Goal: Task Accomplishment & Management: Use online tool/utility

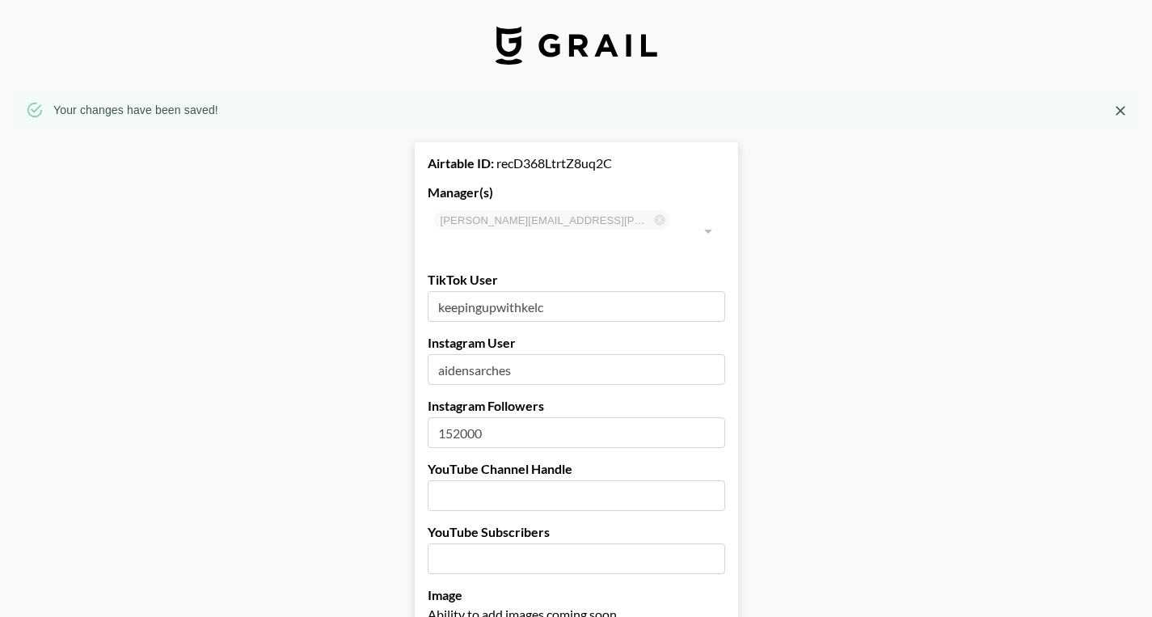
select select "USD"
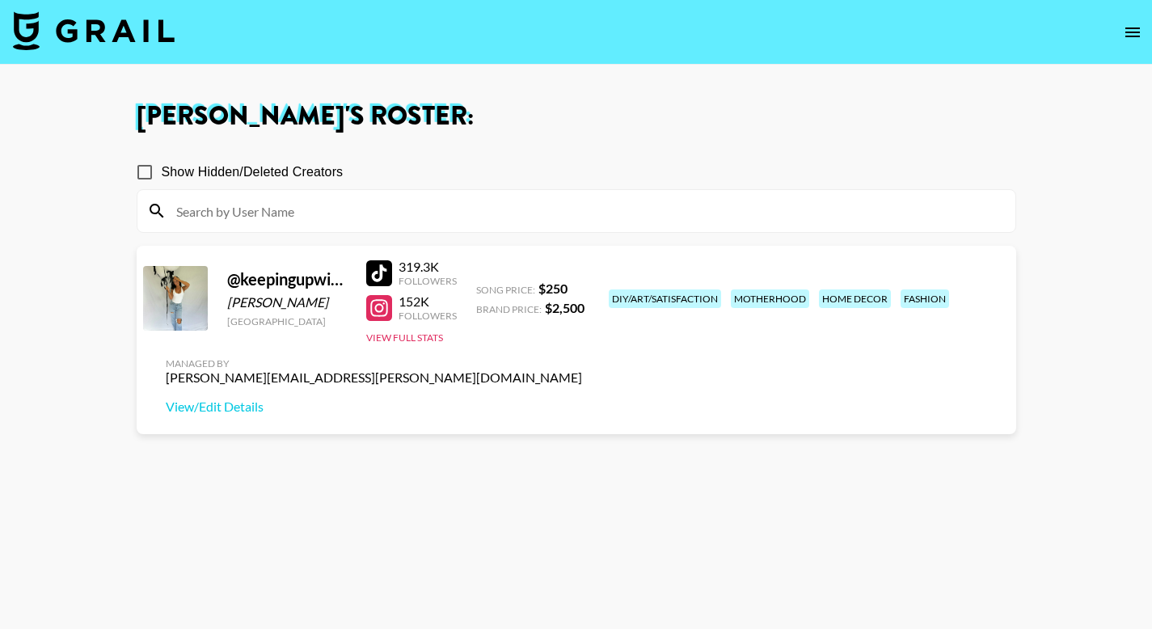
click at [731, 300] on div "motherhood" at bounding box center [770, 298] width 78 height 19
click at [819, 308] on div "home decor" at bounding box center [855, 298] width 72 height 19
click at [1130, 27] on icon "open drawer" at bounding box center [1132, 32] width 15 height 10
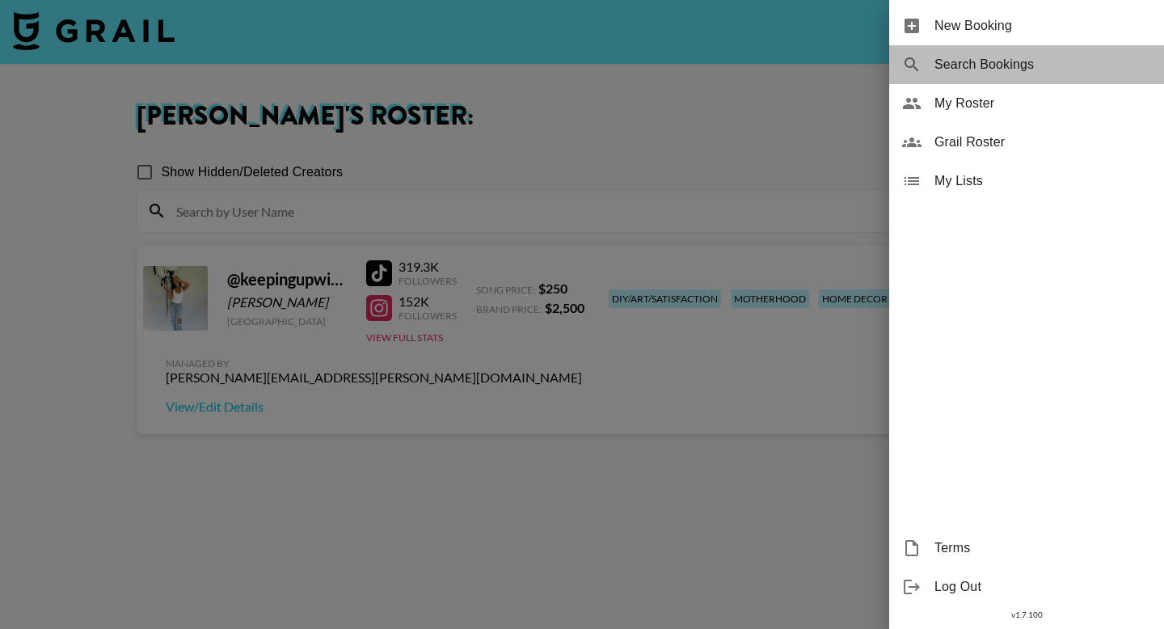
click at [981, 53] on div "Search Bookings" at bounding box center [1026, 64] width 275 height 39
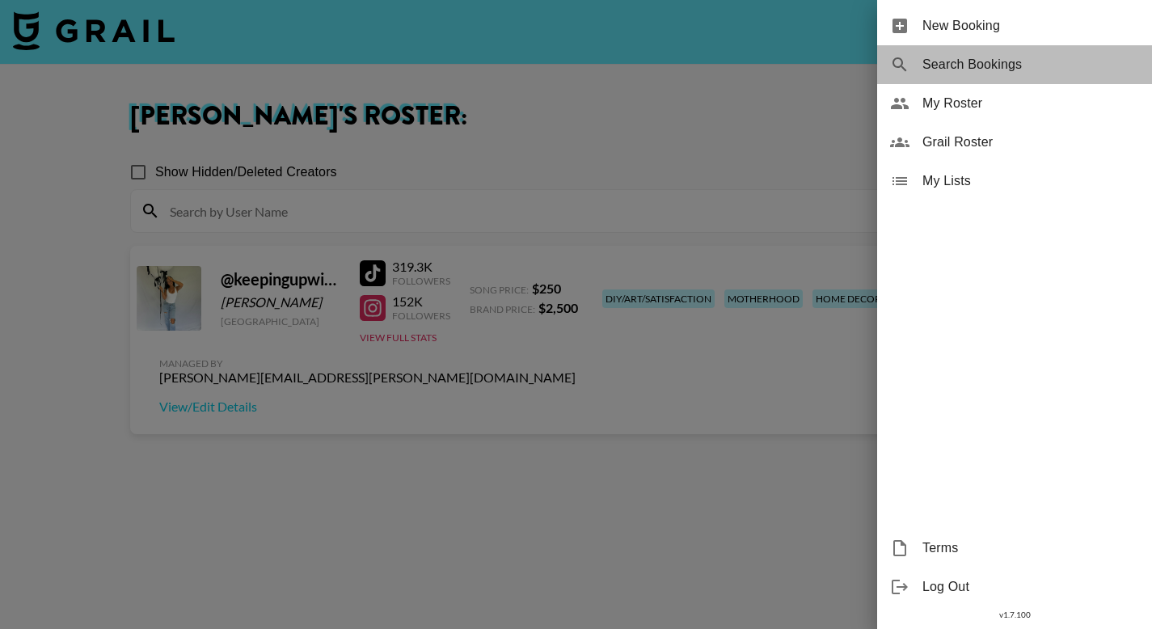
select select "id"
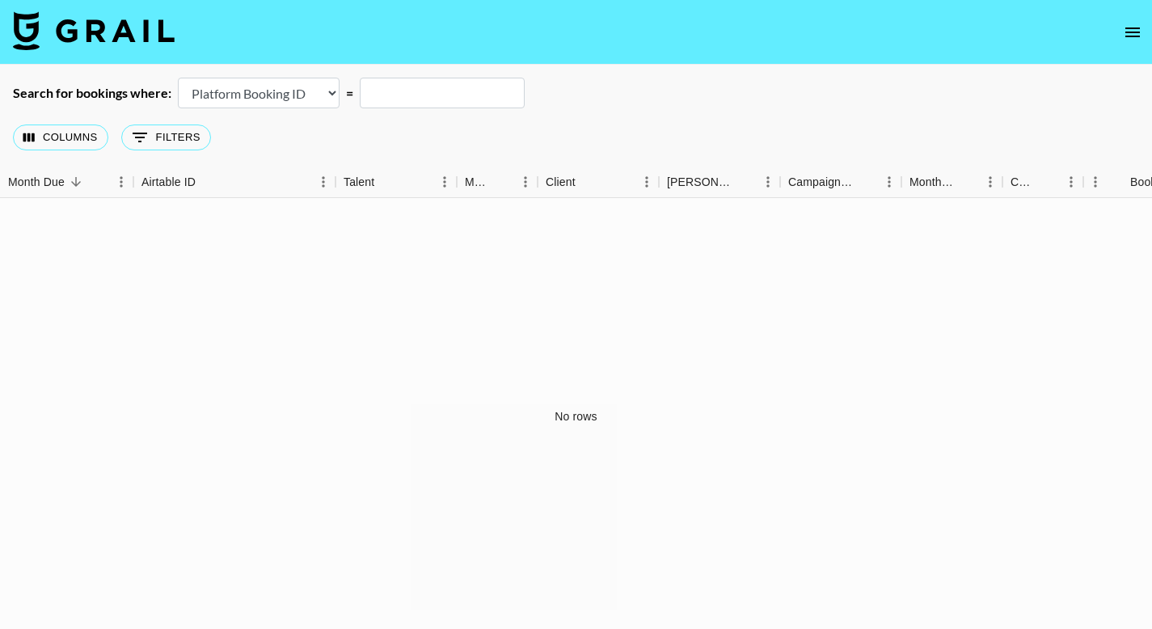
click at [1131, 32] on icon "open drawer" at bounding box center [1132, 32] width 15 height 10
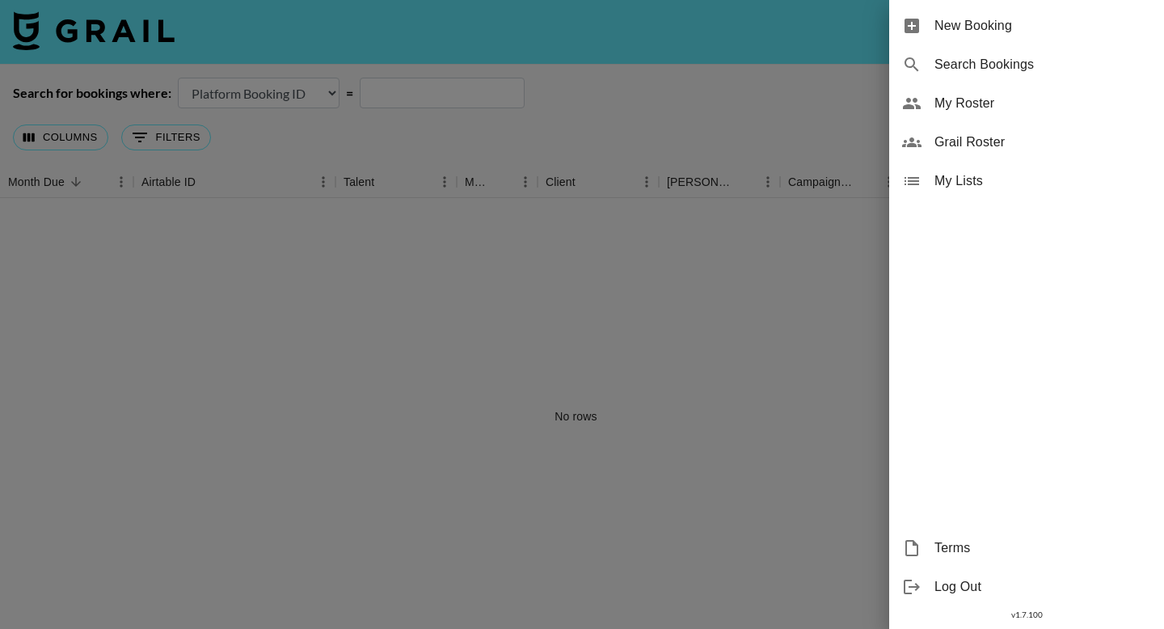
click at [996, 137] on span "Grail Roster" at bounding box center [1042, 142] width 217 height 19
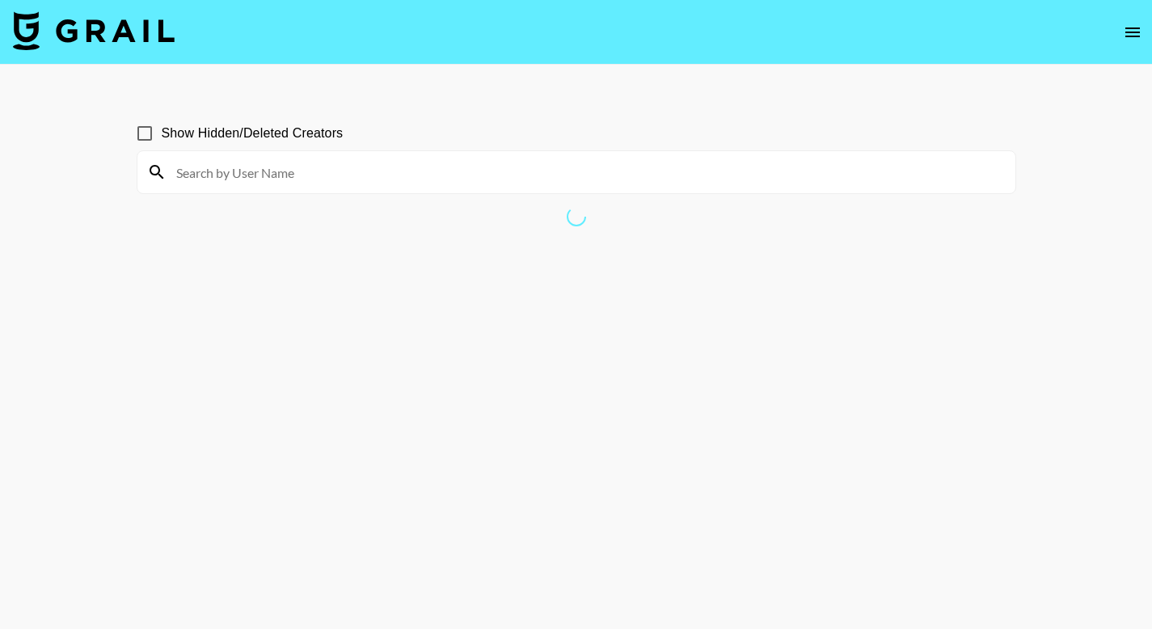
click at [1126, 31] on icon "open drawer" at bounding box center [1132, 32] width 19 height 19
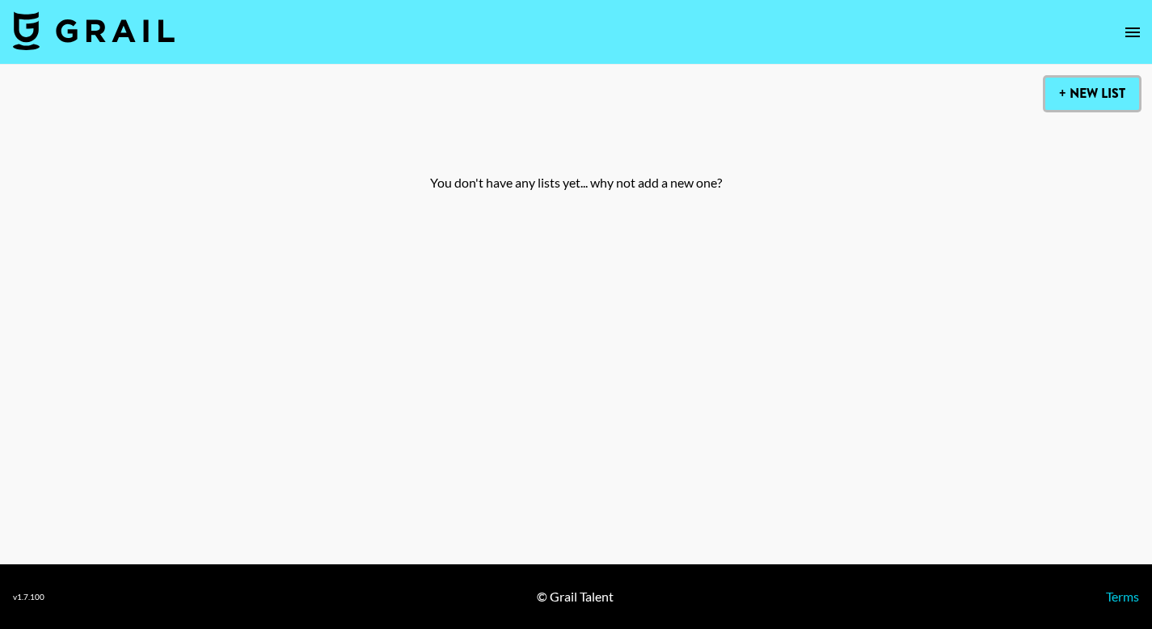
click at [1082, 97] on button "+ New List" at bounding box center [1092, 94] width 94 height 32
click at [1081, 90] on button "+ New List" at bounding box center [1092, 94] width 94 height 32
click at [1140, 32] on icon "open drawer" at bounding box center [1132, 32] width 15 height 10
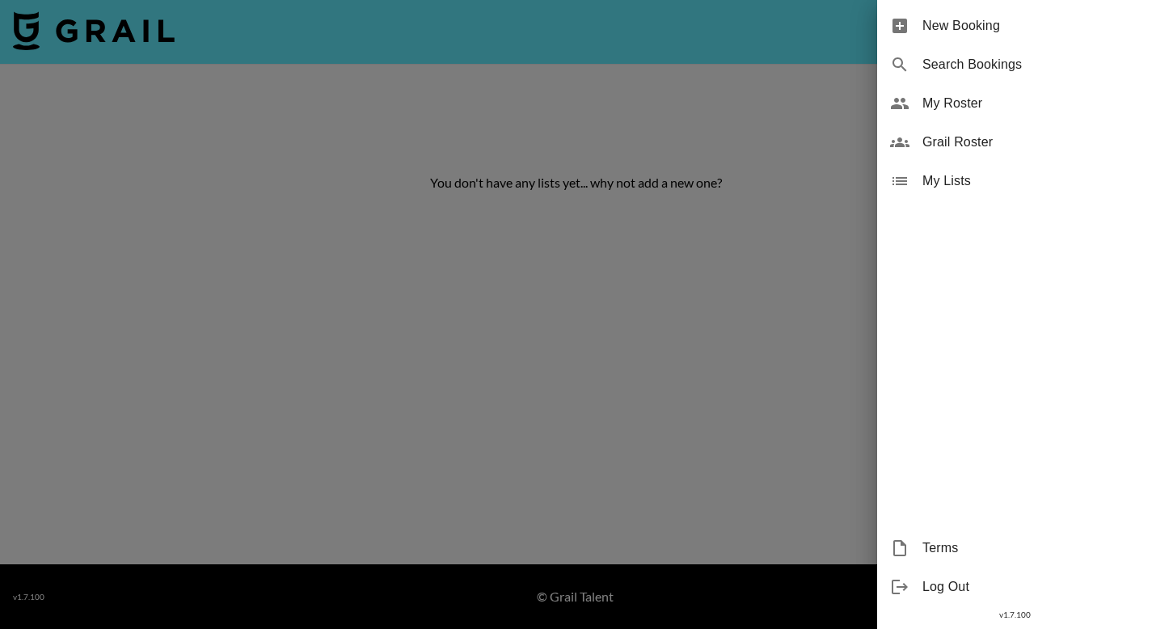
click at [969, 61] on span "Search Bookings" at bounding box center [1030, 64] width 217 height 19
select select "id"
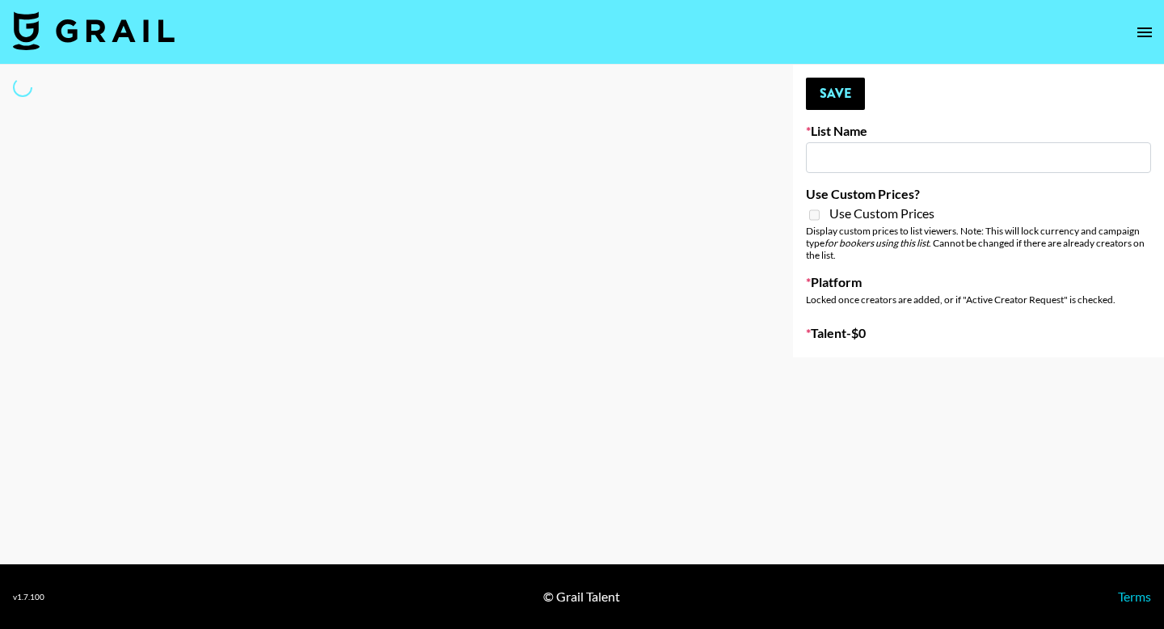
click at [1148, 31] on icon "open drawer" at bounding box center [1144, 32] width 19 height 19
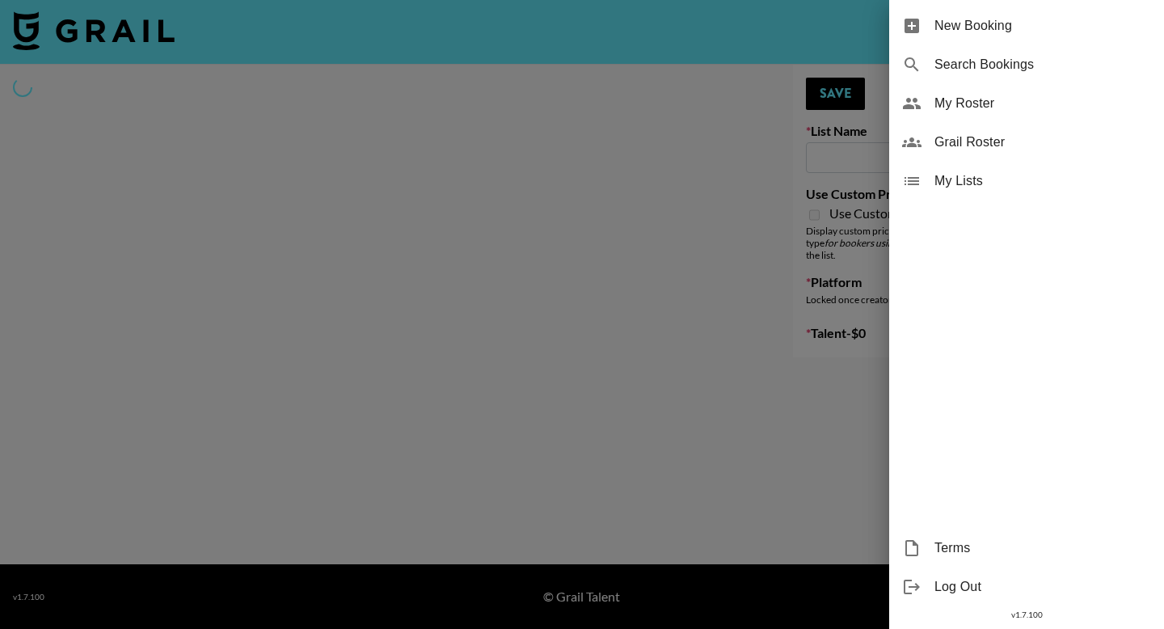
type input "New List"
select select "Song"
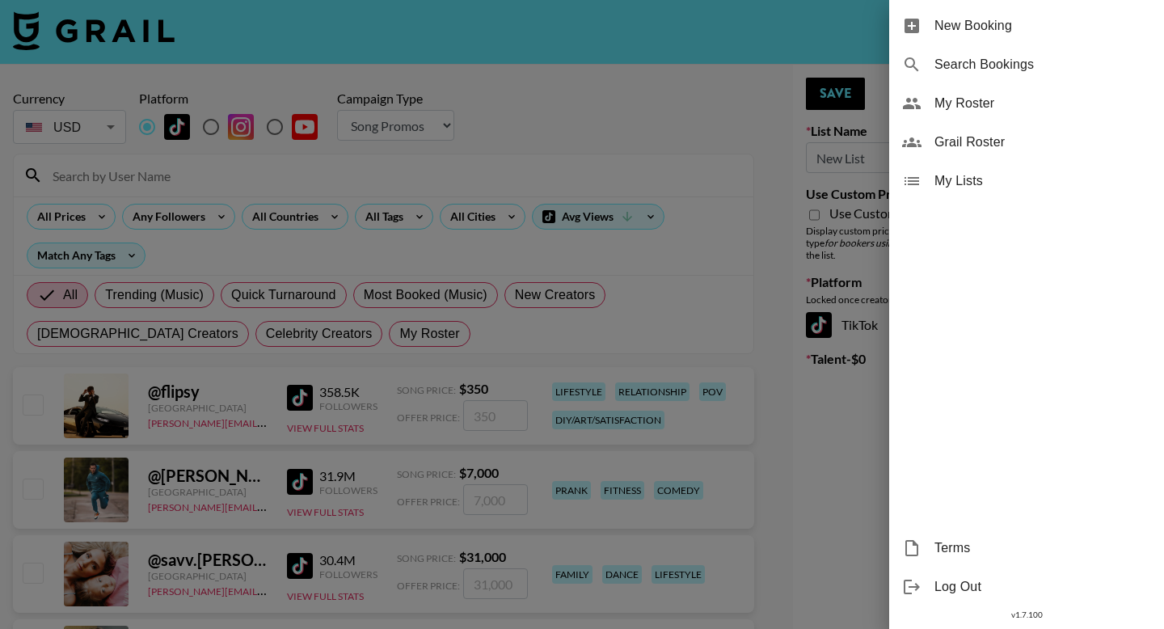
click at [615, 118] on div at bounding box center [582, 314] width 1164 height 629
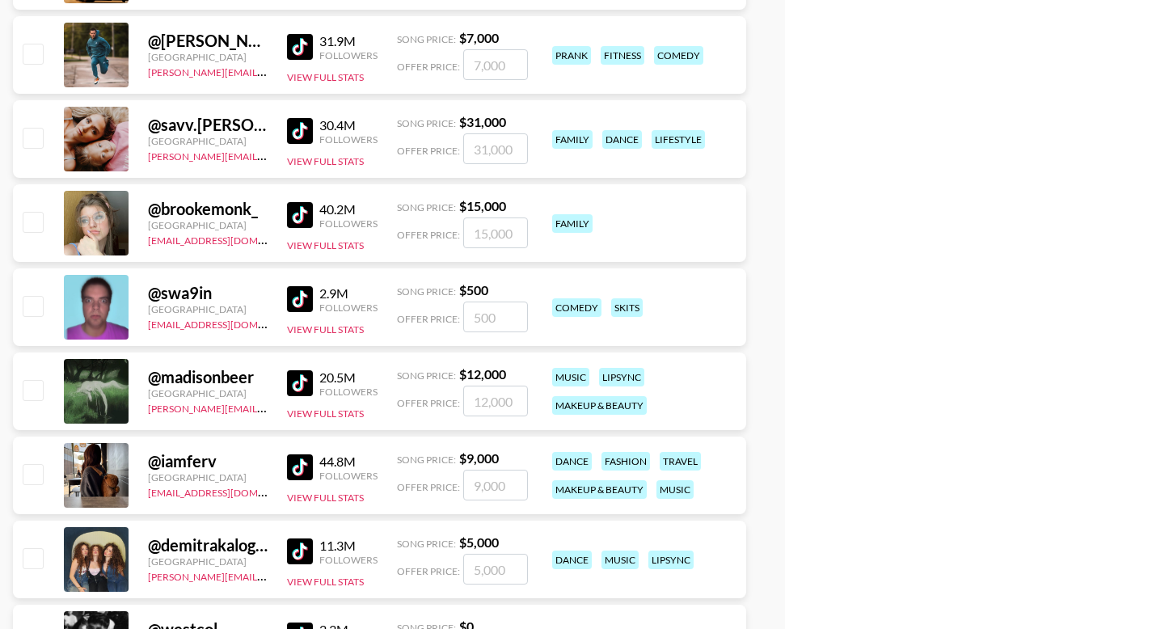
scroll to position [44, 0]
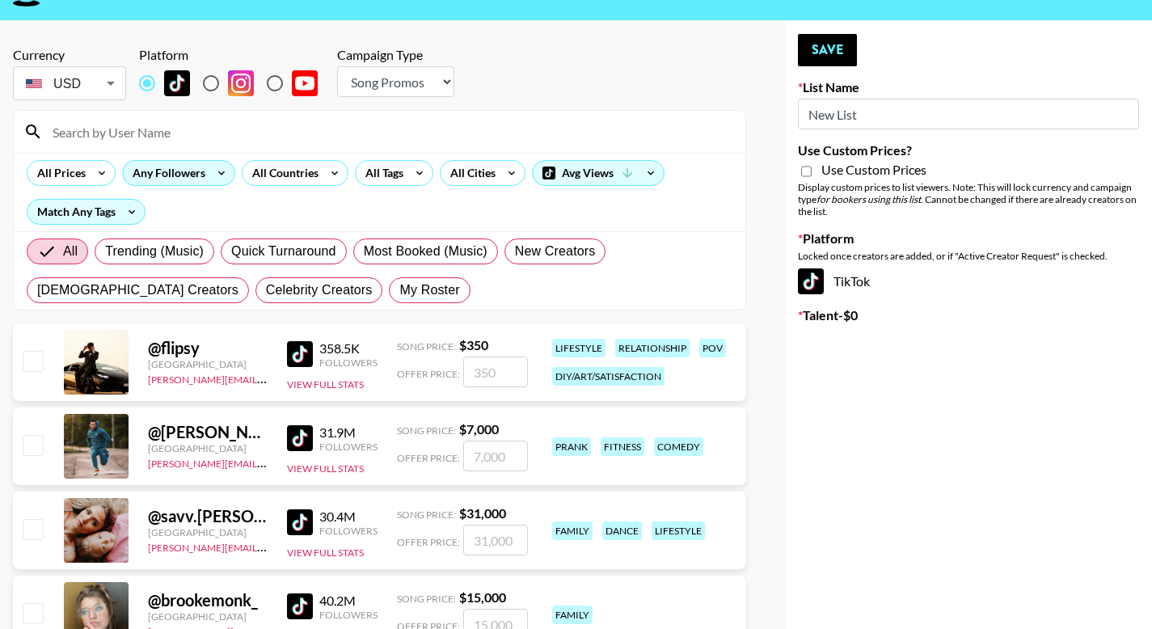
click at [196, 176] on div "Any Followers" at bounding box center [166, 173] width 86 height 24
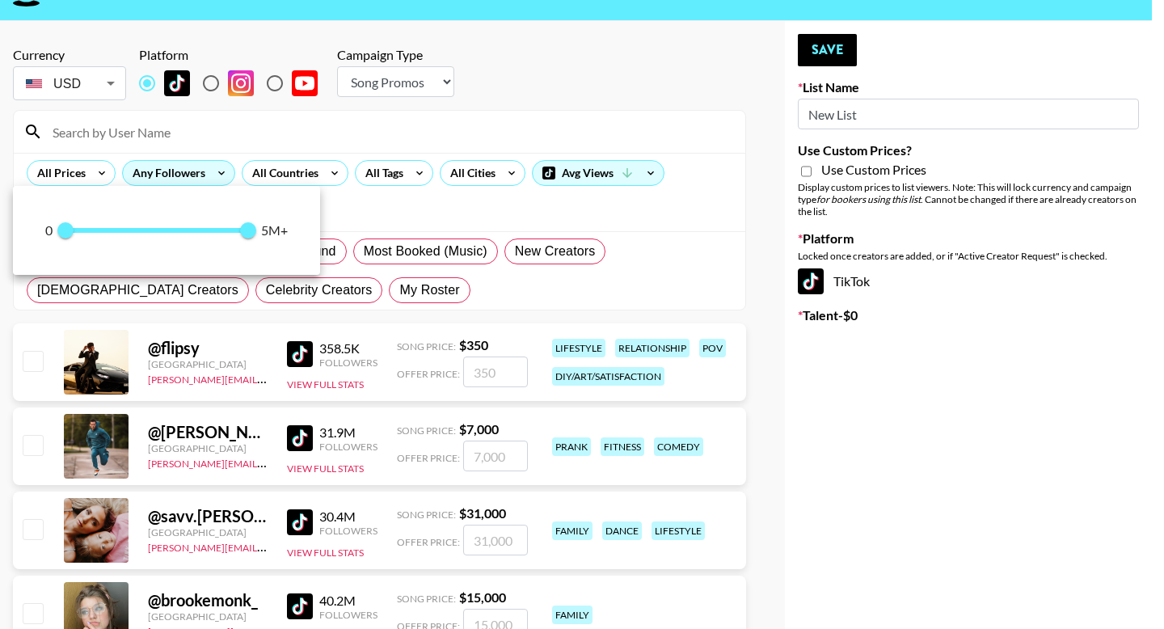
click at [196, 176] on div at bounding box center [582, 314] width 1164 height 629
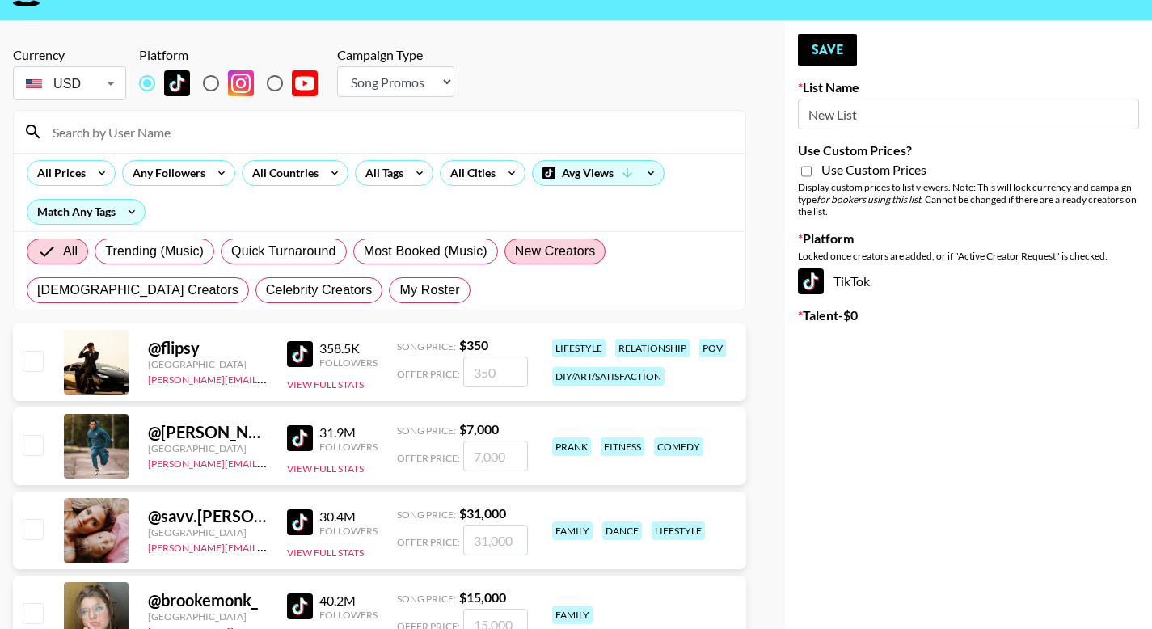
click at [549, 251] on span "New Creators" at bounding box center [555, 251] width 81 height 19
click at [515, 251] on input "New Creators" at bounding box center [515, 251] width 0 height 0
radio input "true"
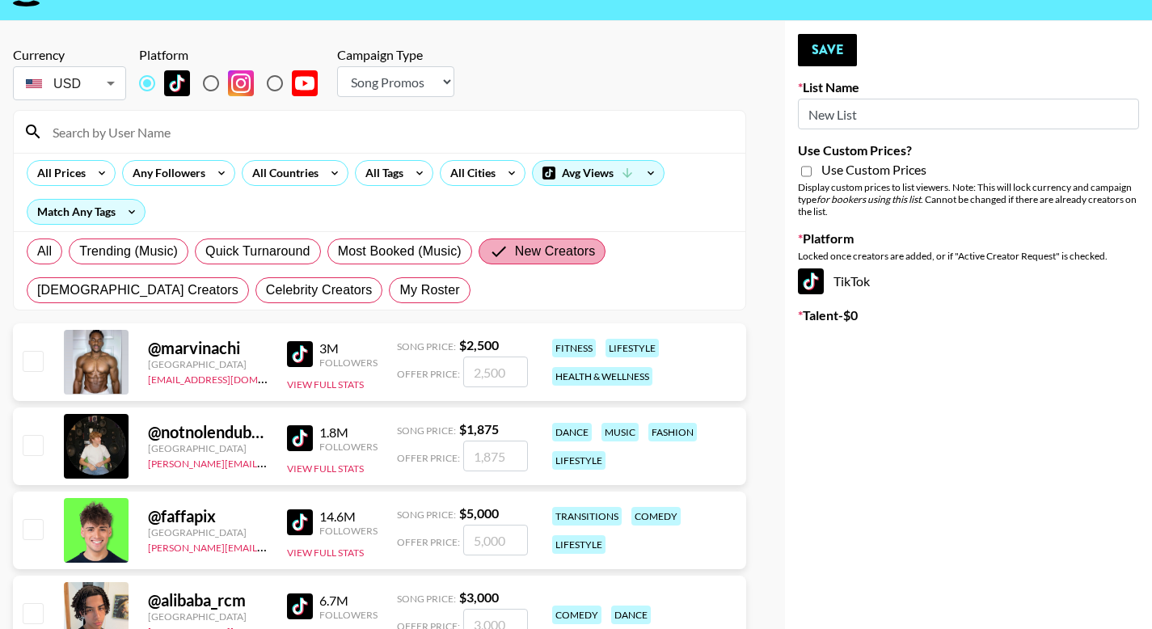
click at [503, 256] on input "New Creators" at bounding box center [502, 251] width 26 height 19
click at [500, 255] on input "New Creators" at bounding box center [502, 251] width 26 height 19
click at [430, 255] on span "Most Booked (Music)" at bounding box center [400, 251] width 124 height 19
click at [338, 251] on input "Most Booked (Music)" at bounding box center [338, 251] width 0 height 0
radio input "true"
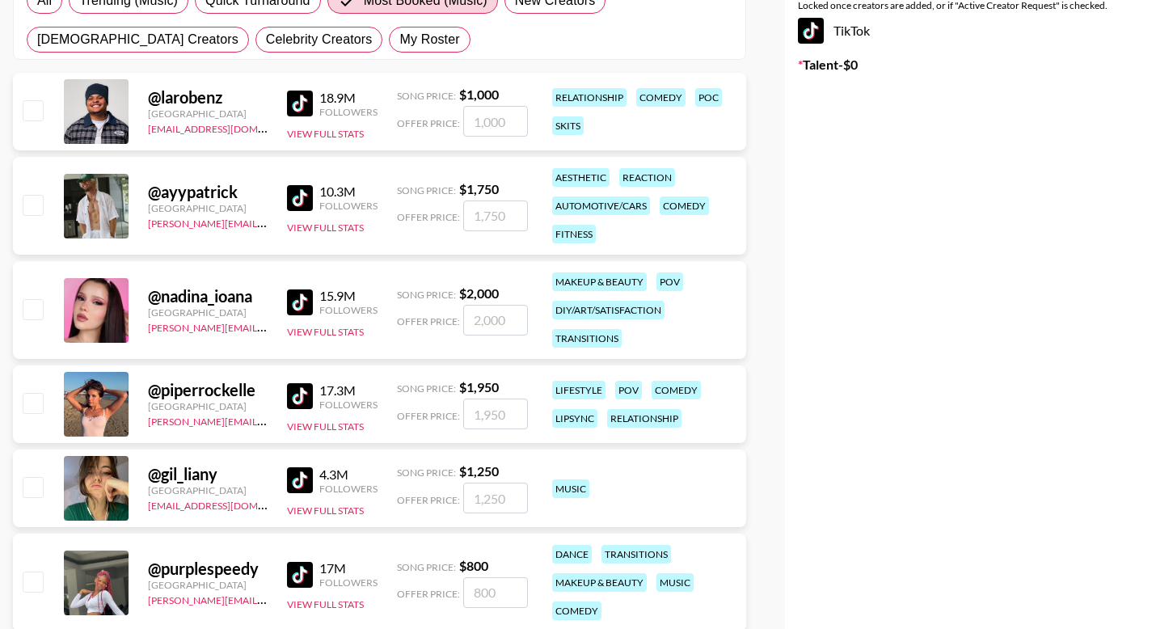
scroll to position [0, 0]
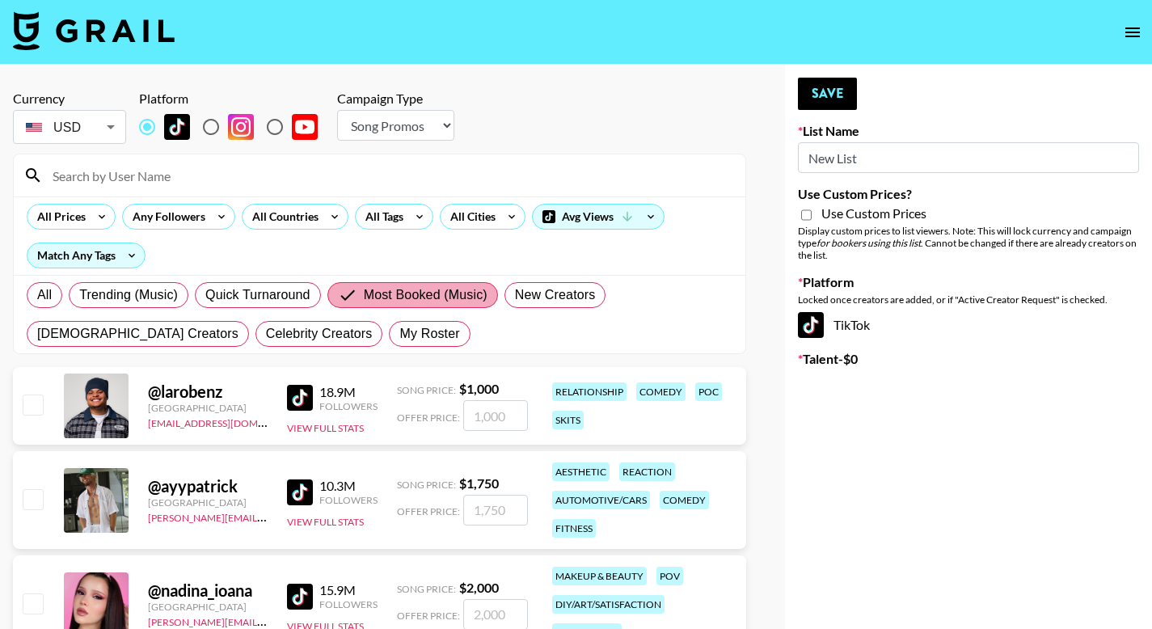
click at [376, 293] on span "Most Booked (Music)" at bounding box center [426, 294] width 124 height 19
click at [364, 293] on input "Most Booked (Music)" at bounding box center [351, 294] width 26 height 19
click at [266, 337] on span "Celebrity Creators" at bounding box center [319, 333] width 107 height 19
click at [266, 334] on input "Celebrity Creators" at bounding box center [266, 334] width 0 height 0
radio input "true"
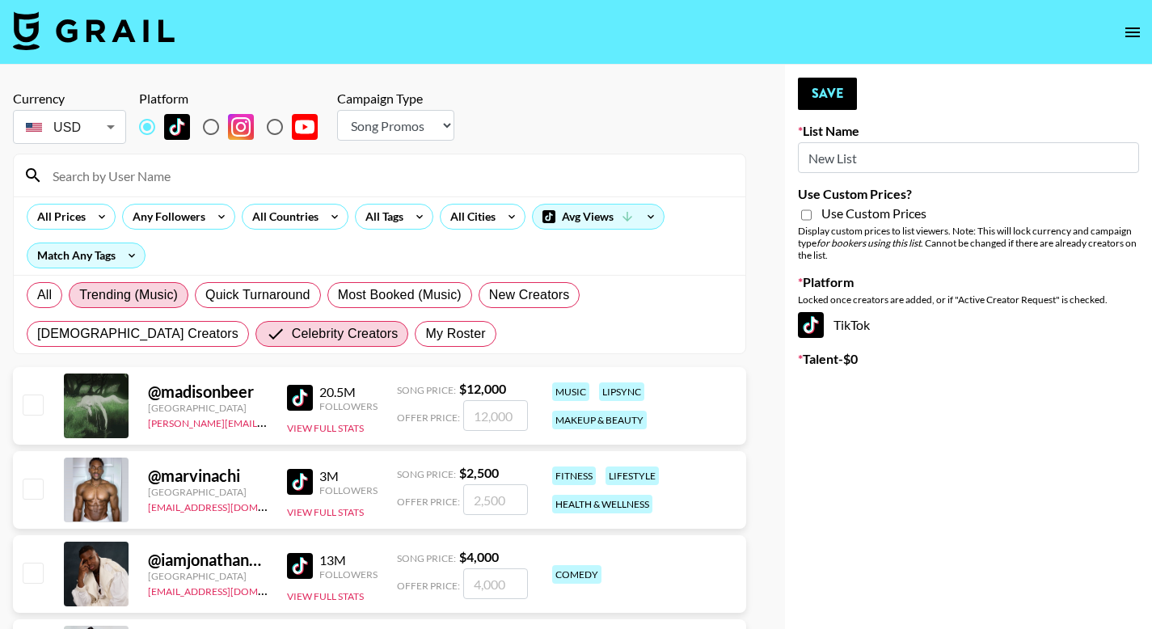
click at [148, 298] on span "Trending (Music)" at bounding box center [128, 294] width 99 height 19
click at [79, 295] on input "Trending (Music)" at bounding box center [79, 295] width 0 height 0
radio input "true"
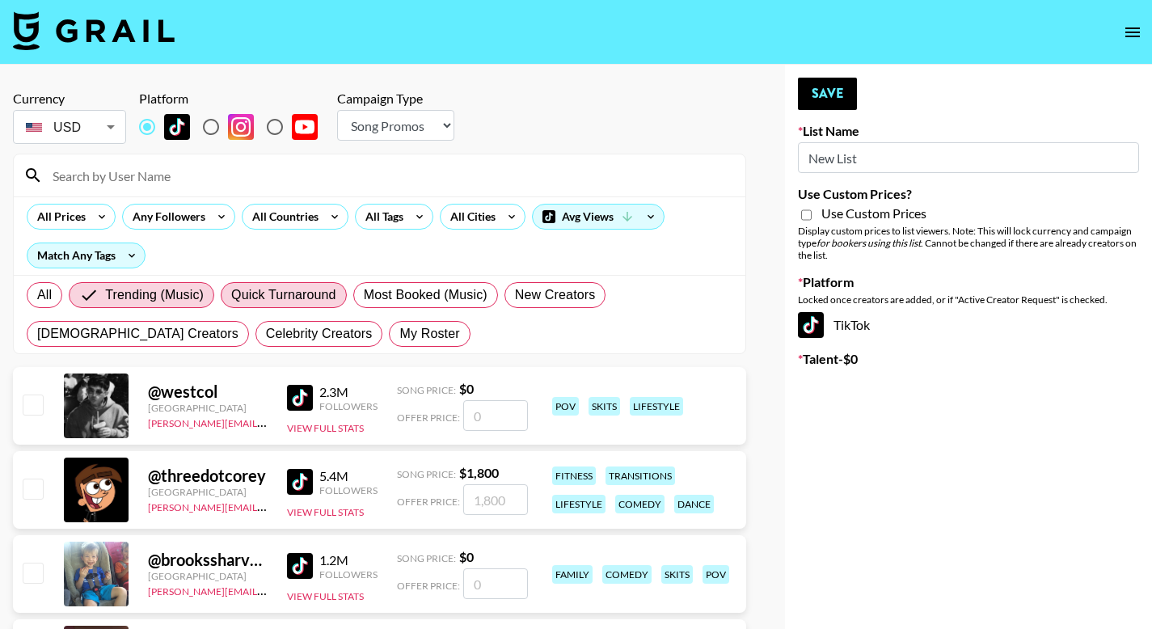
click at [303, 293] on span "Quick Turnaround" at bounding box center [283, 294] width 105 height 19
click at [231, 295] on input "Quick Turnaround" at bounding box center [231, 295] width 0 height 0
radio input "true"
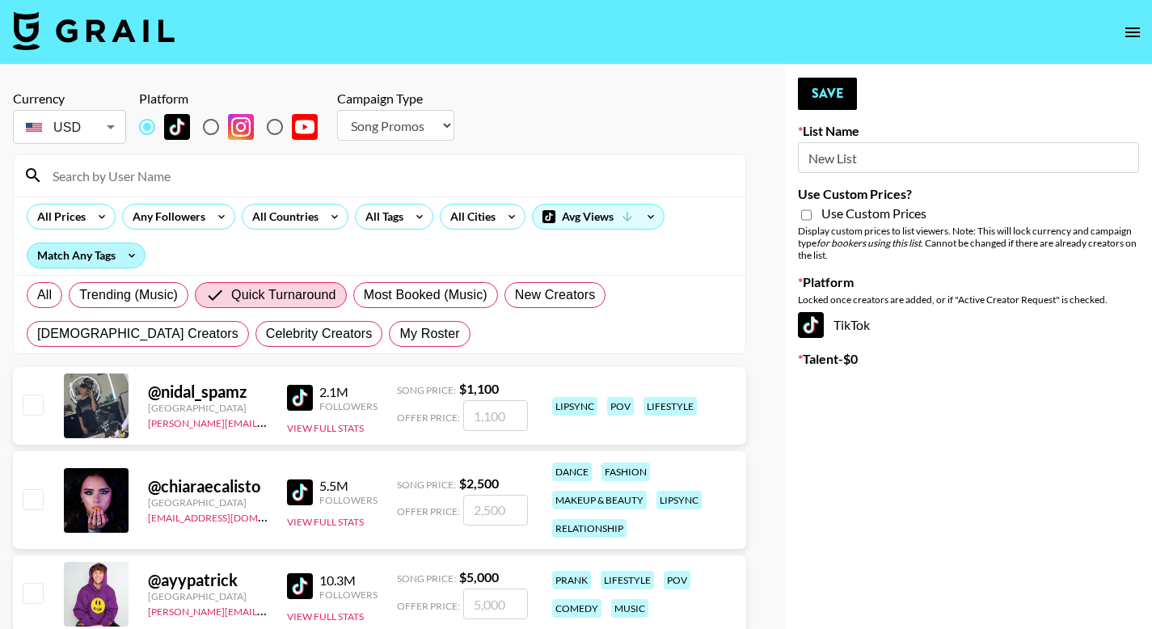
click at [105, 256] on div "Match Any Tags" at bounding box center [85, 255] width 117 height 24
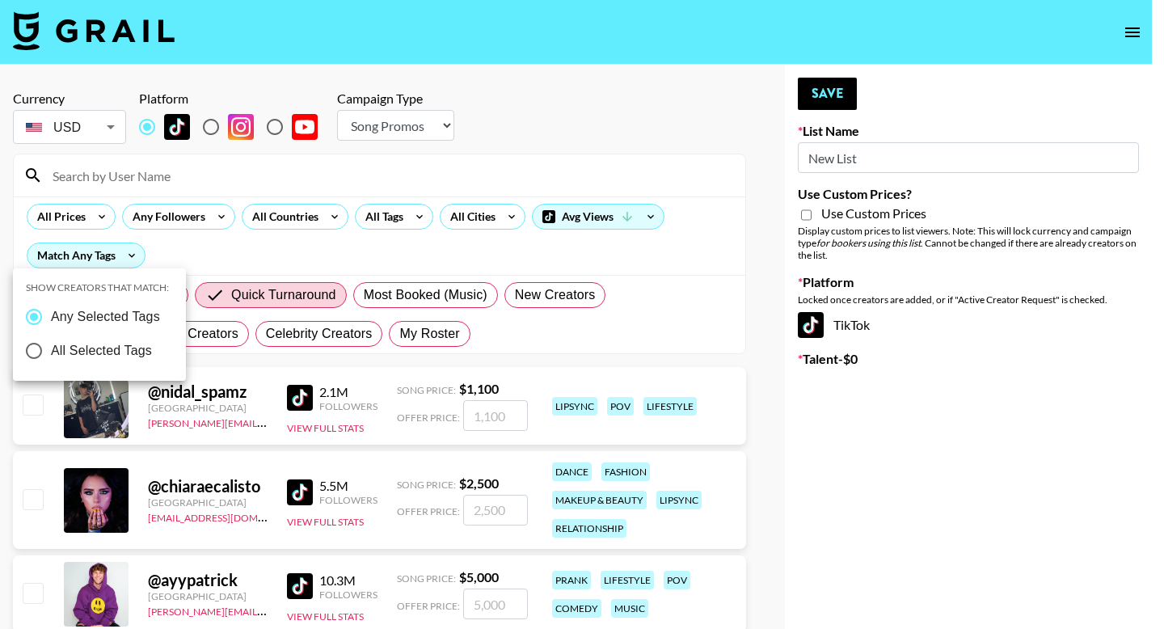
click at [108, 257] on div at bounding box center [582, 314] width 1164 height 629
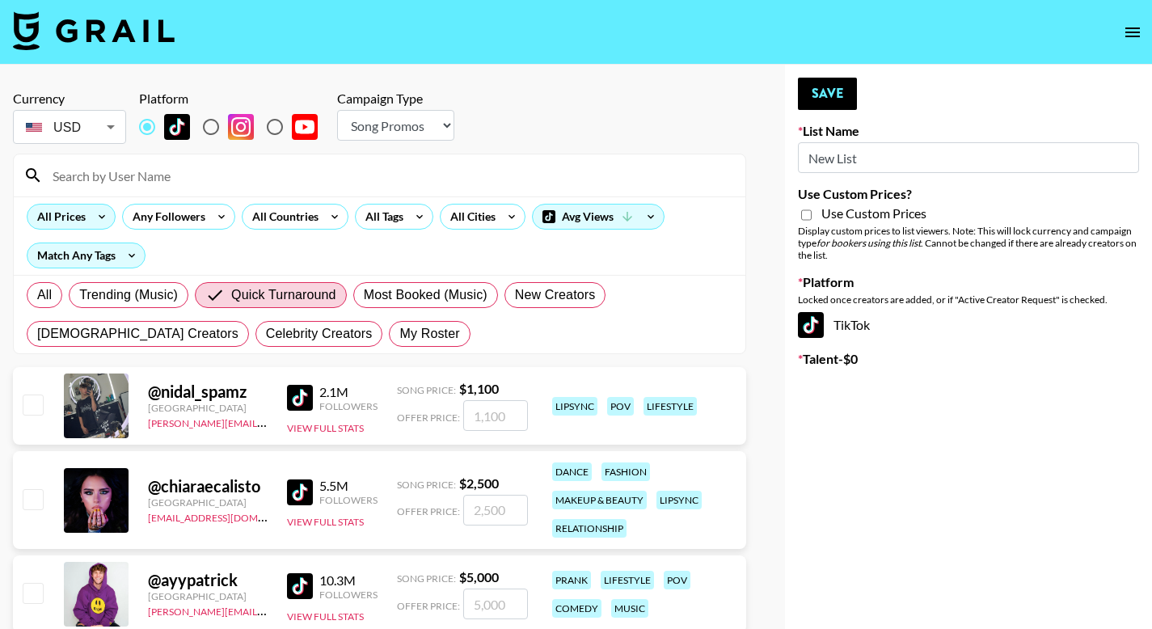
click at [83, 217] on div "All Prices" at bounding box center [57, 216] width 61 height 24
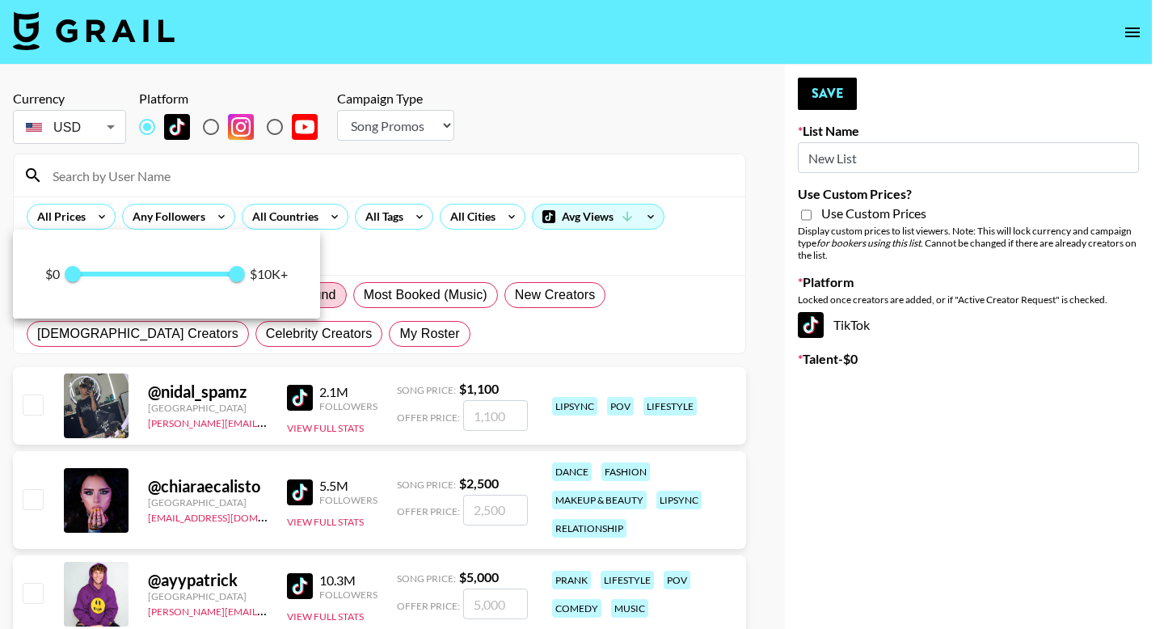
click at [83, 217] on div at bounding box center [582, 314] width 1164 height 629
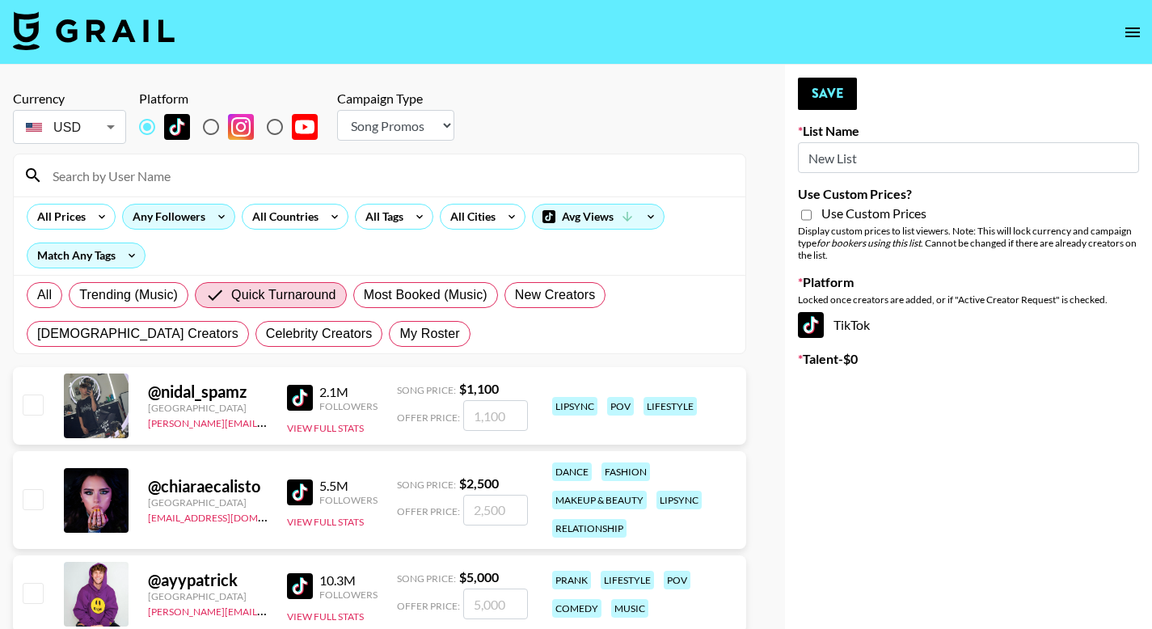
click at [173, 214] on div "Any Followers" at bounding box center [166, 216] width 86 height 24
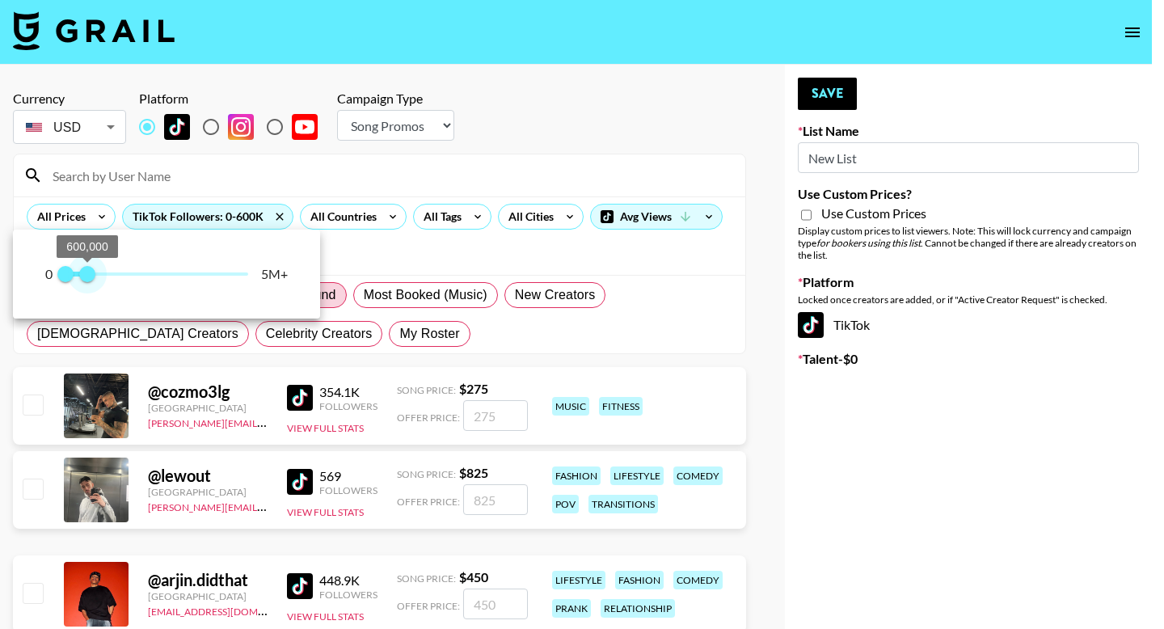
type input "500000"
drag, startPoint x: 242, startPoint y: 279, endPoint x: 86, endPoint y: 281, distance: 156.0
click at [86, 281] on span "500,000" at bounding box center [84, 274] width 16 height 16
click at [683, 255] on div at bounding box center [582, 314] width 1164 height 629
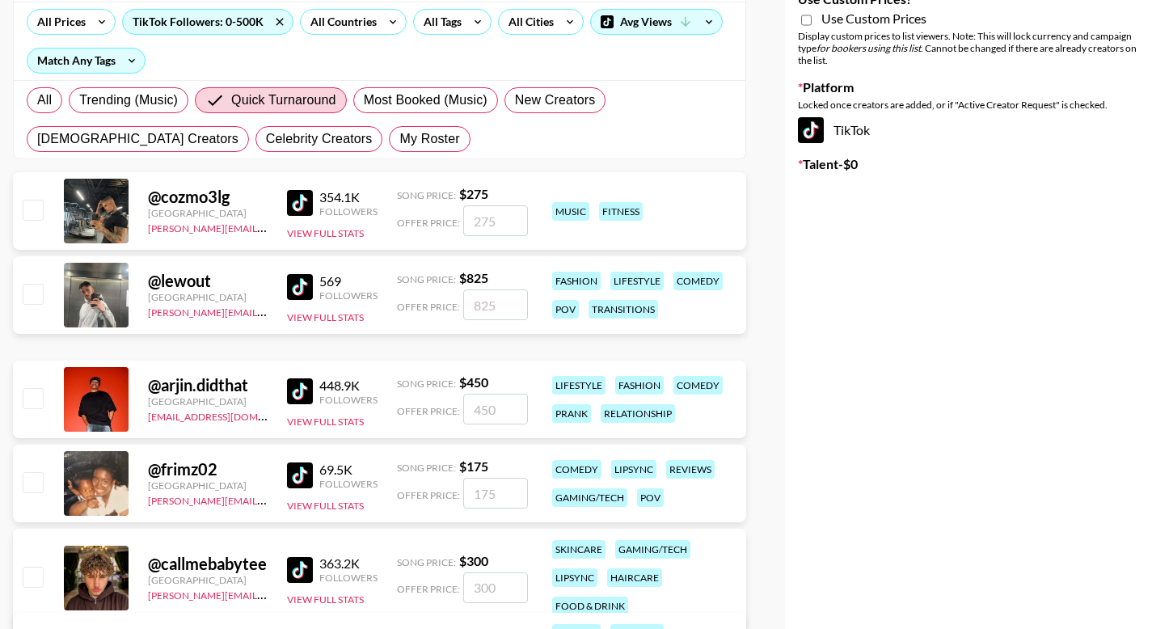
scroll to position [475, 0]
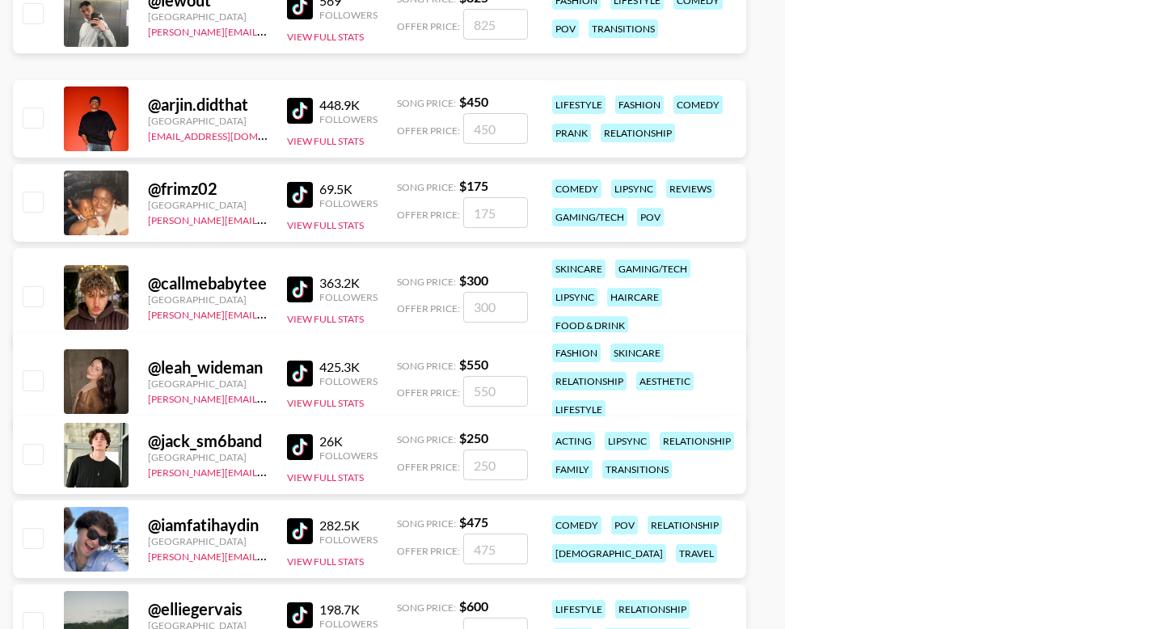
click at [699, 376] on div "fashion skincare relationship aesthetic lifestyle" at bounding box center [643, 381] width 192 height 85
click at [730, 382] on div "fashion skincare relationship aesthetic lifestyle" at bounding box center [643, 381] width 192 height 85
click at [224, 373] on div "@ leah_wideman" at bounding box center [208, 367] width 120 height 20
click at [315, 406] on button "View Full Stats" at bounding box center [325, 403] width 77 height 12
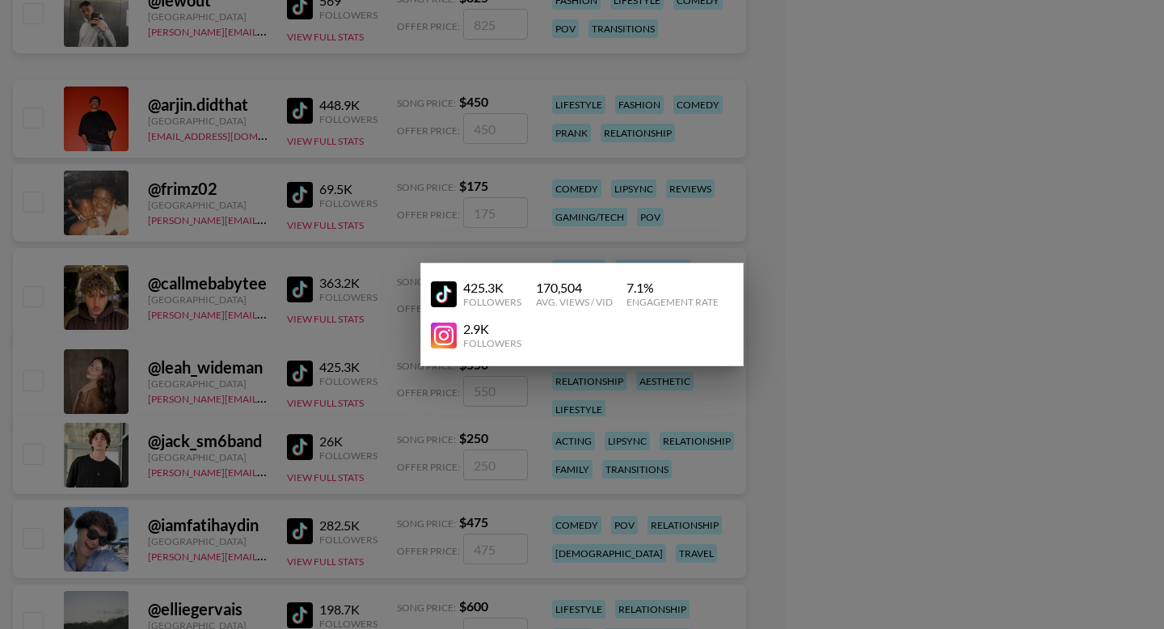
click at [988, 289] on div at bounding box center [582, 314] width 1164 height 629
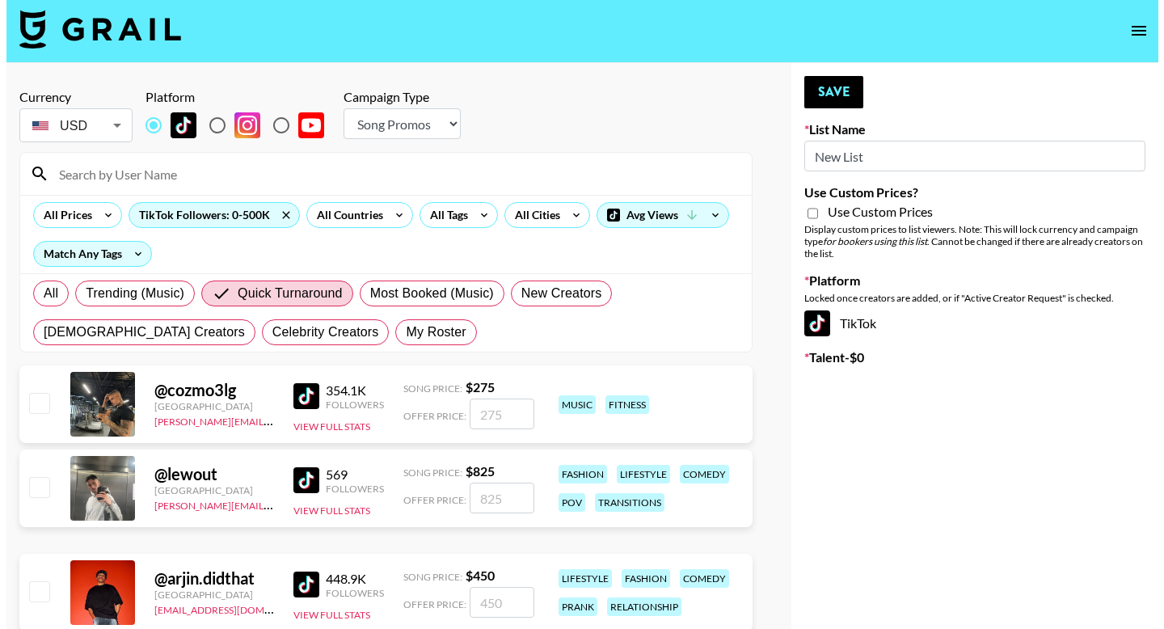
scroll to position [0, 0]
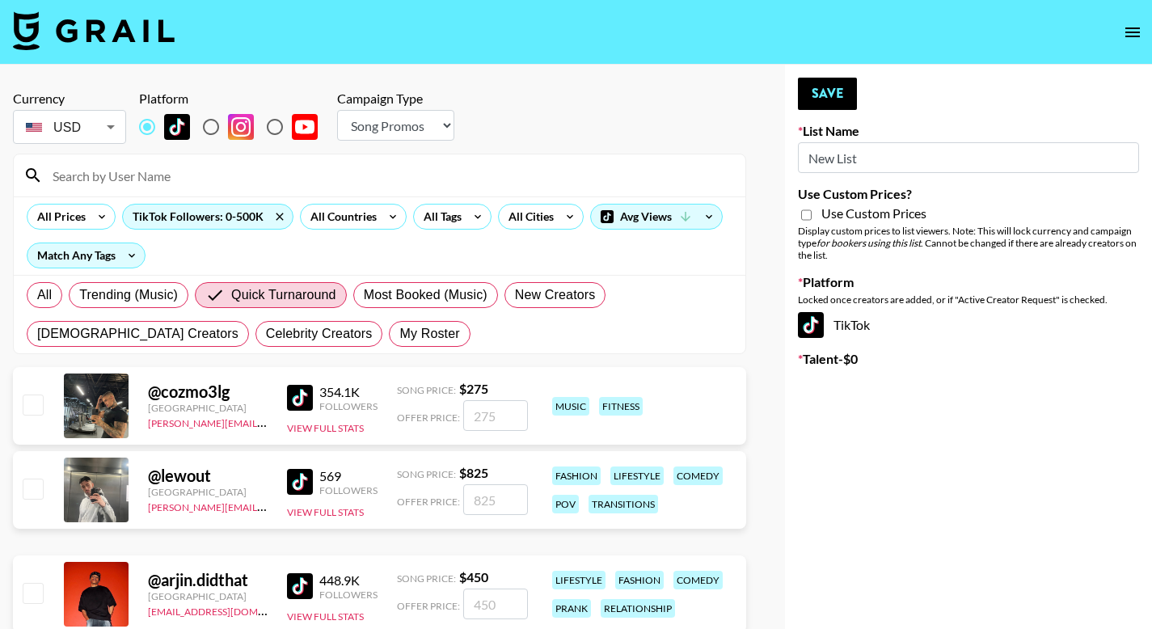
click at [105, 32] on img at bounding box center [94, 30] width 162 height 39
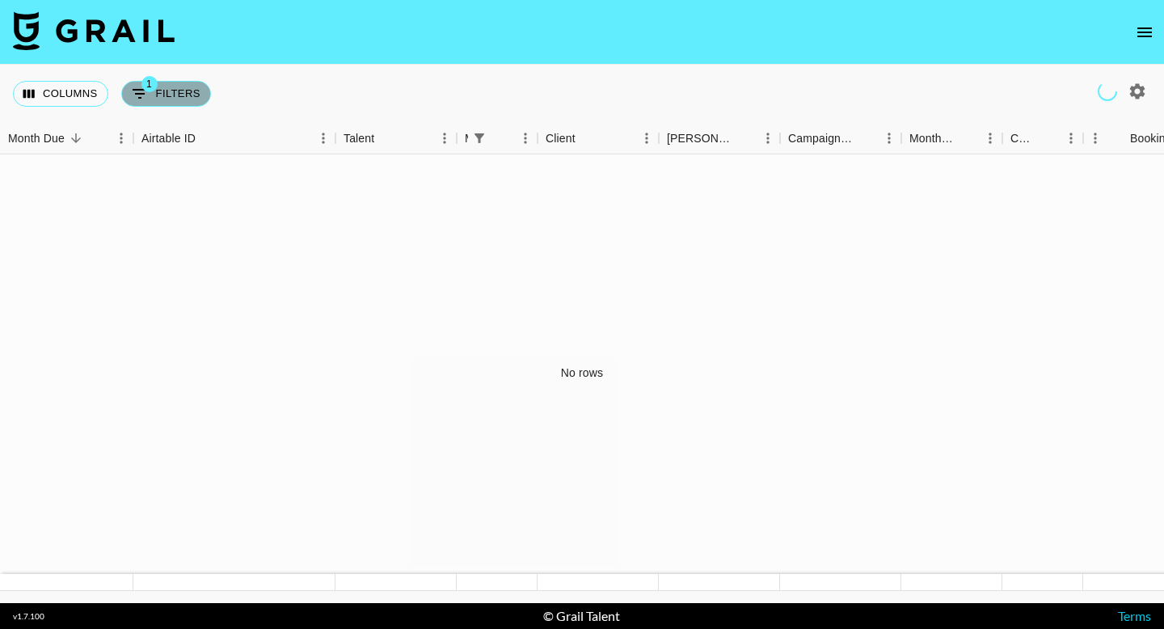
click at [168, 99] on button "1 Filters" at bounding box center [166, 94] width 90 height 26
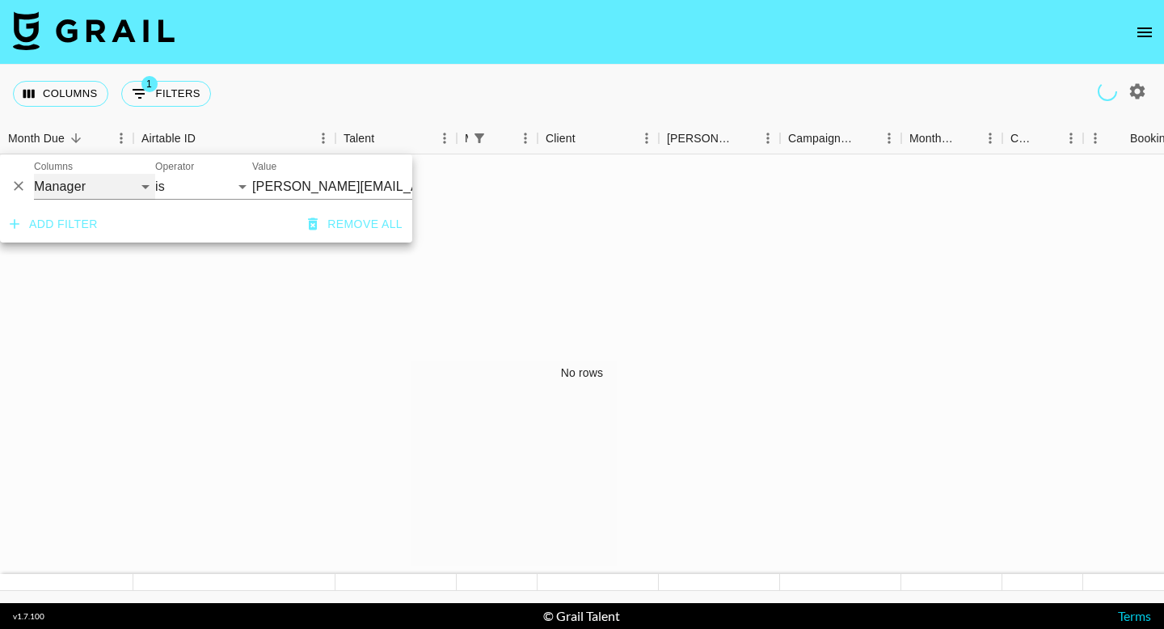
click at [140, 184] on select "Grail Platform ID Airtable ID Talent Manager Client [PERSON_NAME] Campaign (Typ…" at bounding box center [94, 187] width 121 height 26
click at [34, 174] on select "Grail Platform ID Airtable ID Talent Manager Client [PERSON_NAME] Campaign (Typ…" at bounding box center [94, 187] width 121 height 26
click at [192, 184] on select "is is not is any of is not any of" at bounding box center [203, 187] width 97 height 26
click at [155, 174] on select "is is not is any of is not any of" at bounding box center [203, 187] width 97 height 26
click at [289, 183] on input "Value" at bounding box center [361, 186] width 218 height 25
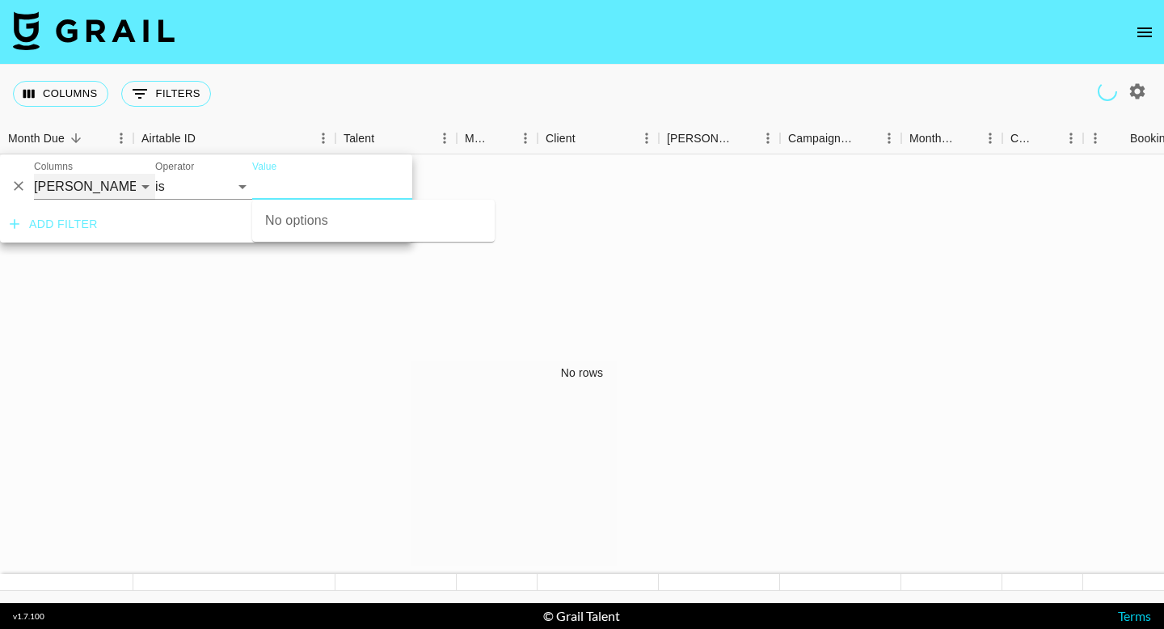
click at [81, 188] on select "Grail Platform ID Airtable ID Talent Manager Client [PERSON_NAME] Campaign (Typ…" at bounding box center [94, 187] width 121 height 26
select select "clientId"
click at [34, 174] on select "Grail Platform ID Airtable ID Talent Manager Client [PERSON_NAME] Campaign (Typ…" at bounding box center [94, 187] width 121 height 26
click at [176, 192] on select "is is not is any of is not any of" at bounding box center [203, 187] width 97 height 26
click at [104, 199] on select "Grail Platform ID Airtable ID Talent Manager Client [PERSON_NAME] Campaign (Typ…" at bounding box center [94, 187] width 121 height 26
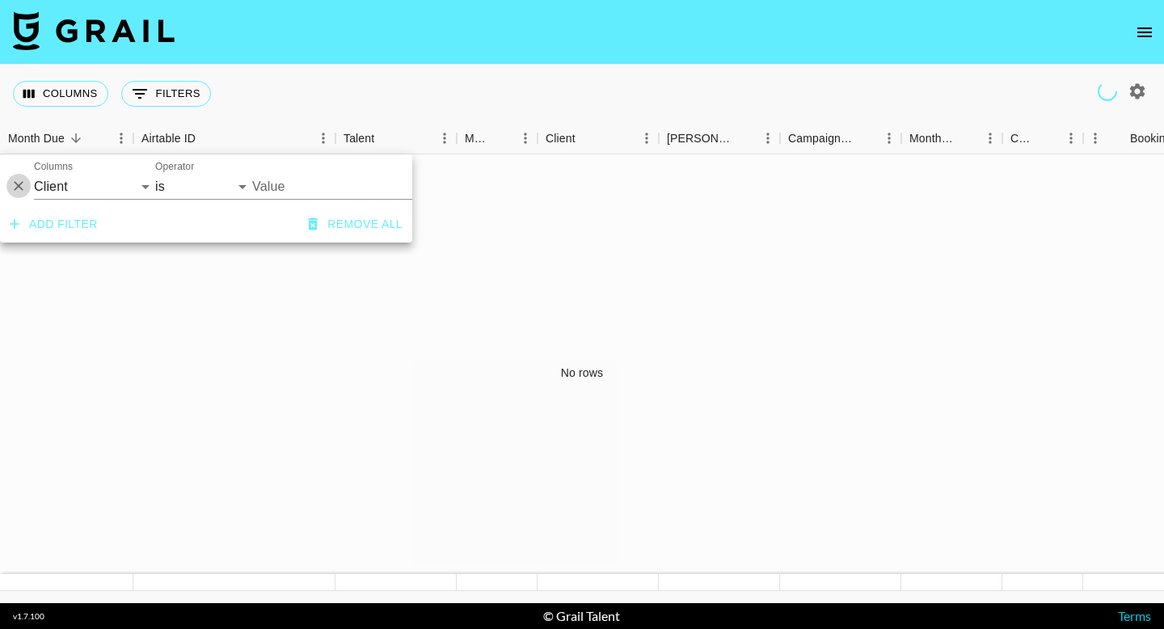
click at [22, 184] on icon "Delete" at bounding box center [19, 186] width 16 height 16
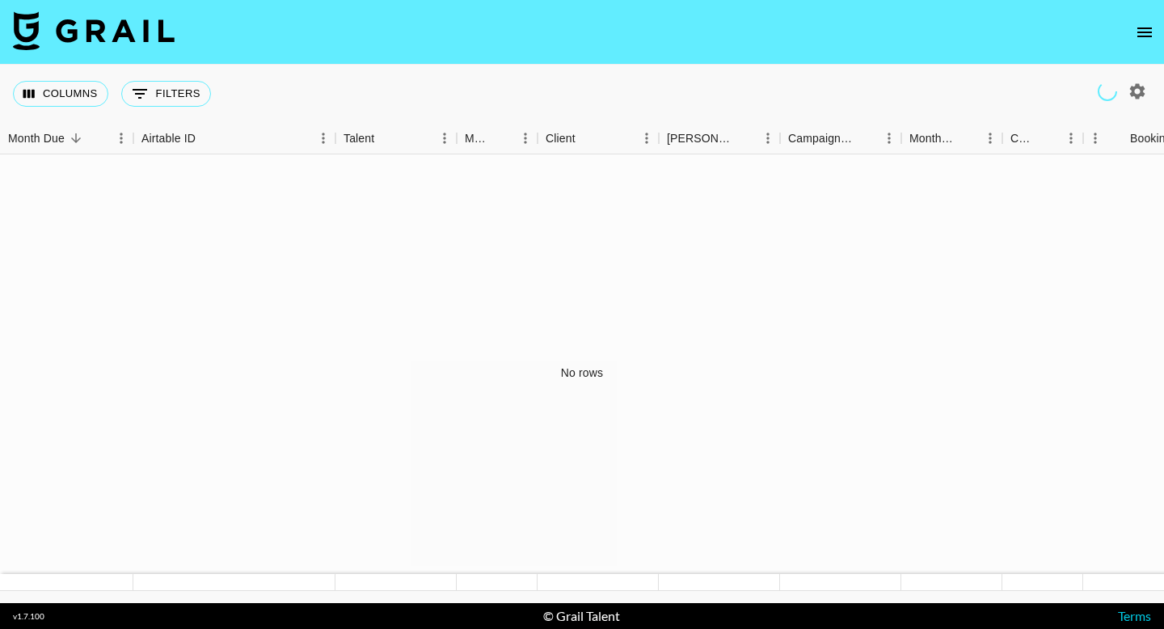
click at [1140, 27] on icon "open drawer" at bounding box center [1144, 32] width 15 height 10
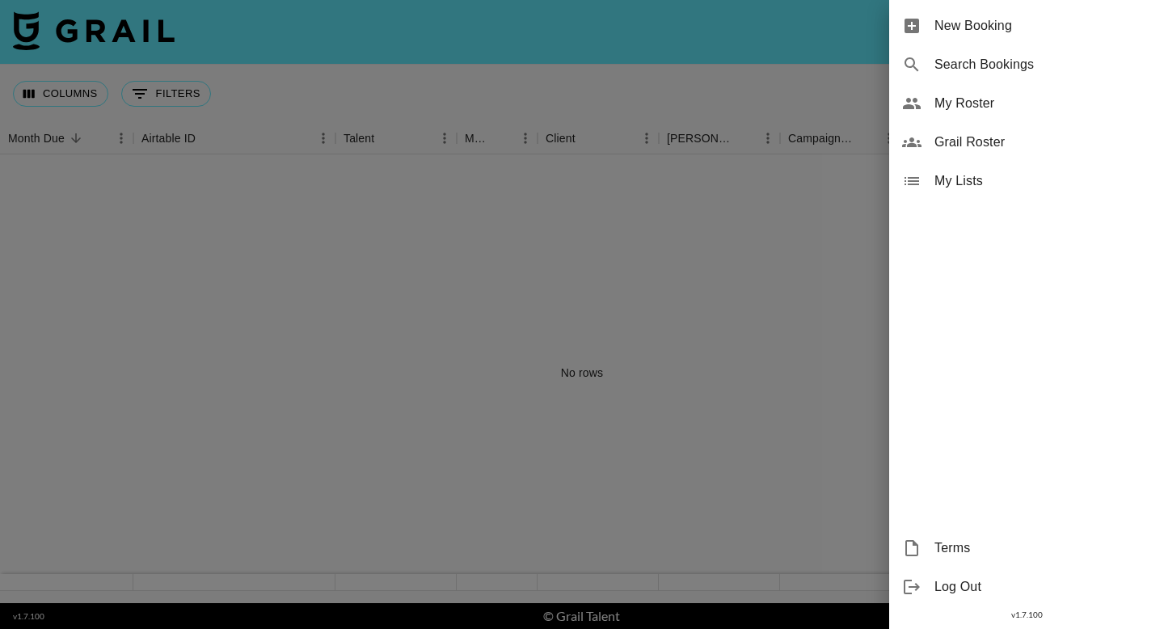
click at [993, 65] on span "Search Bookings" at bounding box center [1042, 64] width 217 height 19
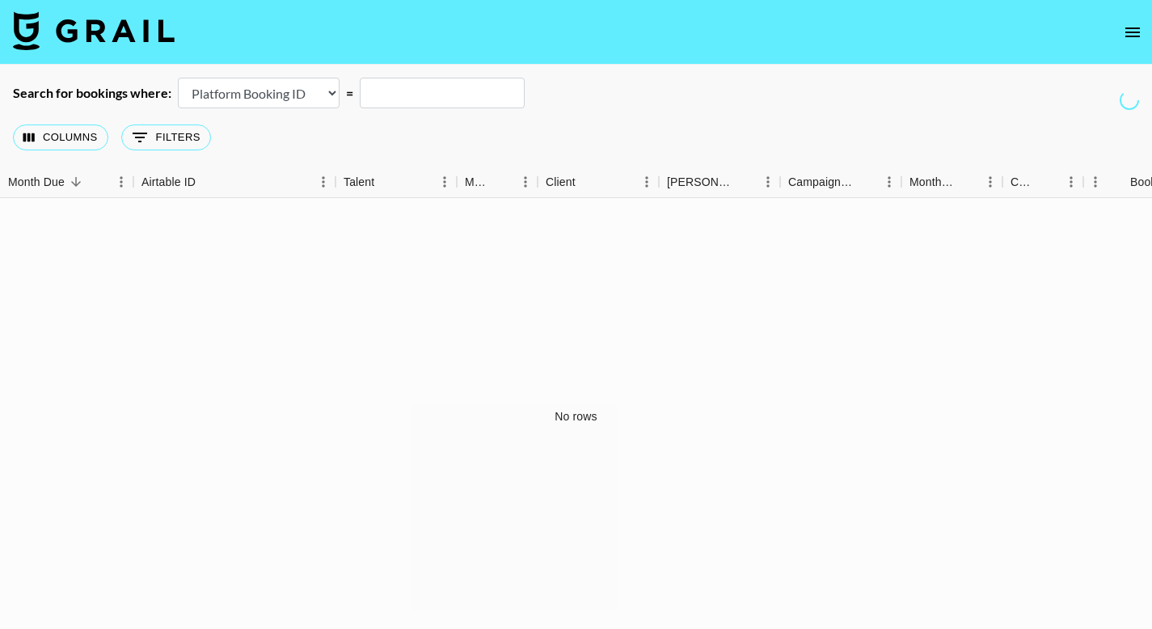
click at [266, 93] on select "Airtable Booking ID Platform Booking ID Platform Campaign ID" at bounding box center [259, 93] width 162 height 31
click at [293, 86] on select "Airtable Booking ID Platform Booking ID Platform Campaign ID" at bounding box center [259, 93] width 162 height 31
click at [178, 78] on select "Airtable Booking ID Platform Booking ID Platform Campaign ID" at bounding box center [259, 93] width 162 height 31
click at [301, 88] on select "Airtable Booking ID Platform Booking ID Platform Campaign ID" at bounding box center [259, 93] width 162 height 31
select select "id"
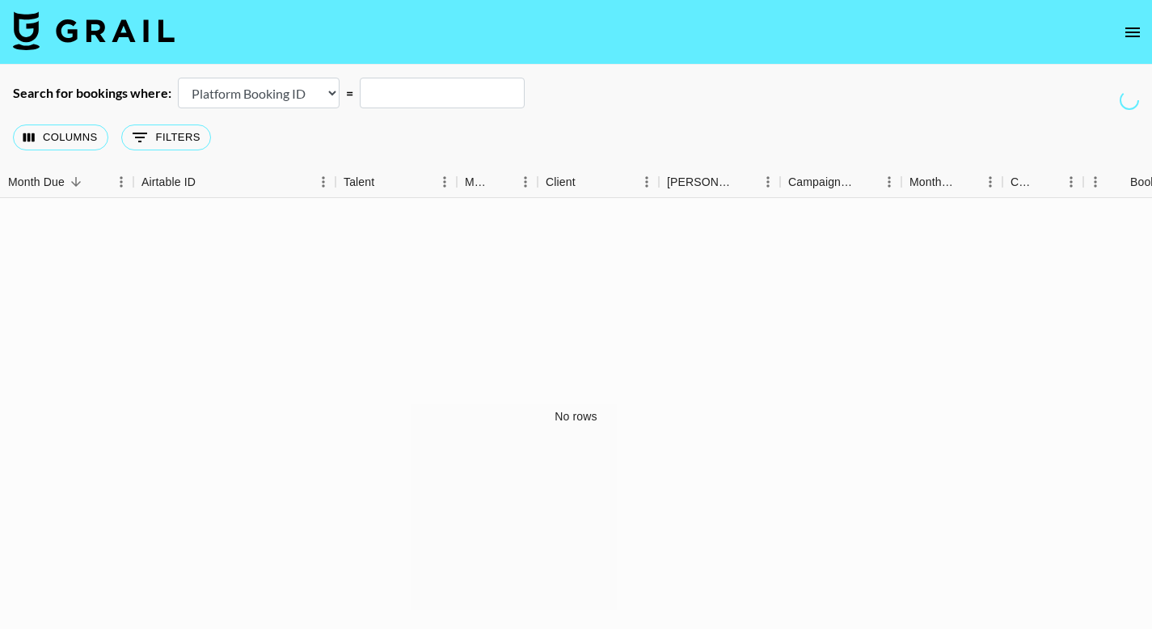
click at [178, 78] on select "Airtable Booking ID Platform Booking ID Platform Campaign ID" at bounding box center [259, 93] width 162 height 31
click at [85, 140] on button "Columns" at bounding box center [60, 137] width 95 height 26
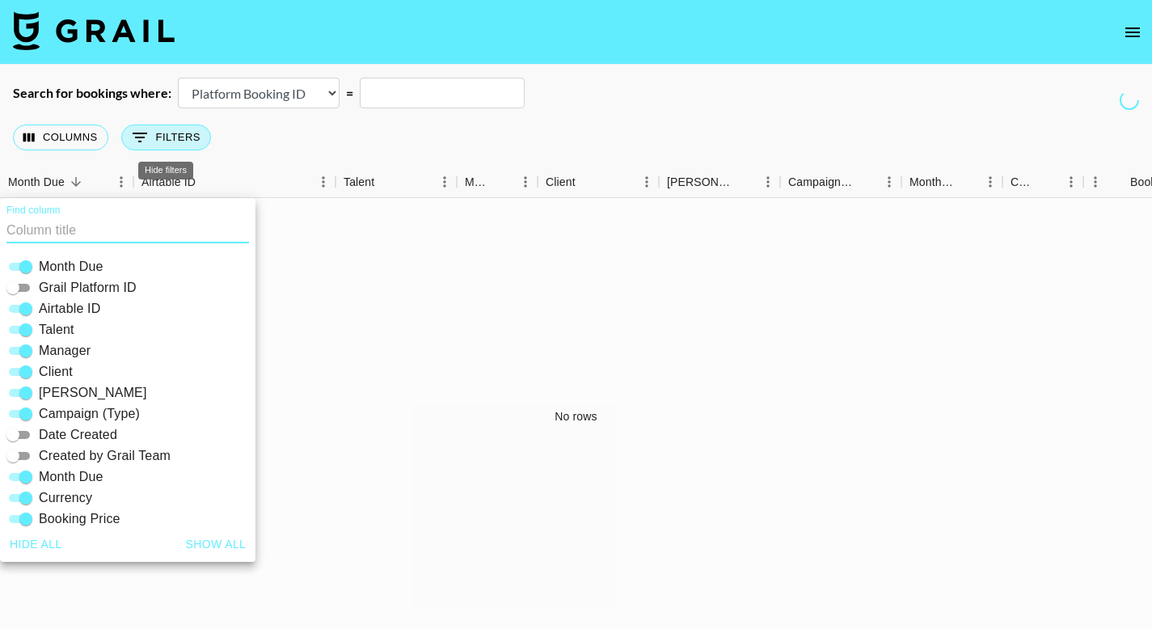
click at [133, 139] on icon "Show filters" at bounding box center [139, 137] width 19 height 19
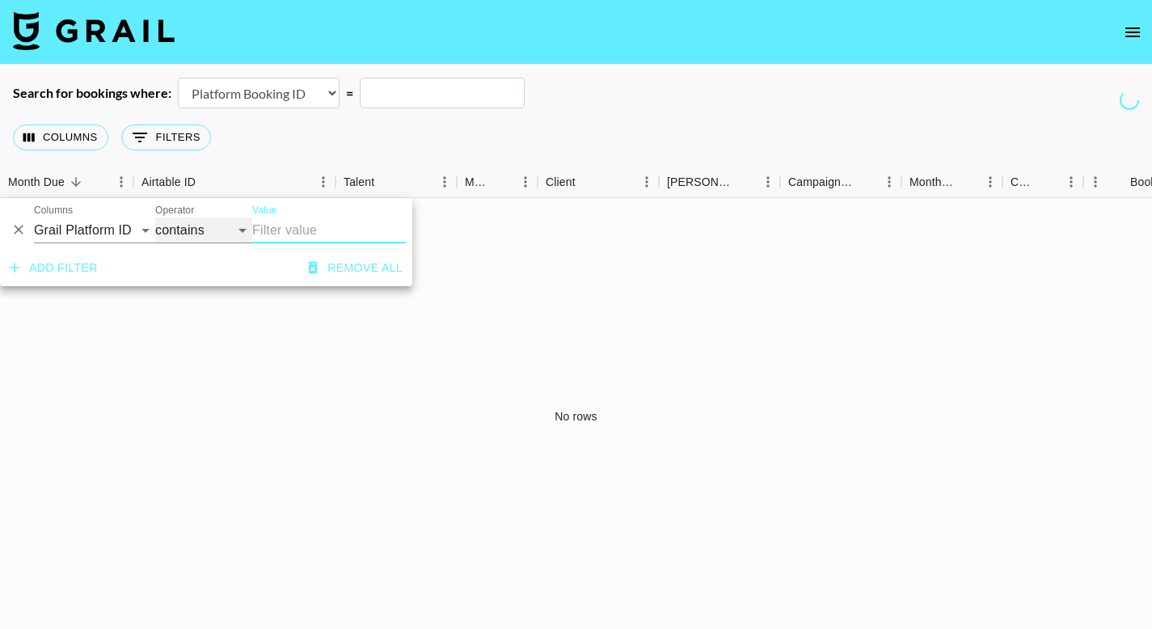
click at [215, 227] on select "contains equals starts with ends with is empty is not empty is any of" at bounding box center [203, 230] width 97 height 26
click at [125, 230] on select "Grail Platform ID Airtable ID Talent Manager Client [PERSON_NAME] Campaign (Typ…" at bounding box center [94, 230] width 121 height 26
select select "docMeta"
click at [34, 217] on select "Grail Platform ID Airtable ID Talent Manager Client [PERSON_NAME] Campaign (Typ…" at bounding box center [94, 230] width 121 height 26
select select "is"
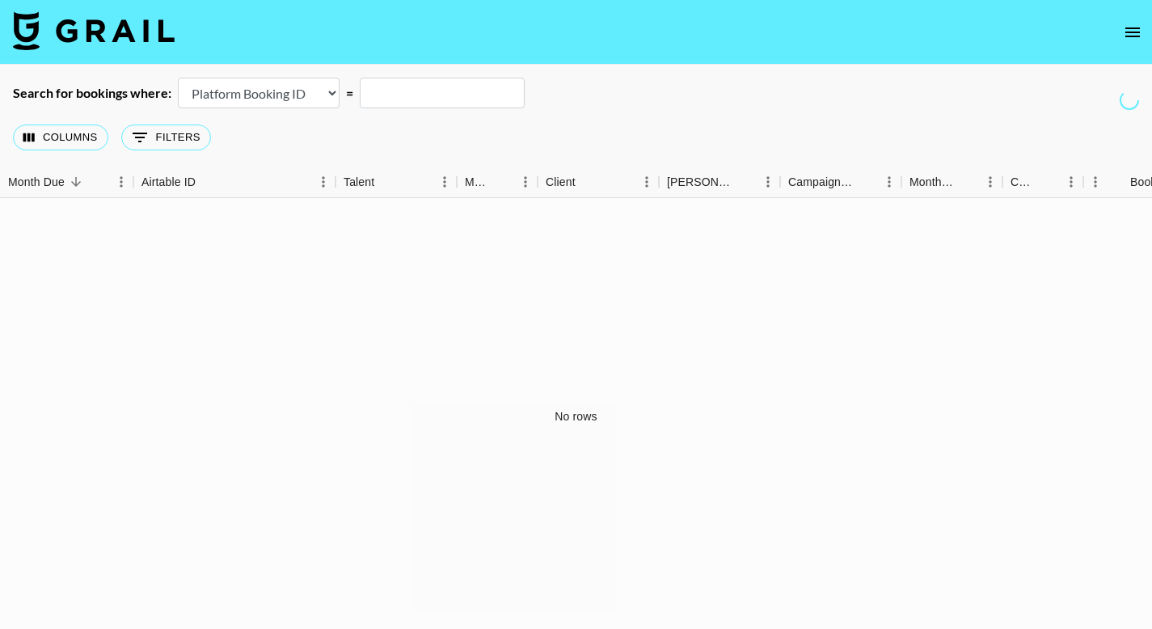
click at [298, 91] on select "Airtable Booking ID Platform Booking ID Platform Campaign ID" at bounding box center [259, 93] width 162 height 31
click at [178, 78] on select "Airtable Booking ID Platform Booking ID Platform Campaign ID" at bounding box center [259, 93] width 162 height 31
click at [299, 95] on select "Airtable Booking ID Platform Booking ID Platform Campaign ID" at bounding box center [259, 93] width 162 height 31
click at [178, 78] on select "Airtable Booking ID Platform Booking ID Platform Campaign ID" at bounding box center [259, 93] width 162 height 31
click at [304, 96] on select "Airtable Booking ID Platform Booking ID Platform Campaign ID" at bounding box center [259, 93] width 162 height 31
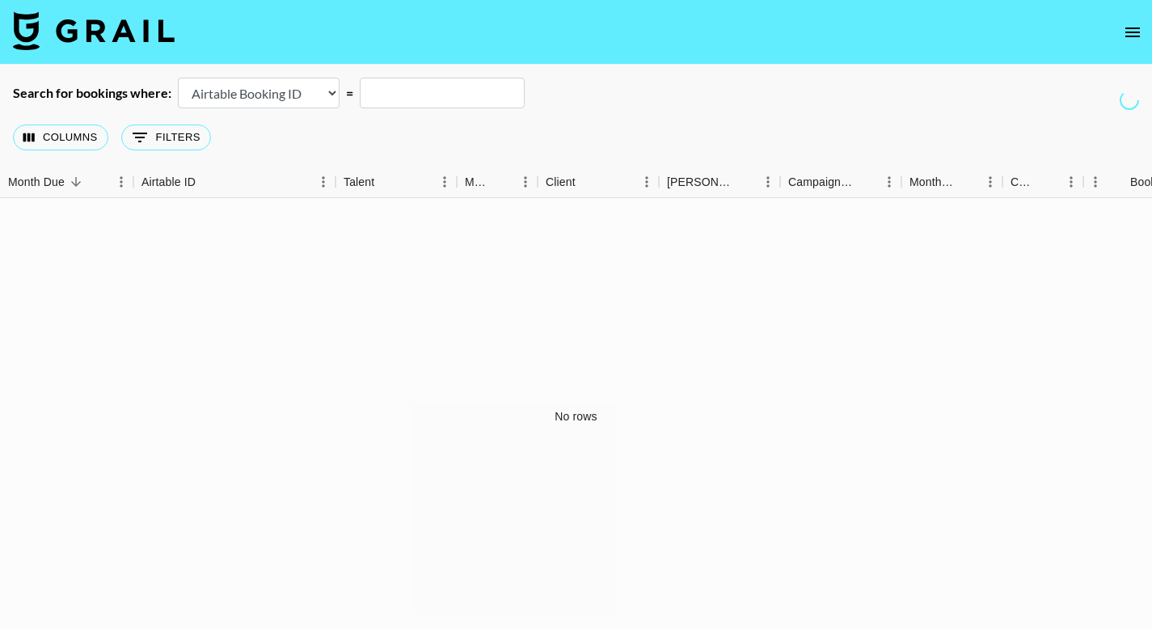
select select "id"
click at [178, 78] on select "Airtable Booking ID Platform Booking ID Platform Campaign ID" at bounding box center [259, 93] width 162 height 31
click at [1131, 34] on icon "open drawer" at bounding box center [1132, 32] width 19 height 19
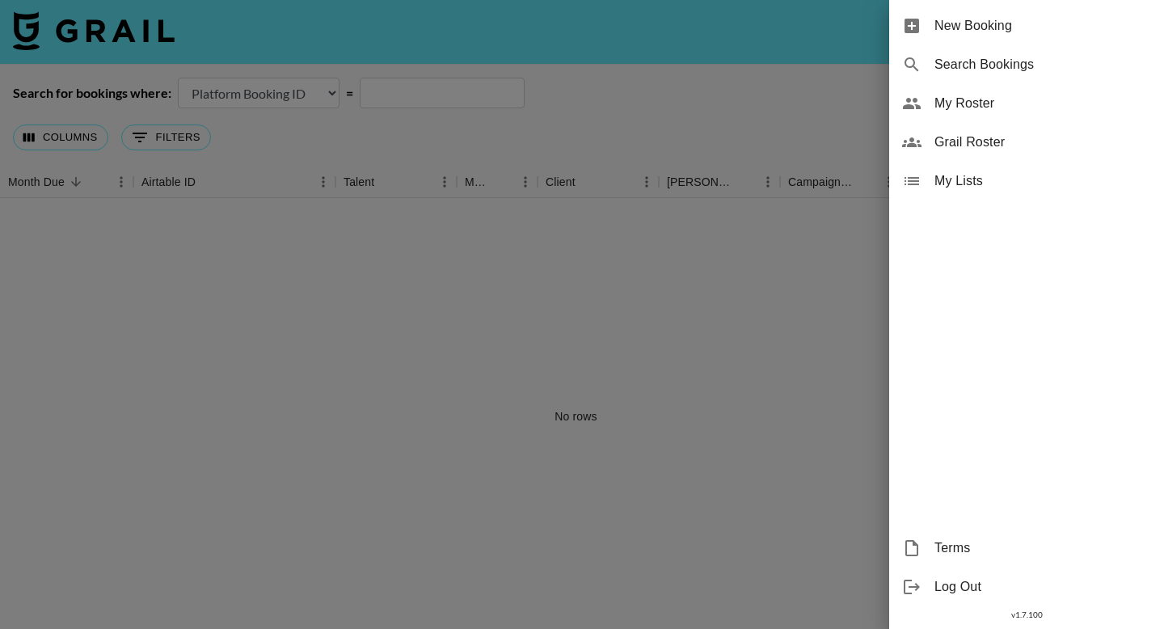
click at [812, 96] on div at bounding box center [582, 314] width 1164 height 629
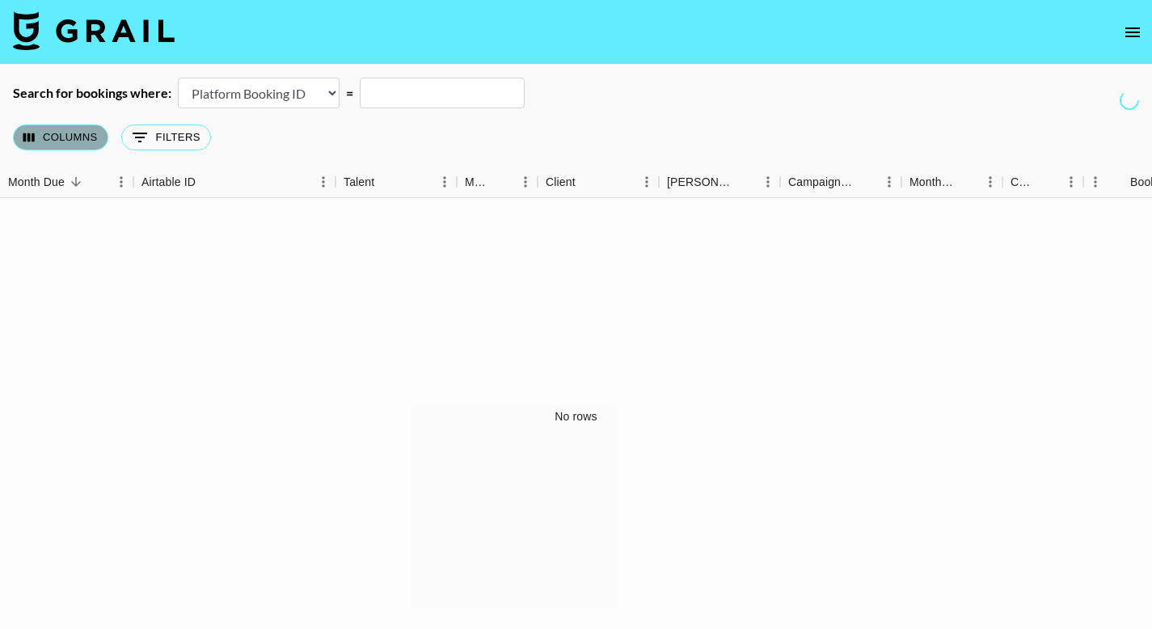
click at [53, 140] on button "Columns" at bounding box center [60, 137] width 95 height 26
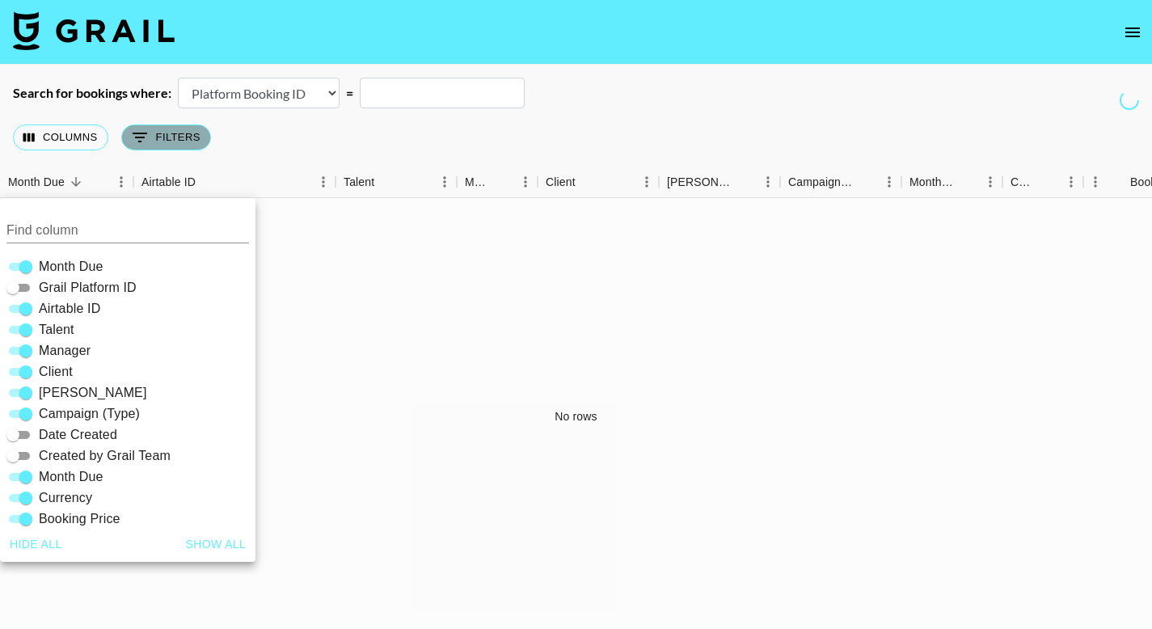
click at [179, 130] on button "0 Filters" at bounding box center [166, 137] width 90 height 26
select select "docMeta"
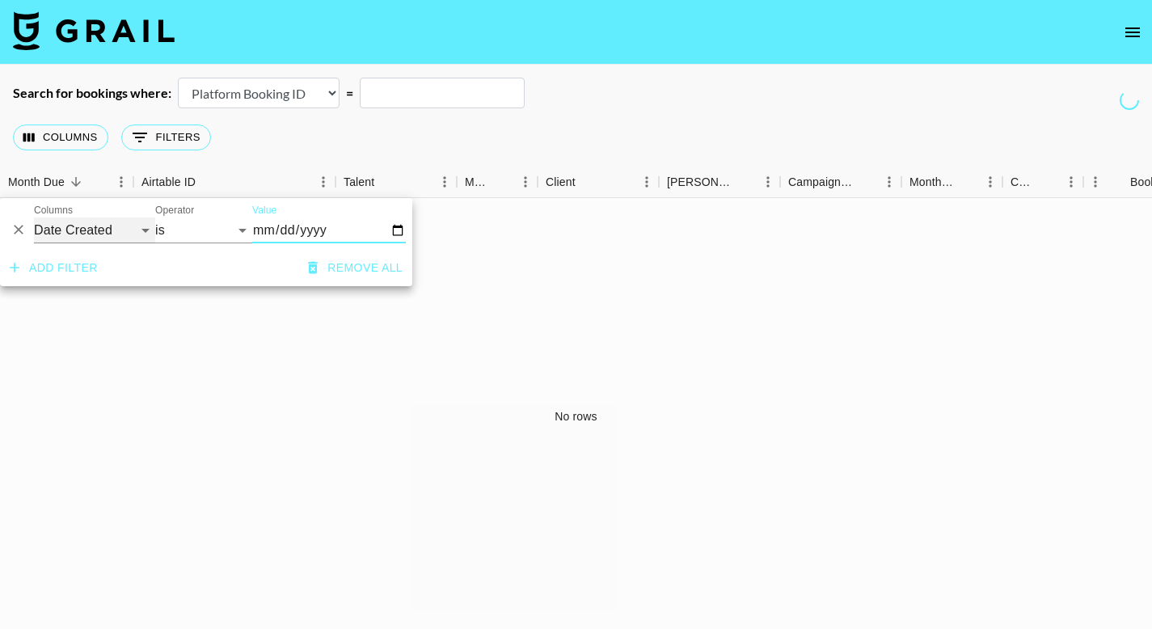
click at [75, 228] on select "Grail Platform ID Airtable ID Talent Manager Client [PERSON_NAME] Campaign (Typ…" at bounding box center [94, 230] width 121 height 26
click at [34, 217] on select "Grail Platform ID Airtable ID Talent Manager Client [PERSON_NAME] Campaign (Typ…" at bounding box center [94, 230] width 121 height 26
click at [280, 232] on input "Value" at bounding box center [329, 230] width 154 height 26
click at [199, 228] on select "is is not is after is on or after is before is on or before is empty is not emp…" at bounding box center [203, 230] width 97 height 26
click at [25, 230] on button "Delete" at bounding box center [18, 229] width 24 height 24
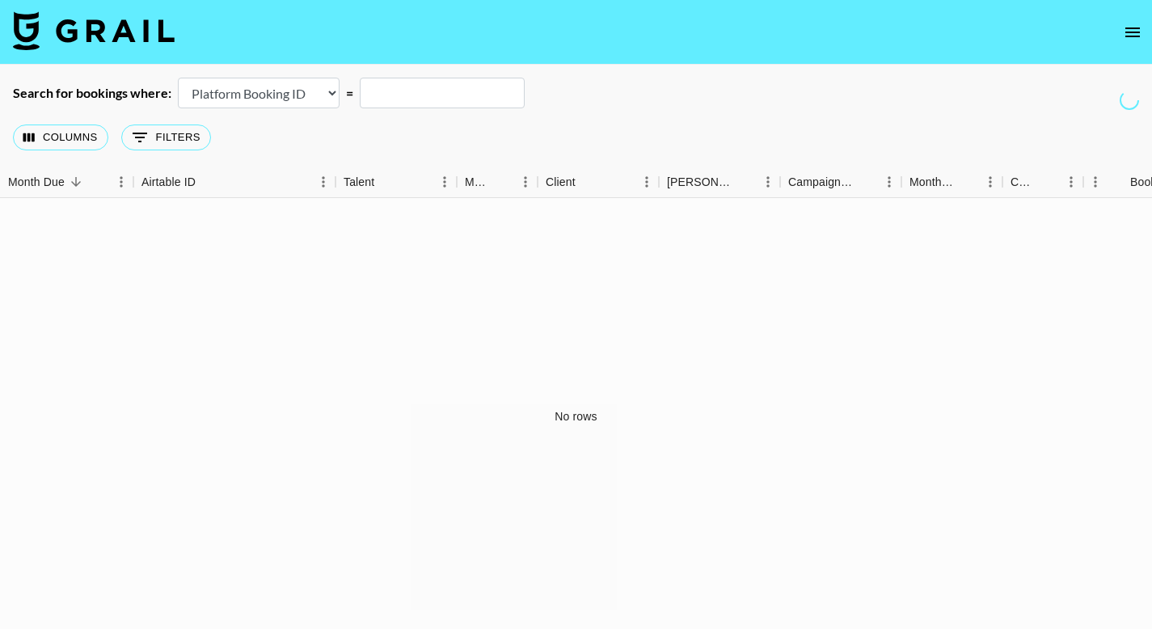
click at [265, 91] on select "Airtable Booking ID Platform Booking ID Platform Campaign ID" at bounding box center [259, 93] width 162 height 31
click at [178, 78] on select "Airtable Booking ID Platform Booking ID Platform Campaign ID" at bounding box center [259, 93] width 162 height 31
click at [289, 95] on select "Airtable Booking ID Platform Booking ID Platform Campaign ID" at bounding box center [259, 93] width 162 height 31
click at [178, 78] on select "Airtable Booking ID Platform Booking ID Platform Campaign ID" at bounding box center [259, 93] width 162 height 31
click at [242, 103] on select "Airtable Booking ID Platform Booking ID Platform Campaign ID" at bounding box center [259, 93] width 162 height 31
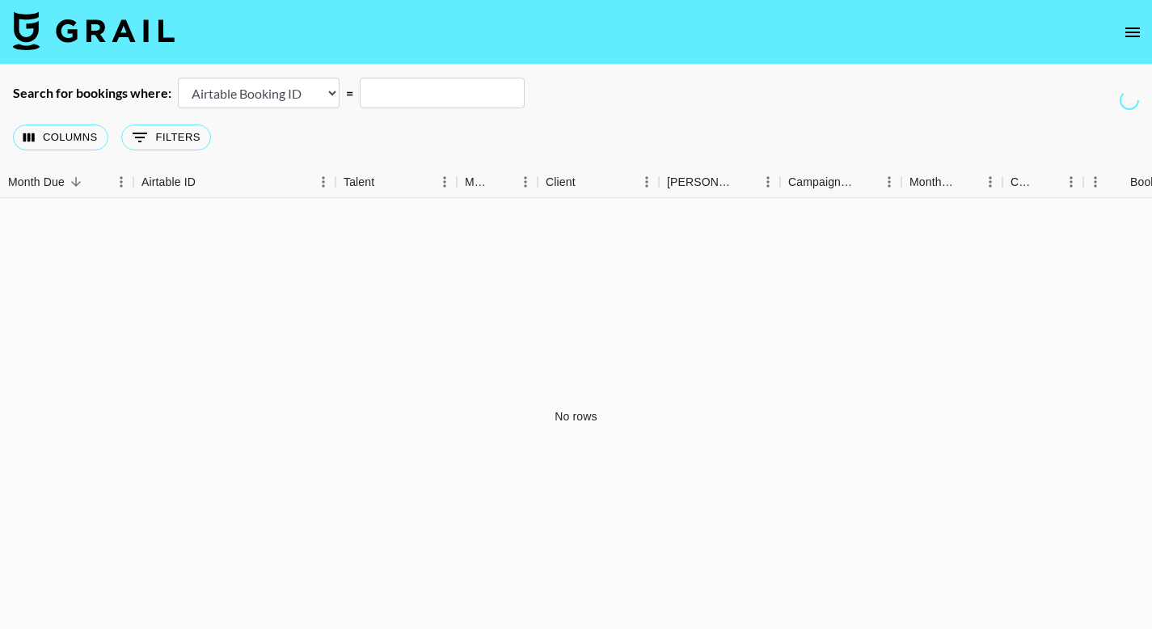
select select "id"
click at [178, 78] on select "Airtable Booking ID Platform Booking ID Platform Campaign ID" at bounding box center [259, 93] width 162 height 31
click at [68, 143] on button "Columns" at bounding box center [60, 137] width 95 height 26
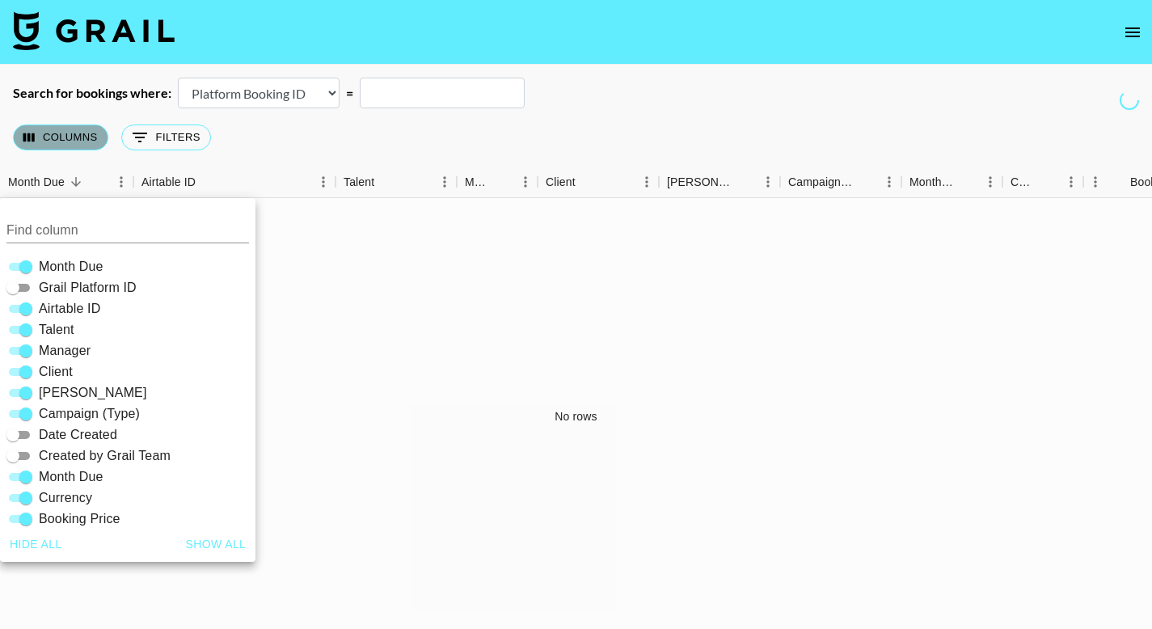
click at [68, 143] on button "Columns" at bounding box center [60, 137] width 95 height 26
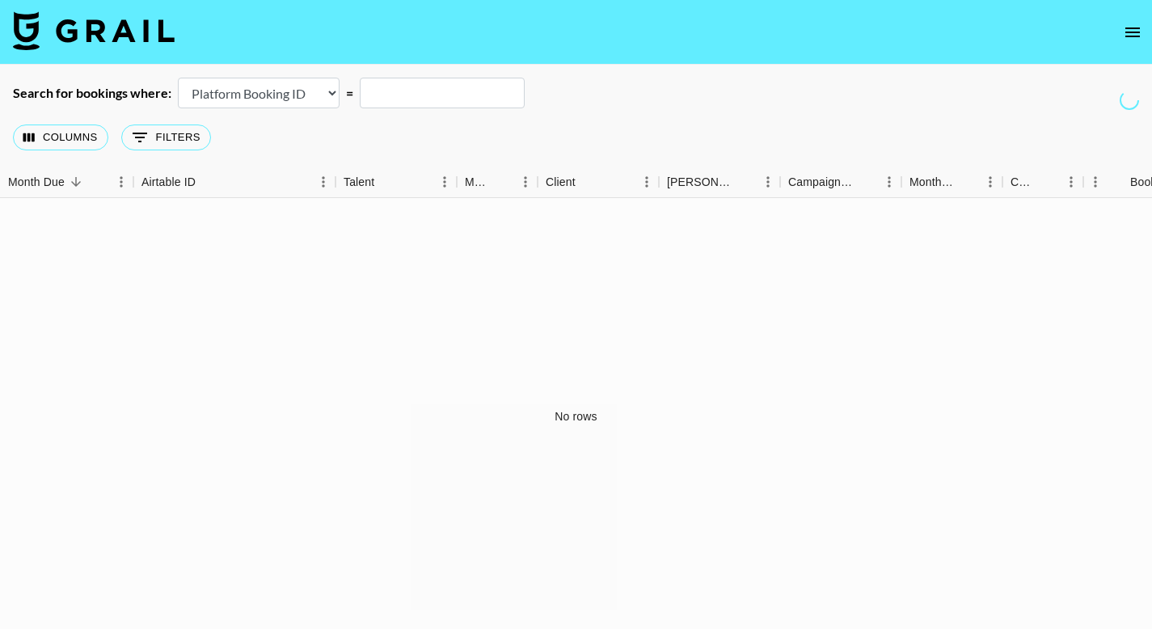
click at [127, 125] on div "Columns 0 Filters + Booking" at bounding box center [115, 137] width 204 height 58
click at [133, 135] on icon "Show filters" at bounding box center [139, 137] width 19 height 19
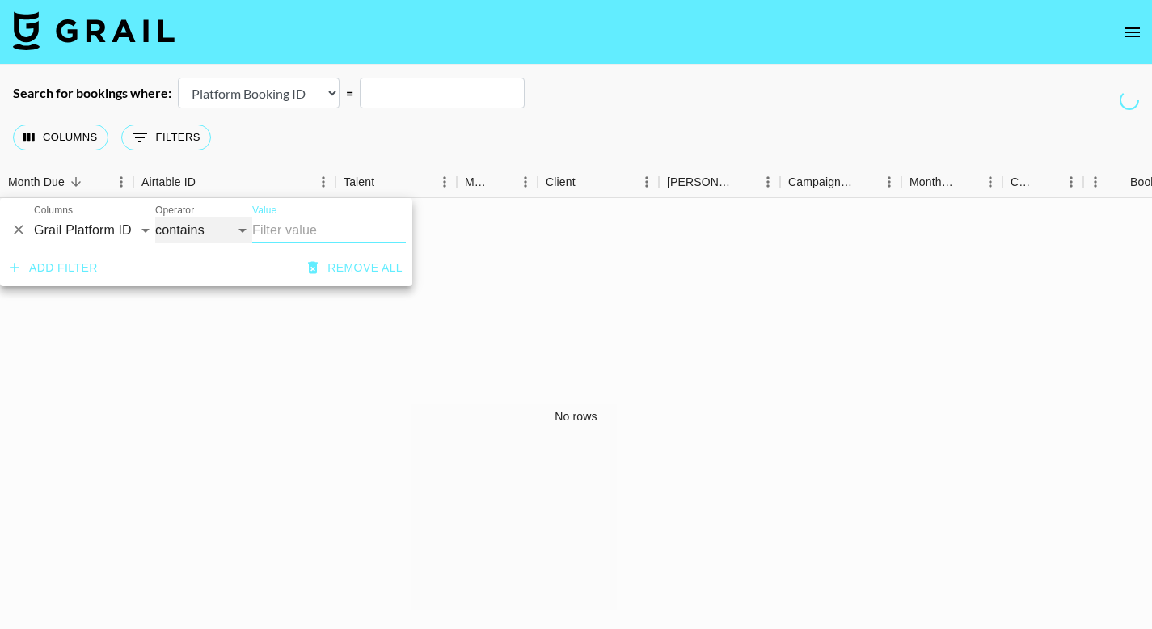
click at [188, 229] on select "contains equals starts with ends with is empty is not empty is any of" at bounding box center [203, 230] width 97 height 26
click at [24, 230] on icon "Delete" at bounding box center [19, 229] width 16 height 16
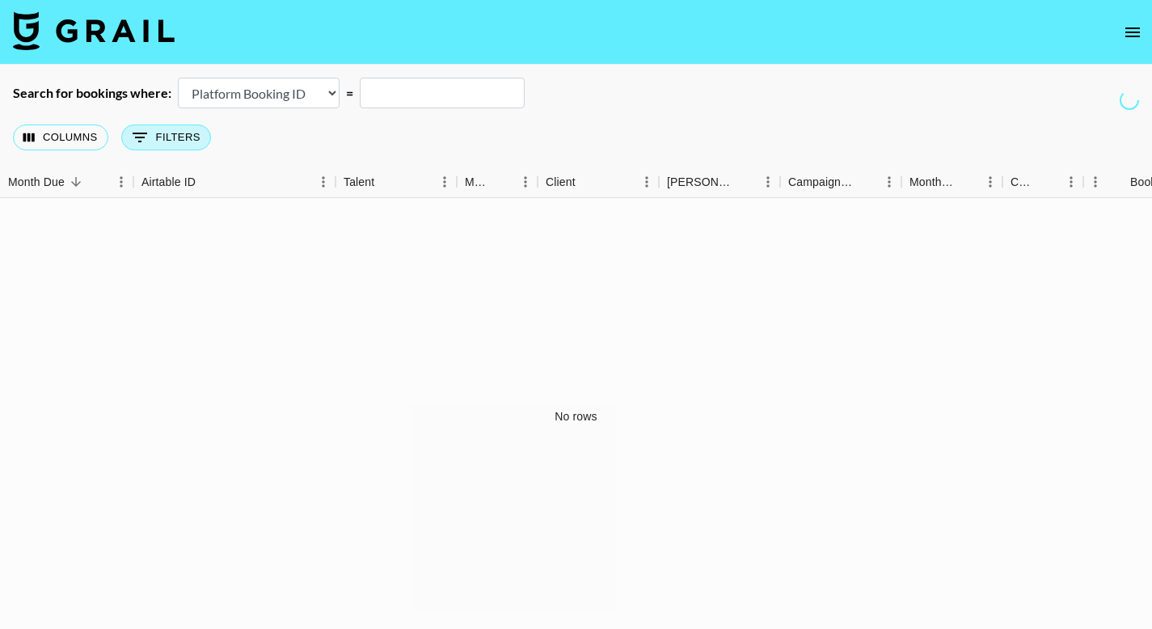
click at [168, 143] on button "0 Filters" at bounding box center [166, 137] width 90 height 26
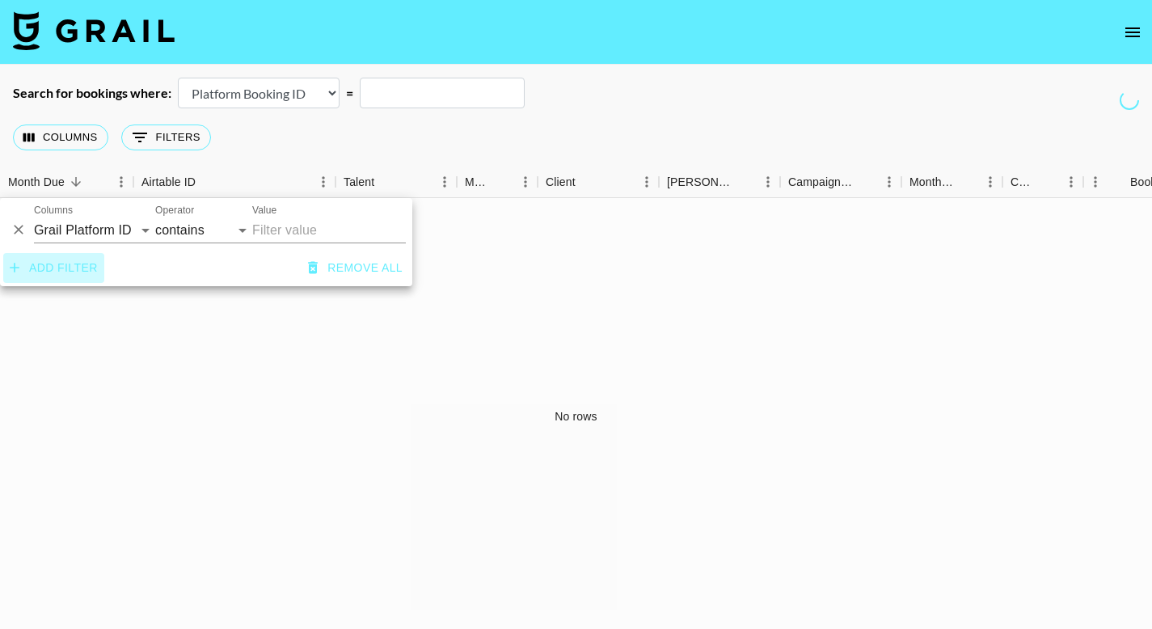
click at [53, 264] on button "Add filter" at bounding box center [53, 268] width 101 height 30
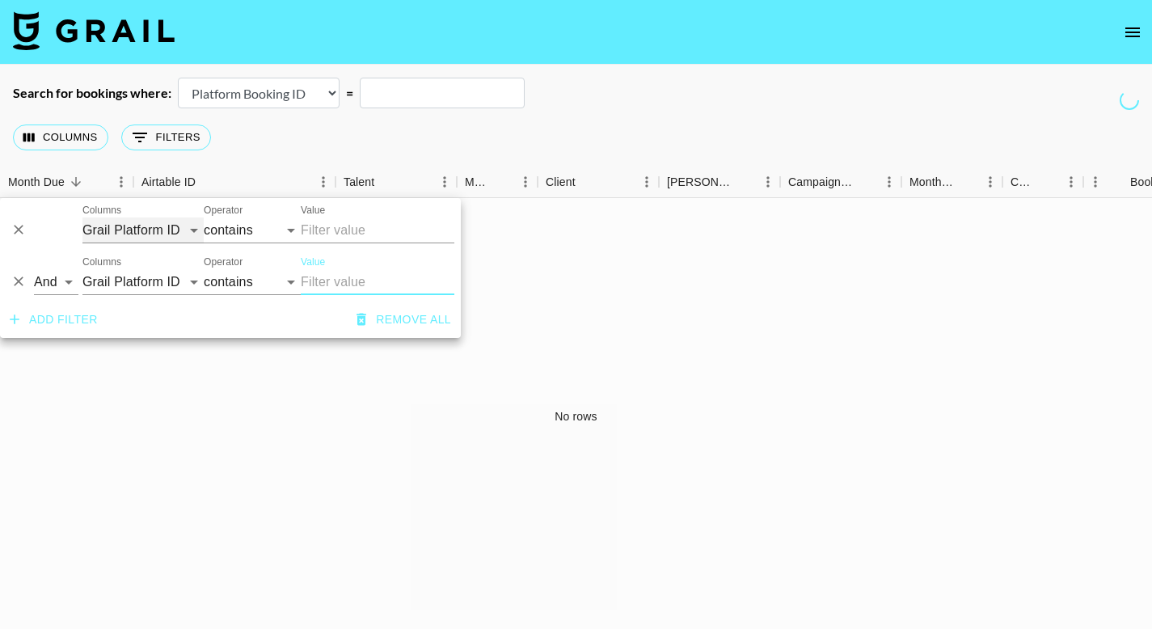
click at [141, 234] on select "Grail Platform ID Airtable ID Talent Manager Client [PERSON_NAME] Campaign (Typ…" at bounding box center [142, 230] width 121 height 26
select select "clientId"
click at [82, 217] on select "Grail Platform ID Airtable ID Talent Manager Client [PERSON_NAME] Campaign (Typ…" at bounding box center [142, 230] width 121 height 26
select select "is"
click at [326, 230] on input "Value" at bounding box center [410, 229] width 218 height 25
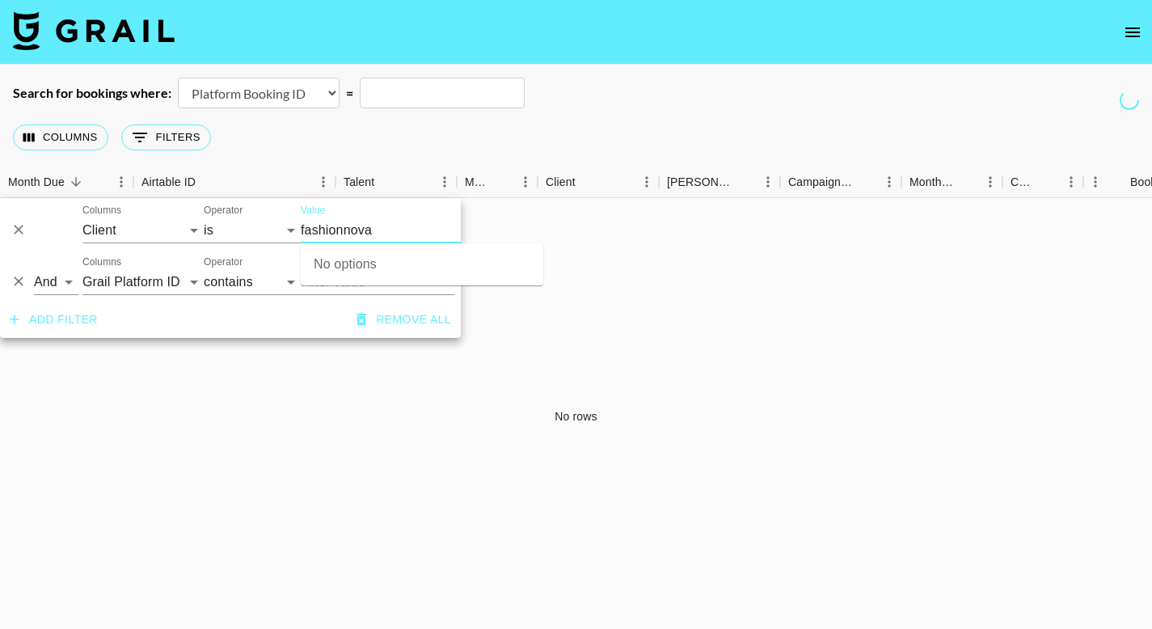
type input "fashionnova"
click at [417, 241] on input "fashionnova" at bounding box center [410, 229] width 218 height 25
click at [444, 233] on input "fashionnova" at bounding box center [410, 229] width 218 height 25
click at [697, 297] on div "No rows" at bounding box center [576, 416] width 1152 height 436
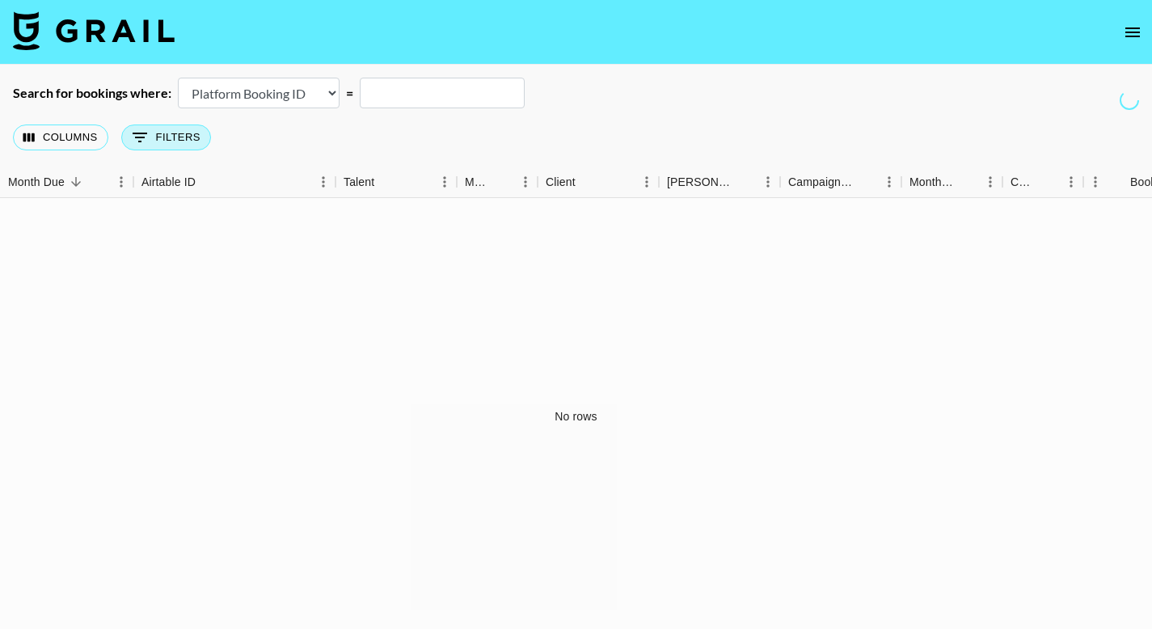
click at [163, 143] on button "0 Filters" at bounding box center [166, 137] width 90 height 26
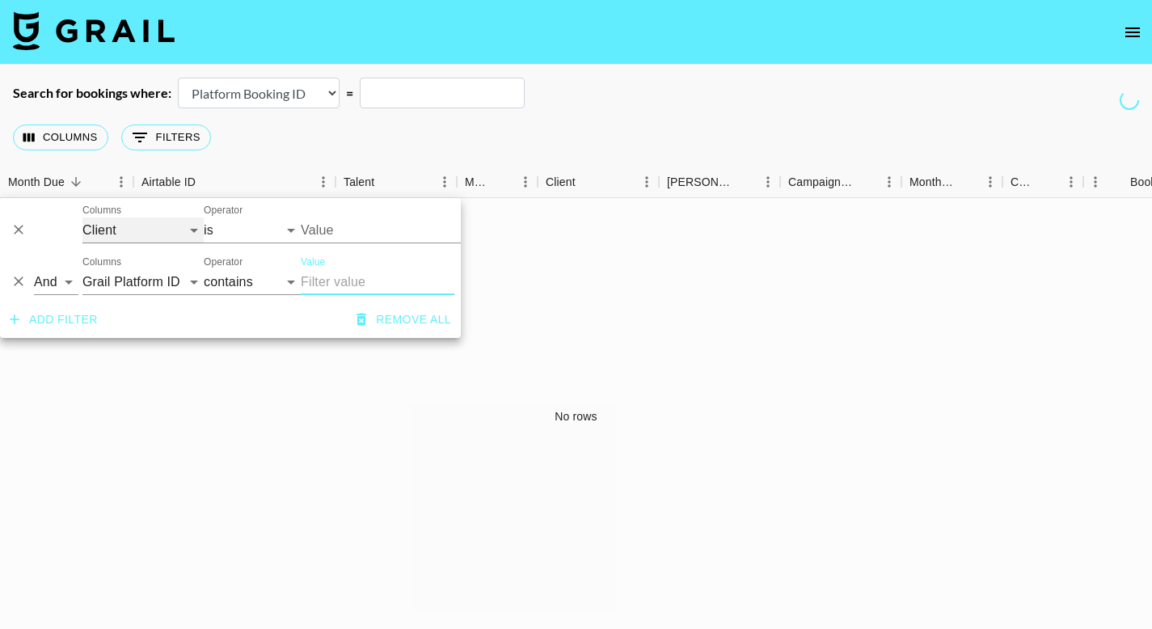
click at [119, 234] on select "Grail Platform ID Airtable ID Talent Manager Client [PERSON_NAME] Campaign (Typ…" at bounding box center [142, 230] width 121 height 26
select select "monthDue2"
click at [82, 217] on select "Grail Platform ID Airtable ID Talent Manager Client [PERSON_NAME] Campaign (Typ…" at bounding box center [142, 230] width 121 height 26
click at [318, 224] on select "Sep '26 Aug '26 Jul '26 Jun '26 May '26 Apr '26 Mar '26 Feb '26 Jan '26 Dec '25…" at bounding box center [331, 230] width 61 height 26
select select "Aug '26"
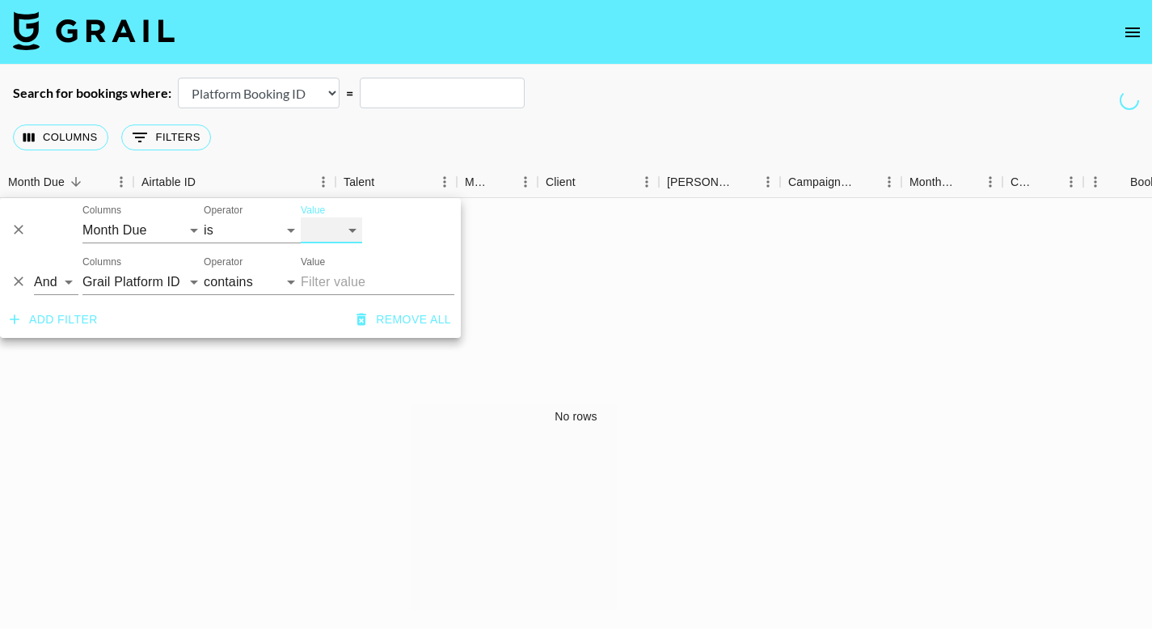
click at [301, 217] on select "Sep '26 Aug '26 Jul '26 Jun '26 May '26 Apr '26 Mar '26 Feb '26 Jan '26 Dec '25…" at bounding box center [331, 230] width 61 height 26
click at [284, 238] on select "is is not is any of" at bounding box center [252, 230] width 97 height 26
click at [15, 276] on icon "Delete" at bounding box center [19, 281] width 16 height 16
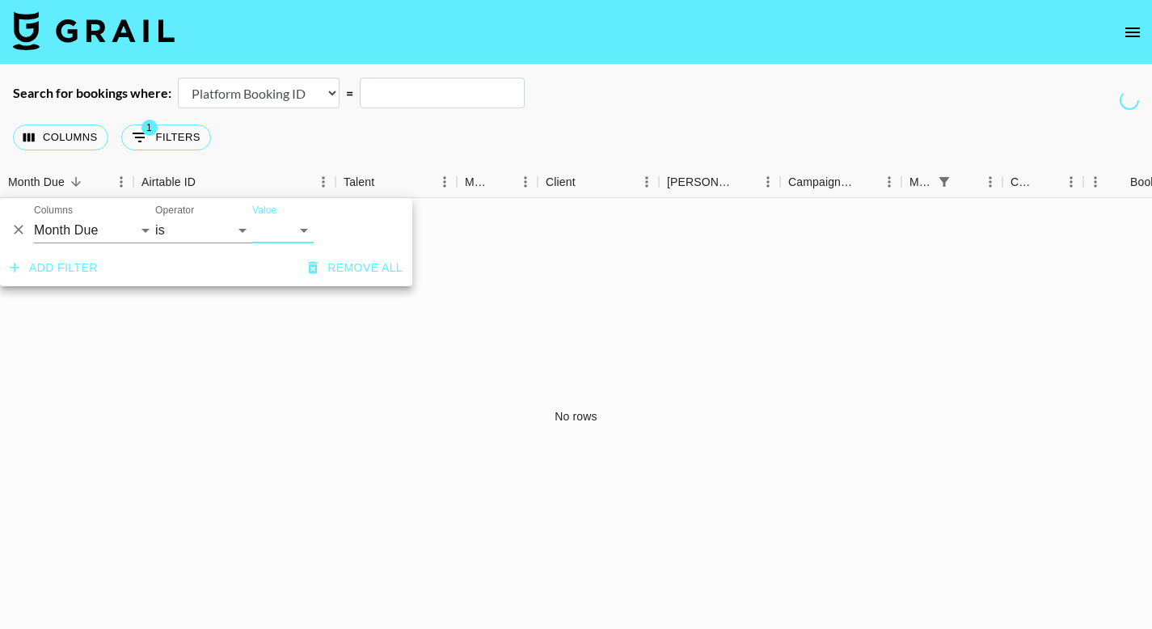
click at [241, 360] on div "No rows" at bounding box center [576, 416] width 1152 height 436
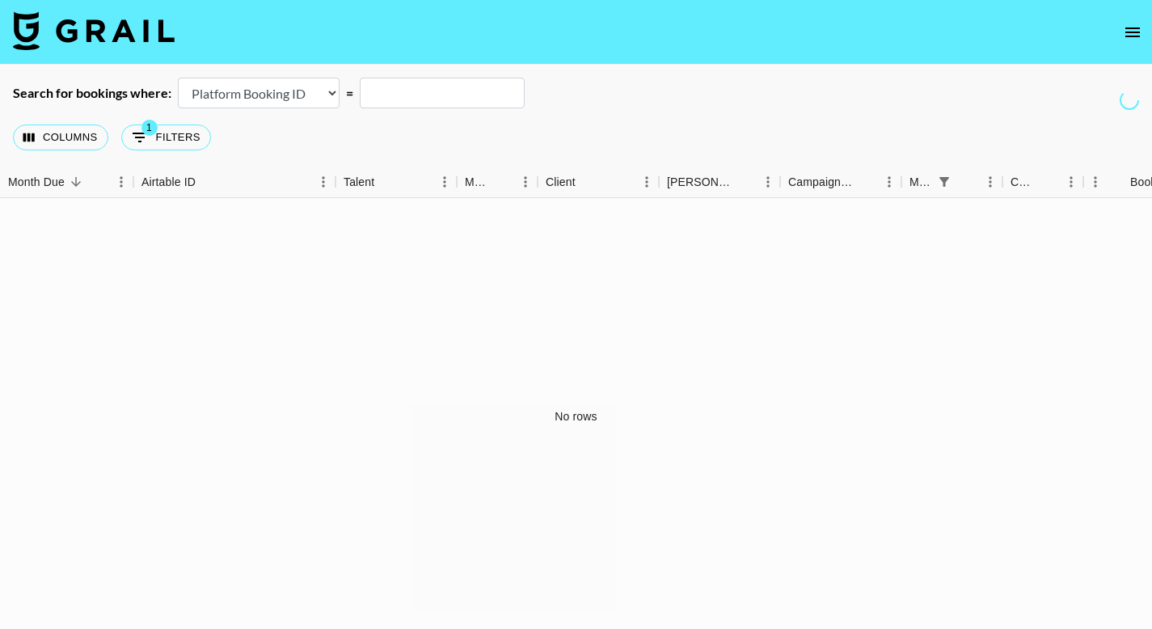
drag, startPoint x: 943, startPoint y: 228, endPoint x: 889, endPoint y: 196, distance: 62.7
click at [938, 221] on div "No rows" at bounding box center [576, 416] width 1152 height 436
click at [121, 23] on img at bounding box center [94, 30] width 162 height 39
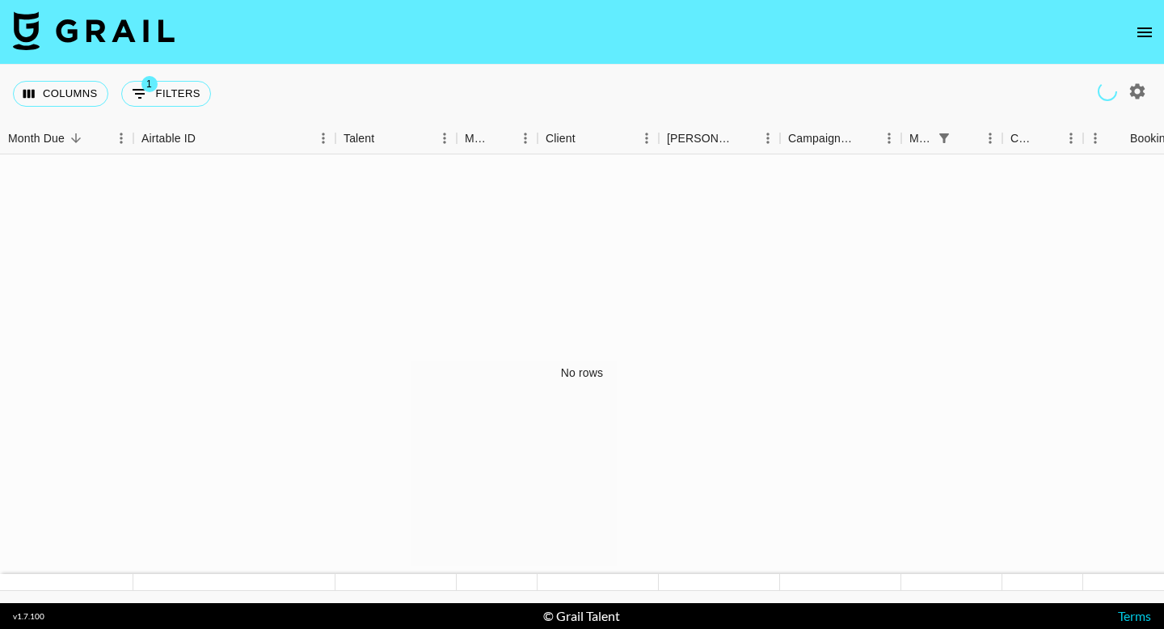
click at [1133, 92] on icon "button" at bounding box center [1137, 90] width 15 height 15
select select "Jun '25"
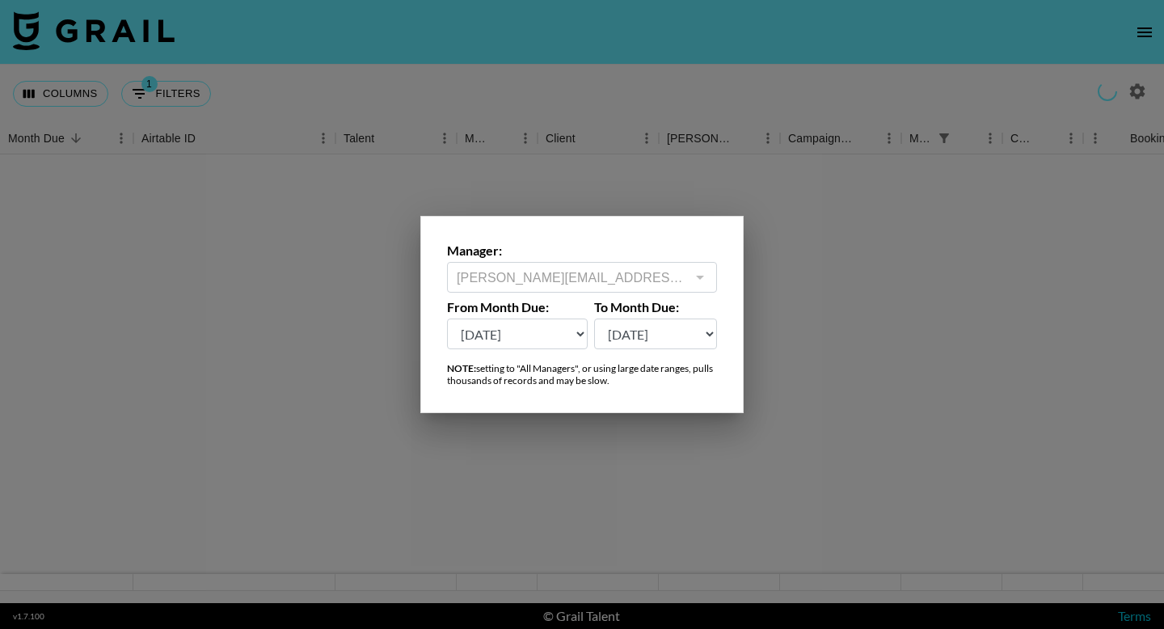
click at [534, 329] on select "Sep '26 Aug '26 Jul '26 Jun '26 May '26 Apr '26 Mar '26 Feb '26 Jan '26 Dec '25…" at bounding box center [517, 333] width 141 height 31
click at [890, 272] on div at bounding box center [582, 314] width 1164 height 629
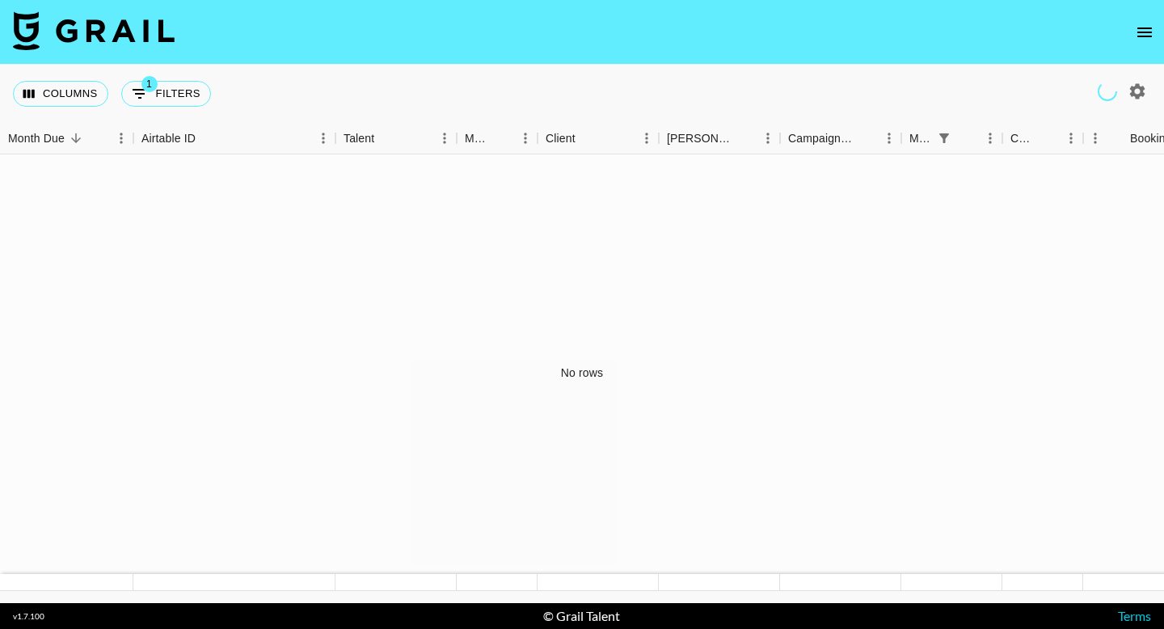
click at [129, 32] on img at bounding box center [94, 30] width 162 height 39
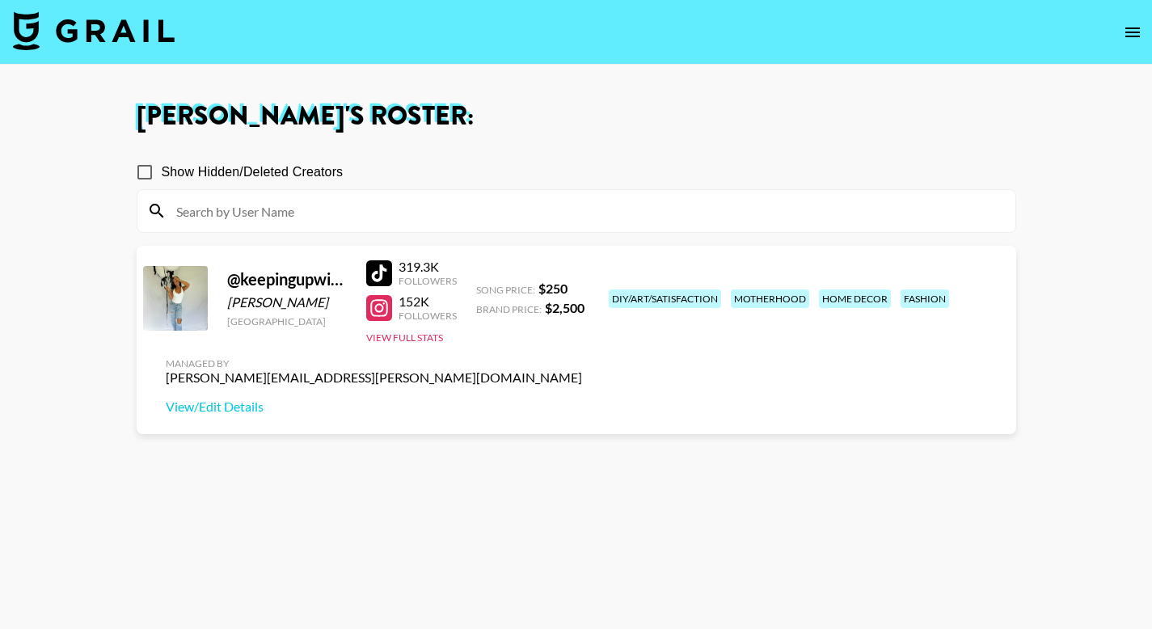
click at [1148, 30] on nav at bounding box center [576, 32] width 1152 height 65
click at [1134, 32] on icon "open drawer" at bounding box center [1132, 32] width 15 height 10
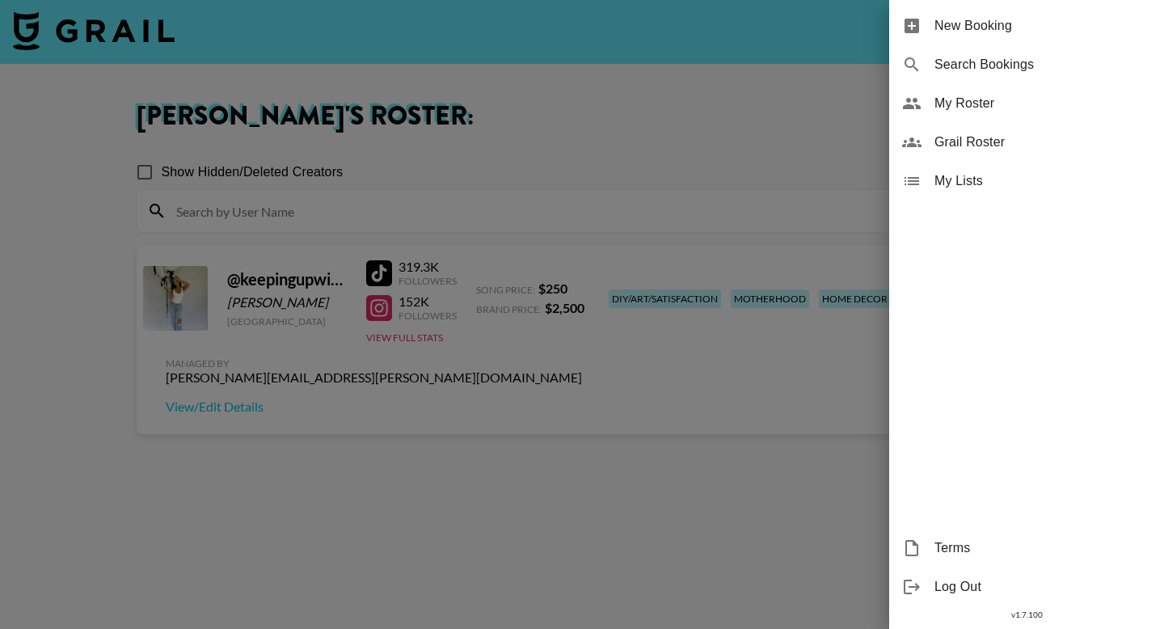
click at [1001, 140] on span "Grail Roster" at bounding box center [1042, 142] width 217 height 19
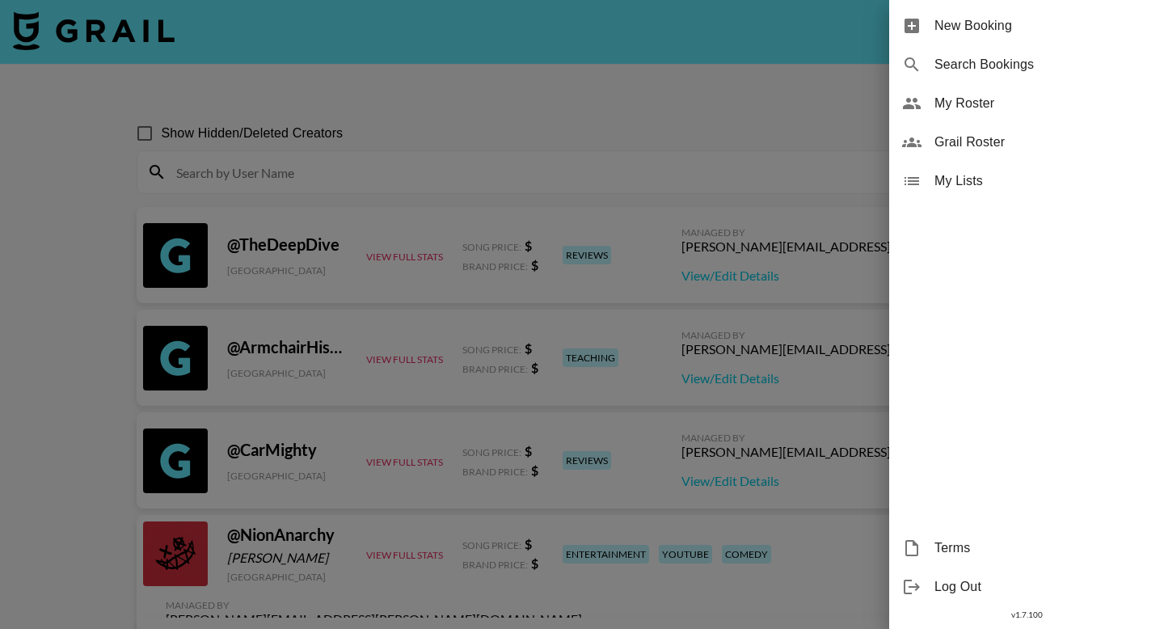
click at [967, 67] on span "Search Bookings" at bounding box center [1042, 64] width 217 height 19
select select "id"
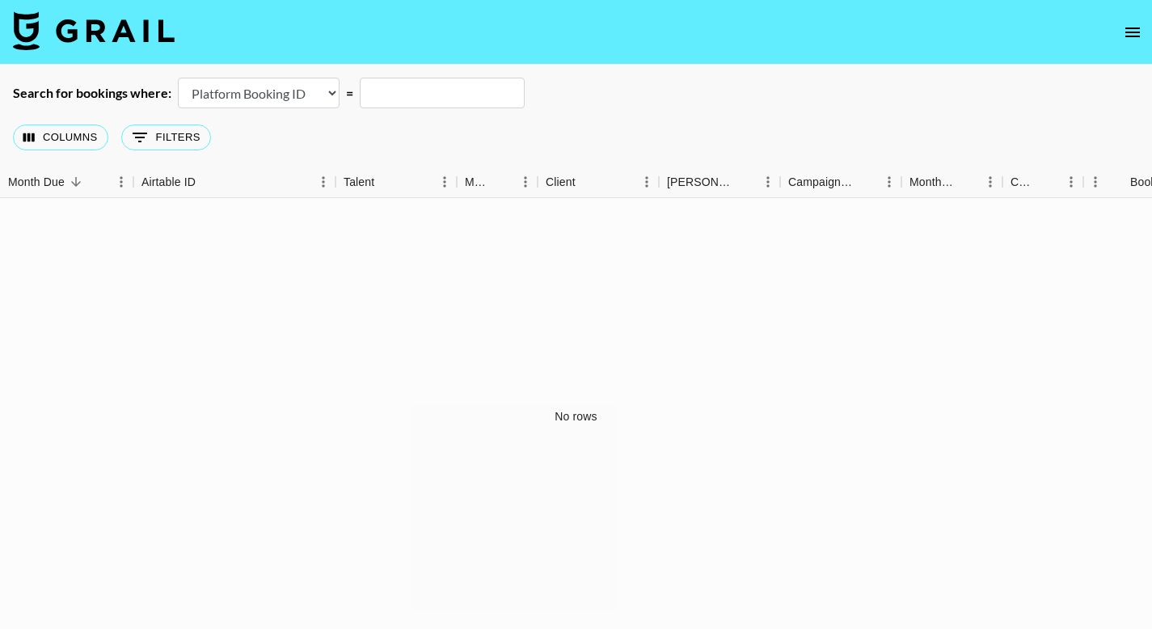
click at [1128, 25] on icon "open drawer" at bounding box center [1132, 32] width 19 height 19
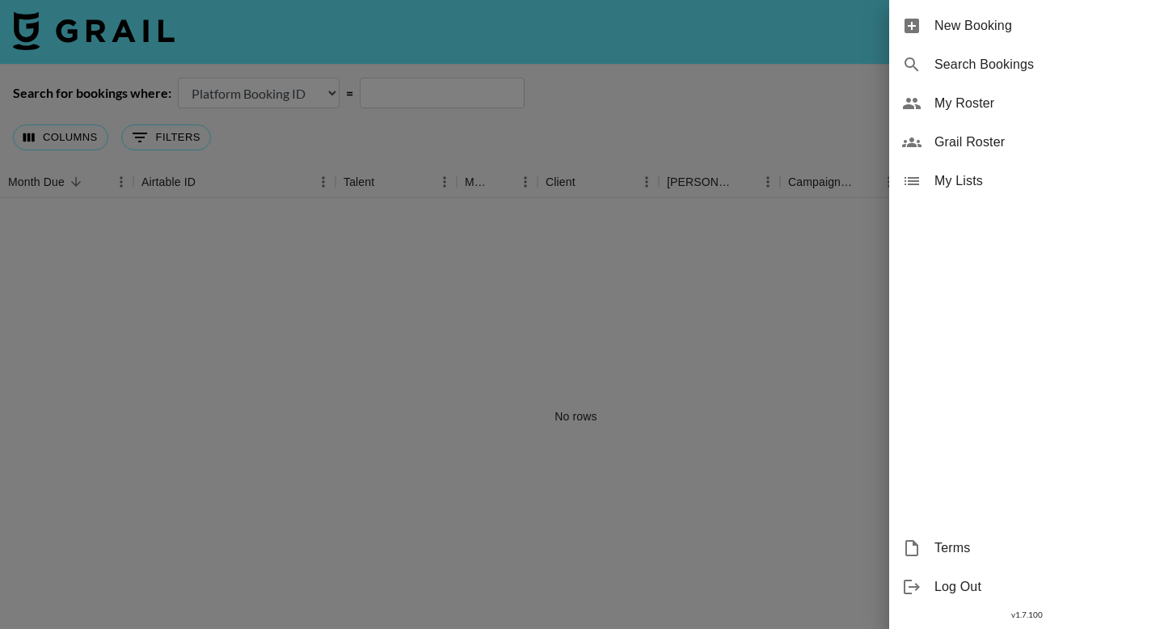
click at [547, 112] on div at bounding box center [582, 314] width 1164 height 629
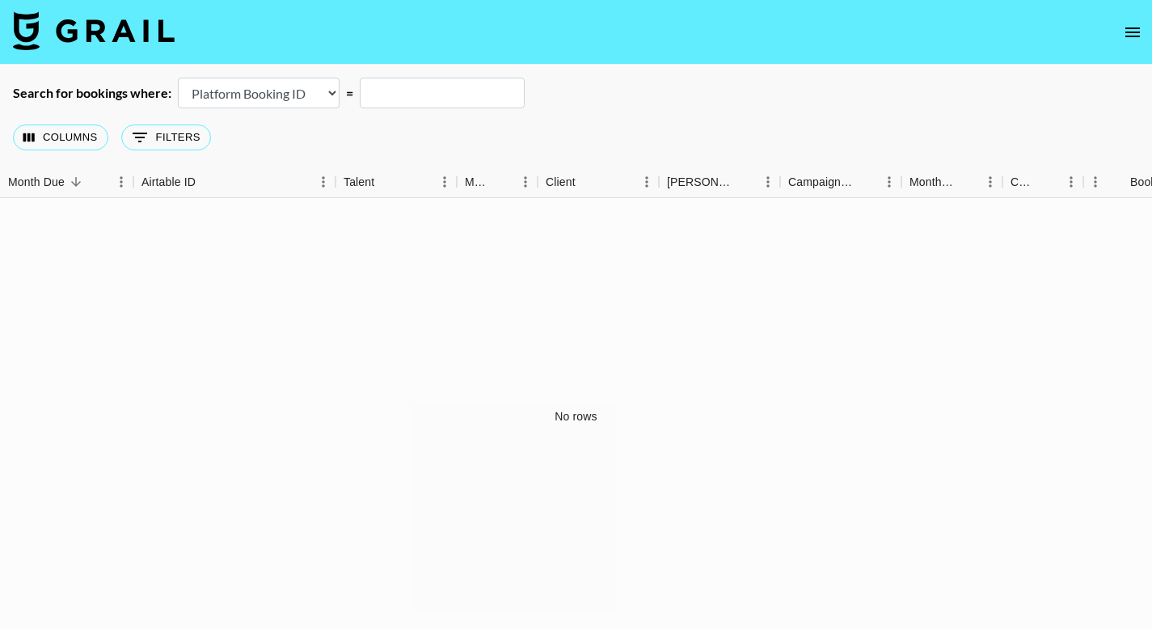
click at [309, 99] on select "Airtable Booking ID Platform Booking ID Platform Campaign ID" at bounding box center [259, 93] width 162 height 31
click at [167, 135] on button "0 Filters" at bounding box center [166, 137] width 90 height 26
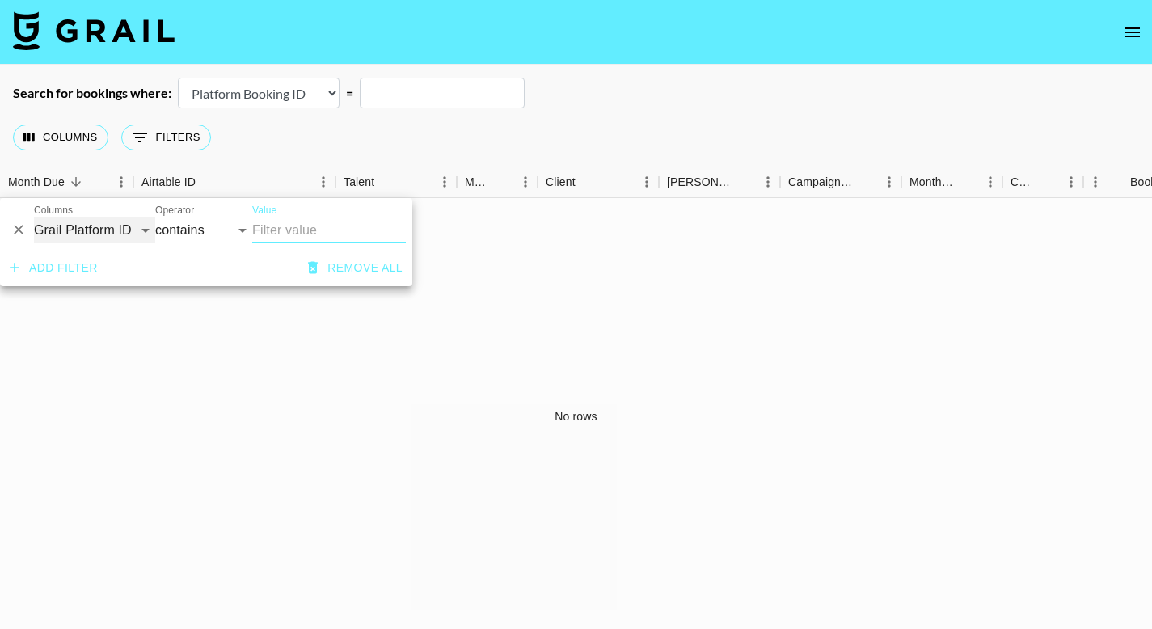
click at [90, 224] on select "Grail Platform ID Airtable ID Talent Manager Client [PERSON_NAME] Campaign (Typ…" at bounding box center [94, 230] width 121 height 26
select select "clientId"
click at [34, 217] on select "Grail Platform ID Airtable ID Talent Manager Client [PERSON_NAME] Campaign (Typ…" at bounding box center [94, 230] width 121 height 26
select select "is"
click at [304, 230] on input "Value" at bounding box center [361, 229] width 218 height 25
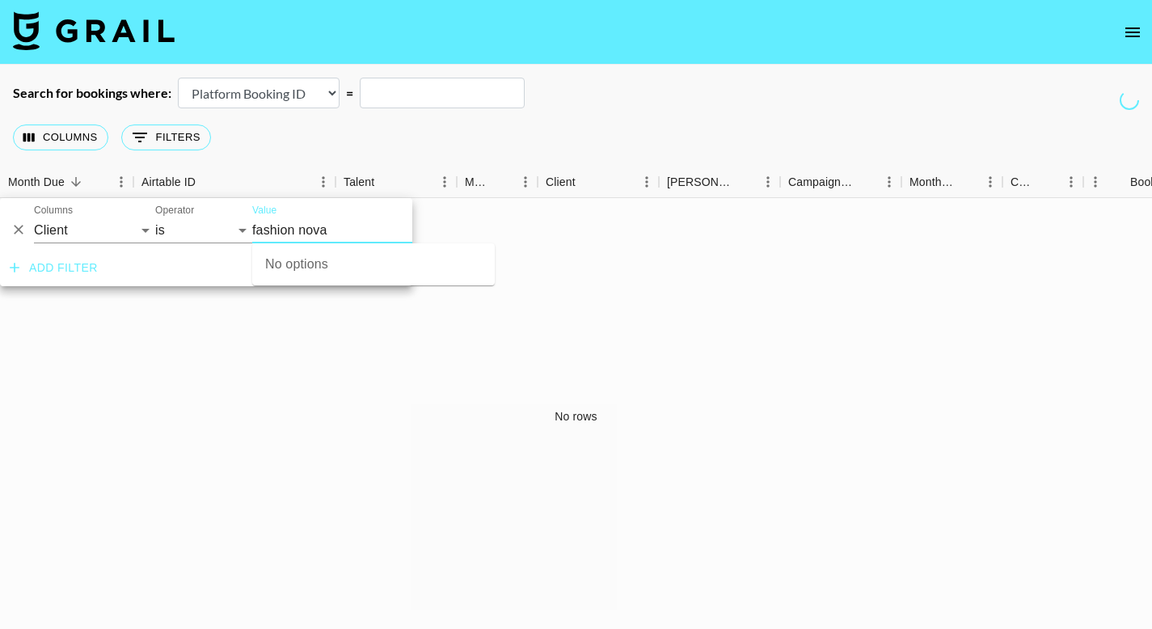
click at [352, 234] on input "fashion nova" at bounding box center [361, 229] width 218 height 25
click at [301, 233] on input "fashion nova" at bounding box center [361, 229] width 218 height 25
type input "fashionnova"
click at [443, 365] on div "No rows" at bounding box center [576, 416] width 1152 height 436
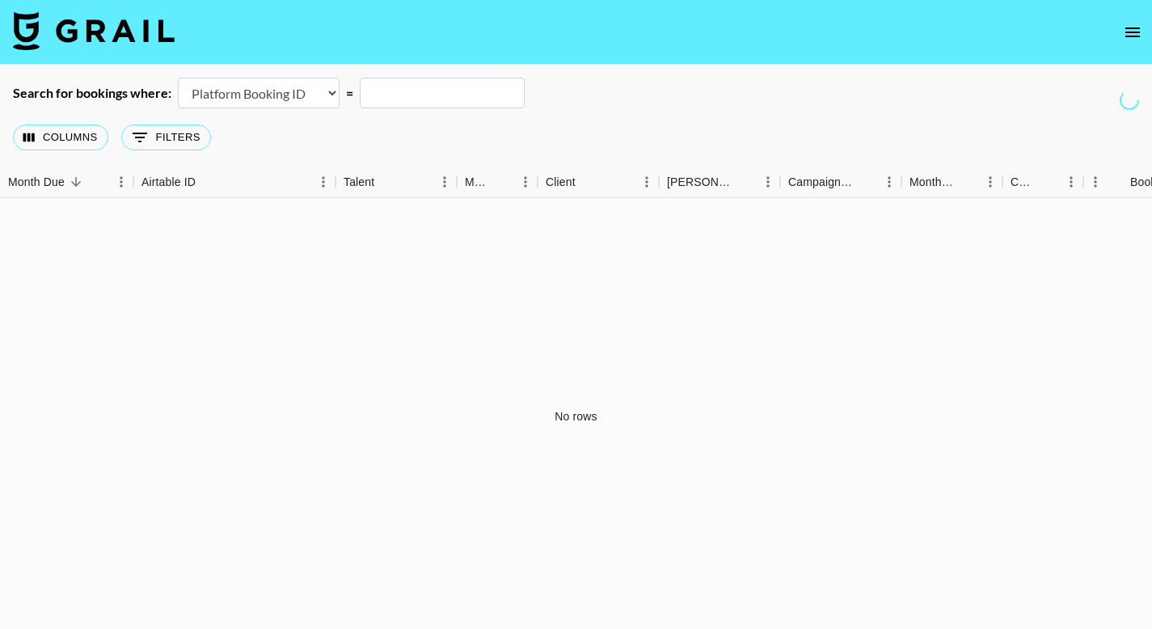
click at [318, 86] on select "Airtable Booking ID Platform Booking ID Platform Campaign ID" at bounding box center [259, 93] width 162 height 31
select select "campaignId"
click at [178, 78] on select "Airtable Booking ID Platform Booking ID Platform Campaign ID" at bounding box center [259, 93] width 162 height 31
click at [132, 132] on icon "Show filters" at bounding box center [139, 137] width 19 height 19
select select "clientId"
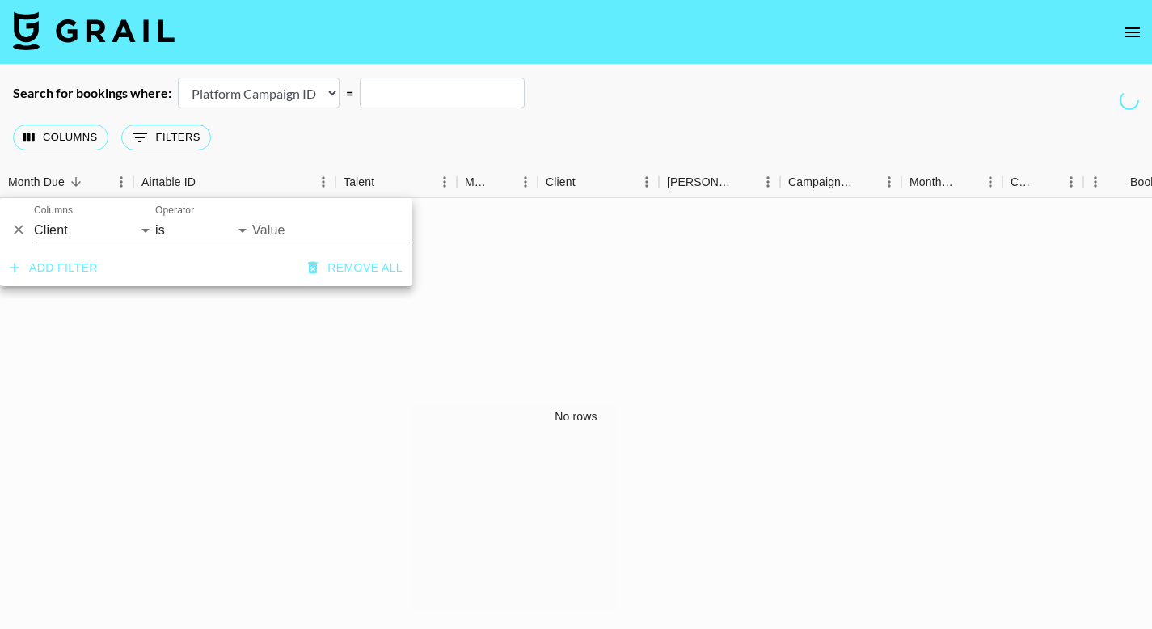
click at [20, 226] on icon "Delete" at bounding box center [19, 229] width 16 height 16
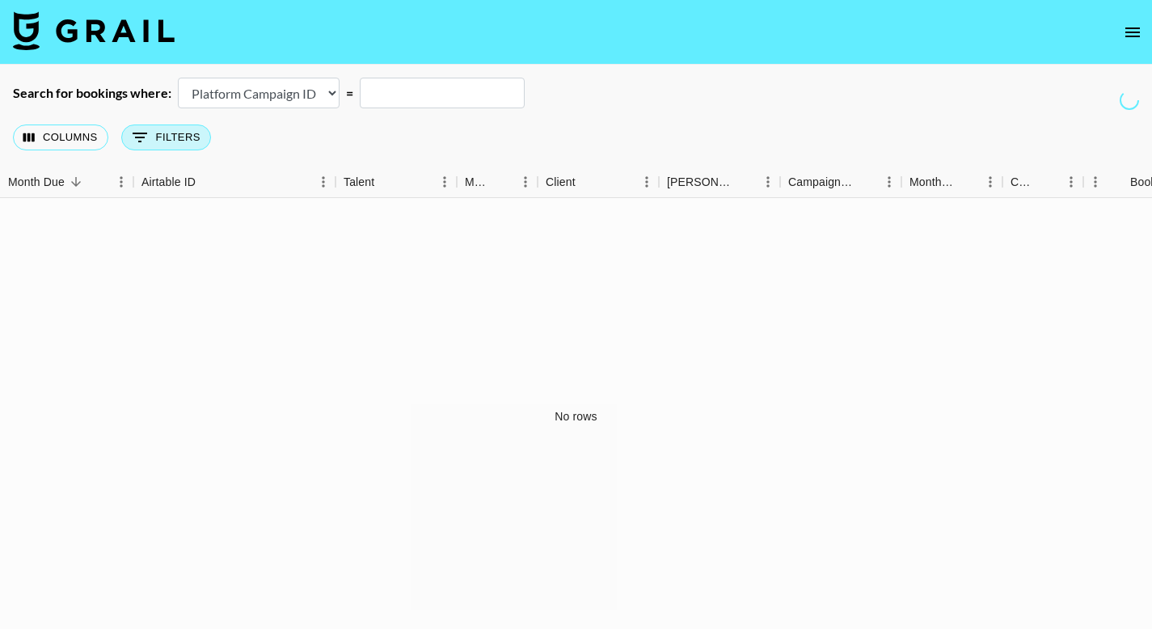
click at [175, 129] on button "0 Filters" at bounding box center [166, 137] width 90 height 26
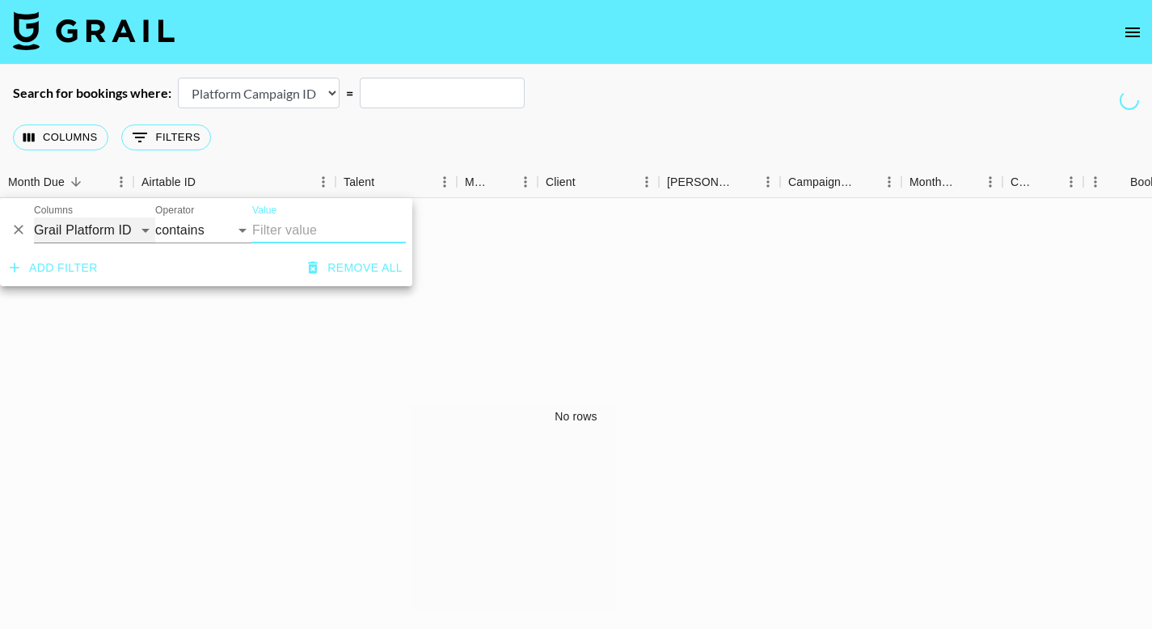
click at [78, 229] on select "Grail Platform ID Airtable ID Talent Manager Client [PERSON_NAME] Campaign (Typ…" at bounding box center [94, 230] width 121 height 26
click at [368, 266] on button "Remove all" at bounding box center [354, 268] width 107 height 30
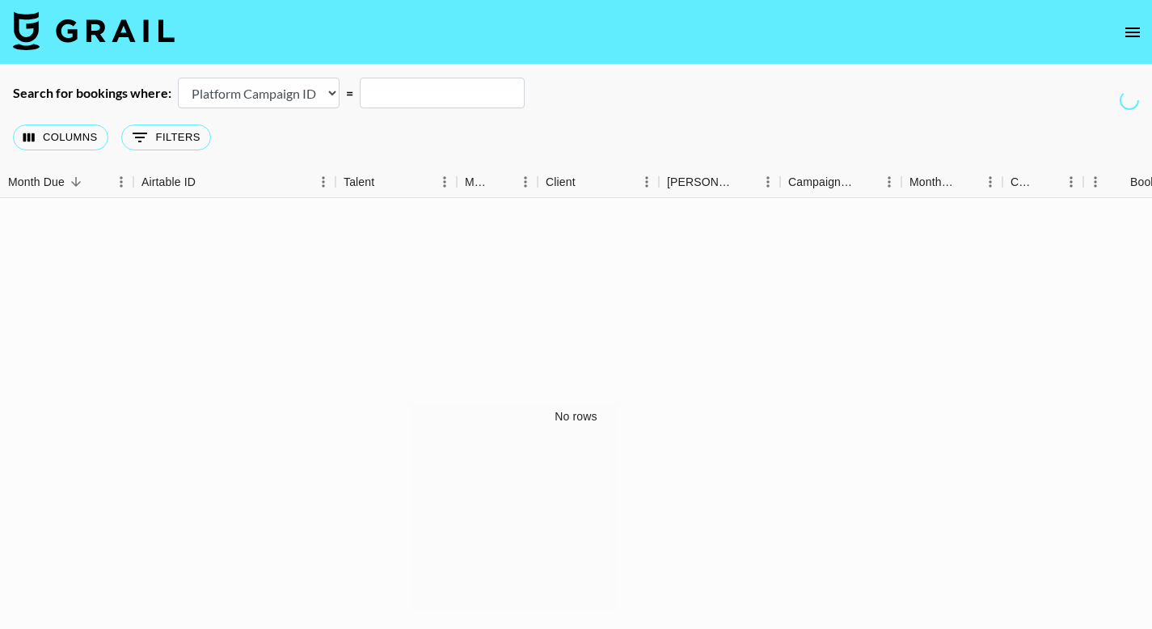
click at [304, 84] on select "Airtable Booking ID Platform Booking ID Platform Campaign ID" at bounding box center [259, 93] width 162 height 31
select select "airtableId"
click at [178, 78] on select "Airtable Booking ID Platform Booking ID Platform Campaign ID" at bounding box center [259, 93] width 162 height 31
click at [158, 136] on button "0 Filters" at bounding box center [166, 137] width 90 height 26
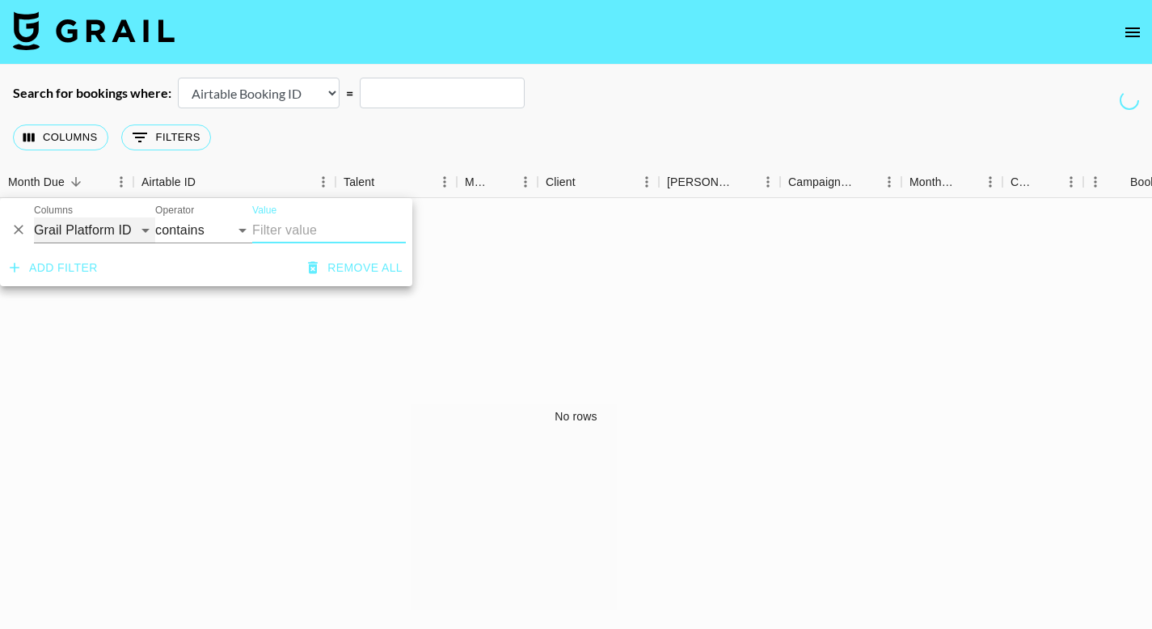
click at [111, 227] on select "Grail Platform ID Airtable ID Talent Manager Client [PERSON_NAME] Campaign (Typ…" at bounding box center [94, 230] width 121 height 26
select select "airtableId"
click at [34, 217] on select "Grail Platform ID Airtable ID Talent Manager Client [PERSON_NAME] Campaign (Typ…" at bounding box center [94, 230] width 121 height 26
click at [327, 322] on div "No rows" at bounding box center [576, 416] width 1152 height 436
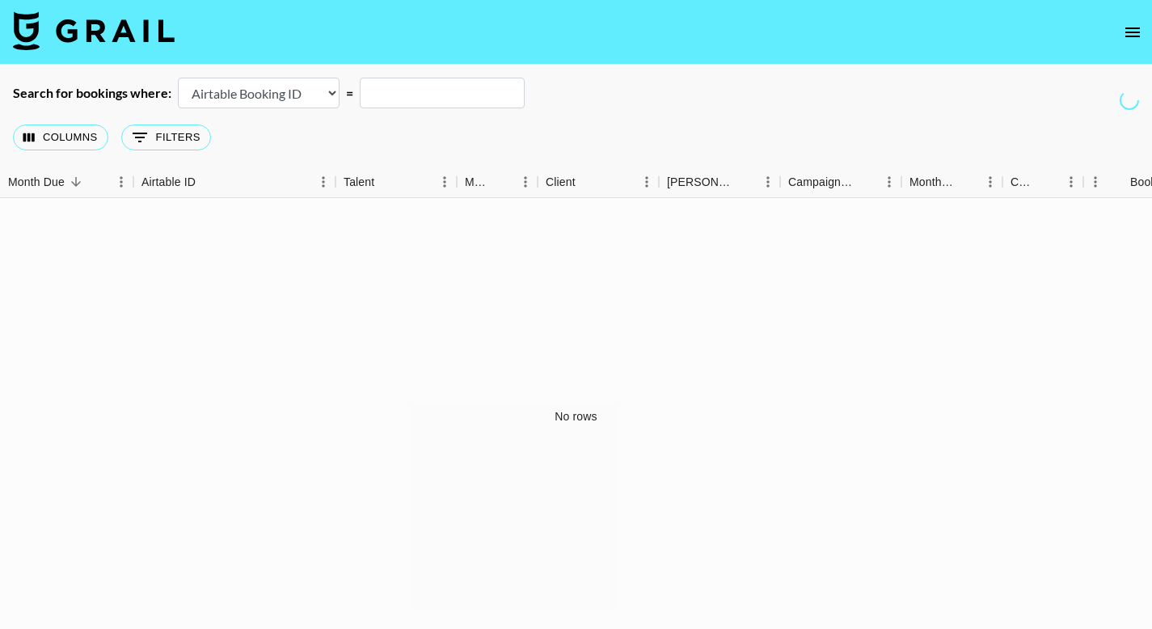
click at [289, 92] on select "Airtable Booking ID Platform Booking ID Platform Campaign ID" at bounding box center [259, 93] width 162 height 31
select select "campaignId"
click at [178, 78] on select "Airtable Booking ID Platform Booking ID Platform Campaign ID" at bounding box center [259, 93] width 162 height 31
click at [1136, 24] on icon "open drawer" at bounding box center [1132, 32] width 19 height 19
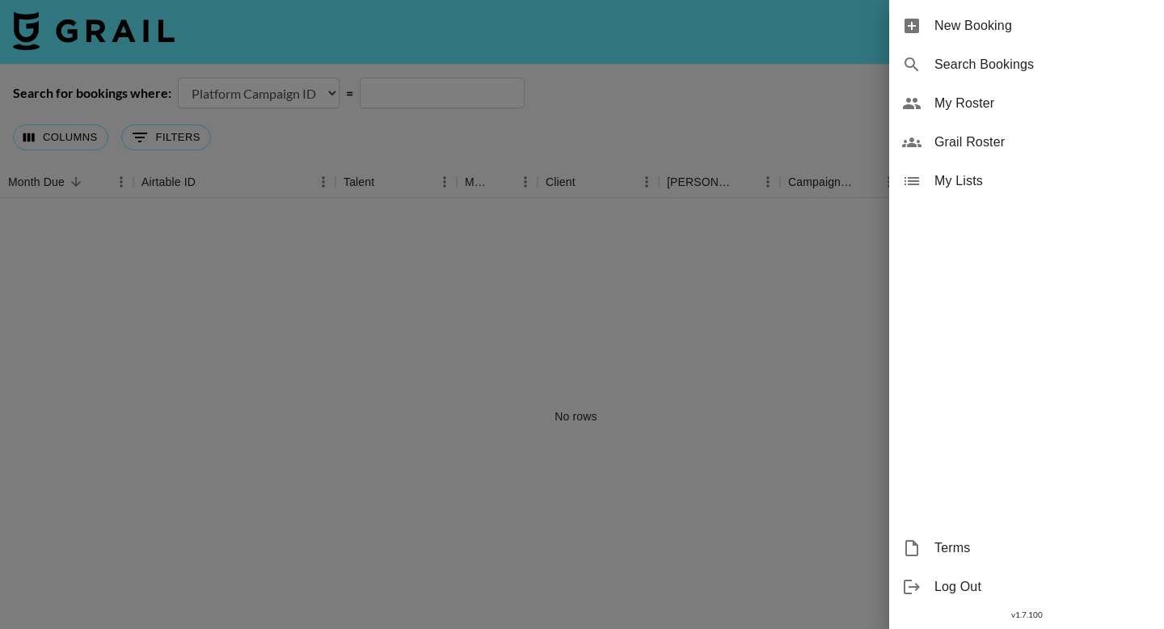
click at [1086, 60] on span "Search Bookings" at bounding box center [1042, 64] width 217 height 19
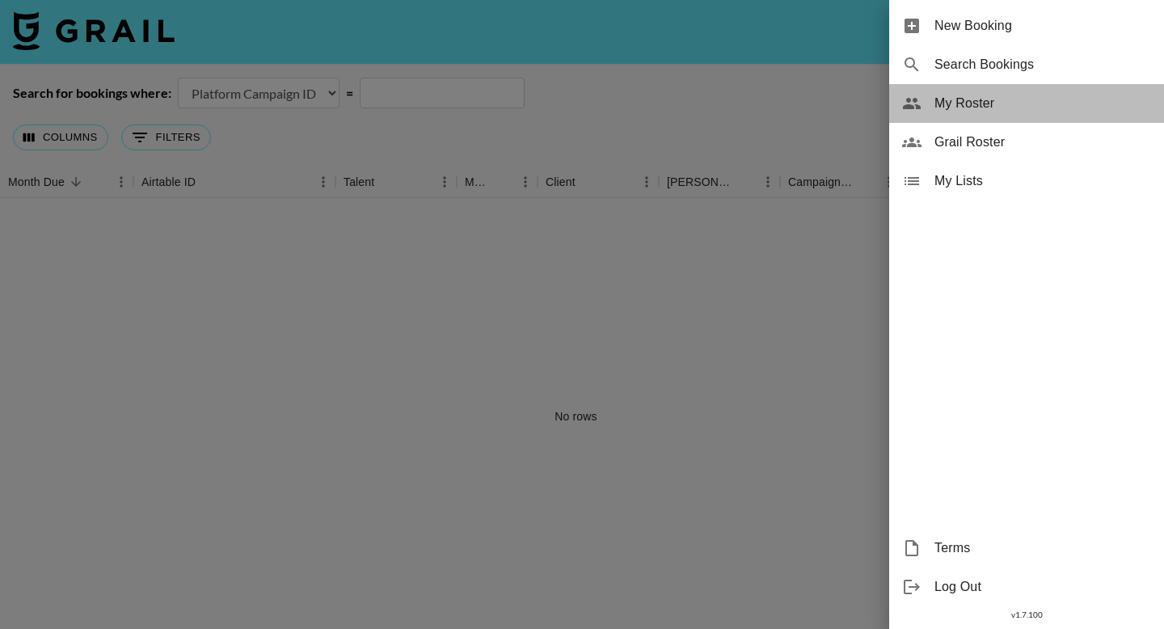
click at [974, 100] on span "My Roster" at bounding box center [1042, 103] width 217 height 19
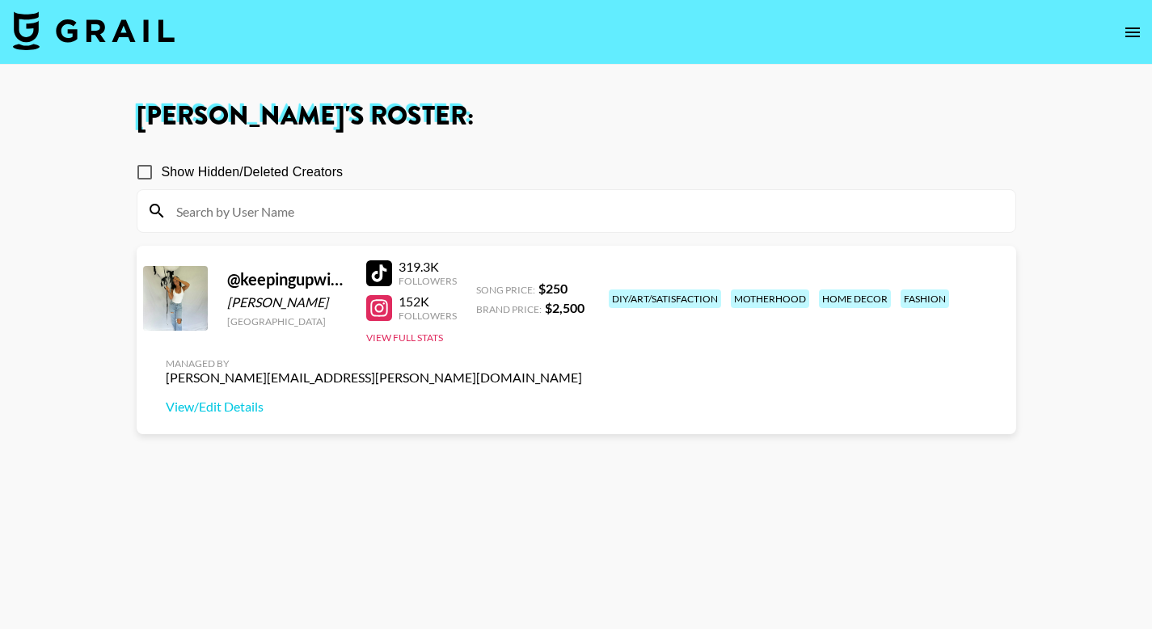
click at [1136, 39] on icon "open drawer" at bounding box center [1132, 32] width 19 height 19
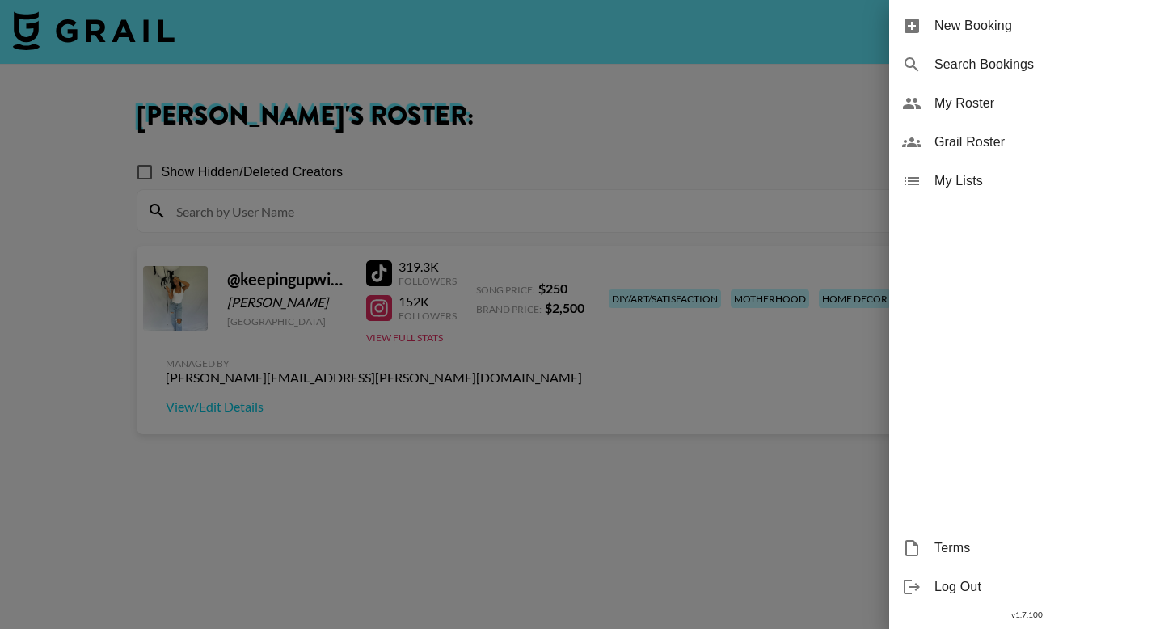
click at [995, 57] on span "Search Bookings" at bounding box center [1042, 64] width 217 height 19
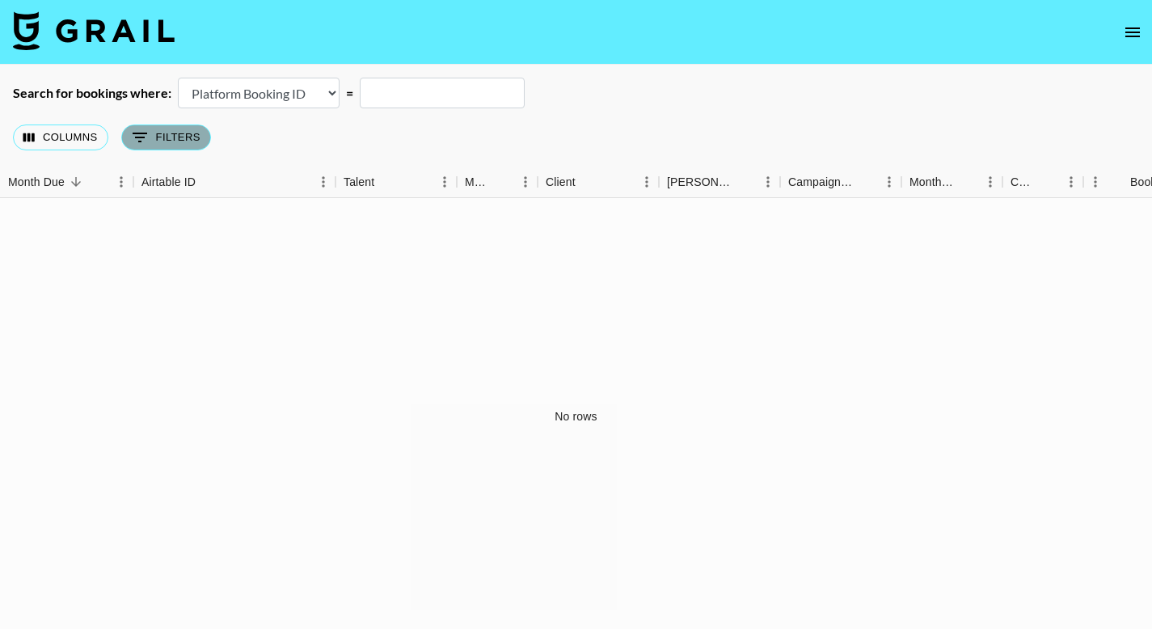
click at [151, 137] on button "0 Filters" at bounding box center [166, 137] width 90 height 26
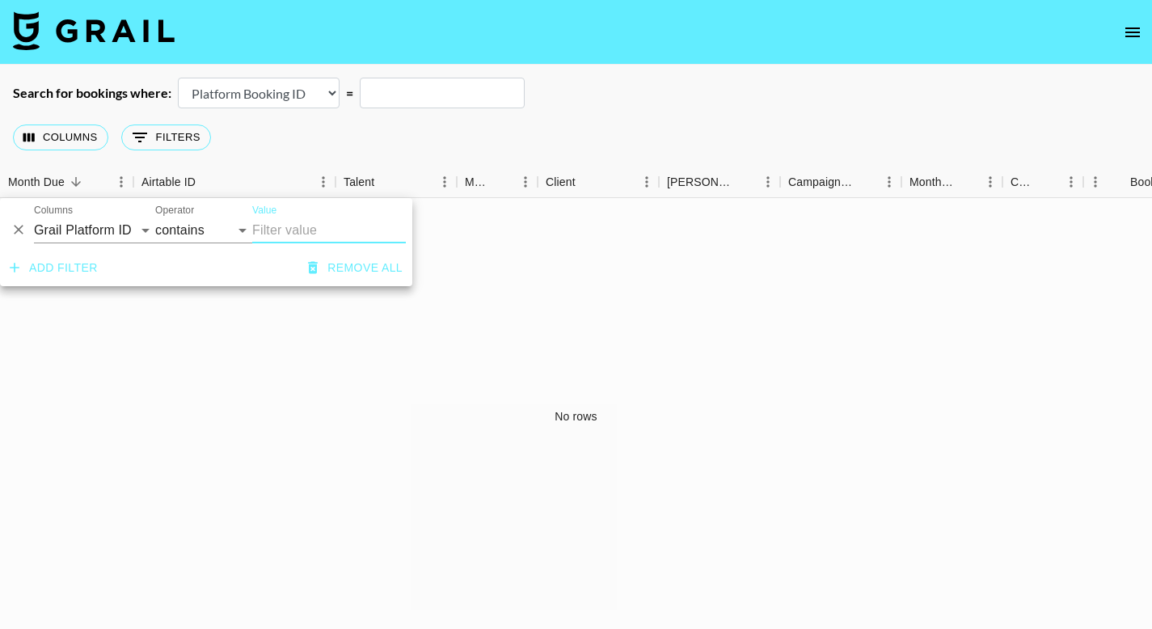
click at [394, 90] on input "text" at bounding box center [442, 93] width 165 height 31
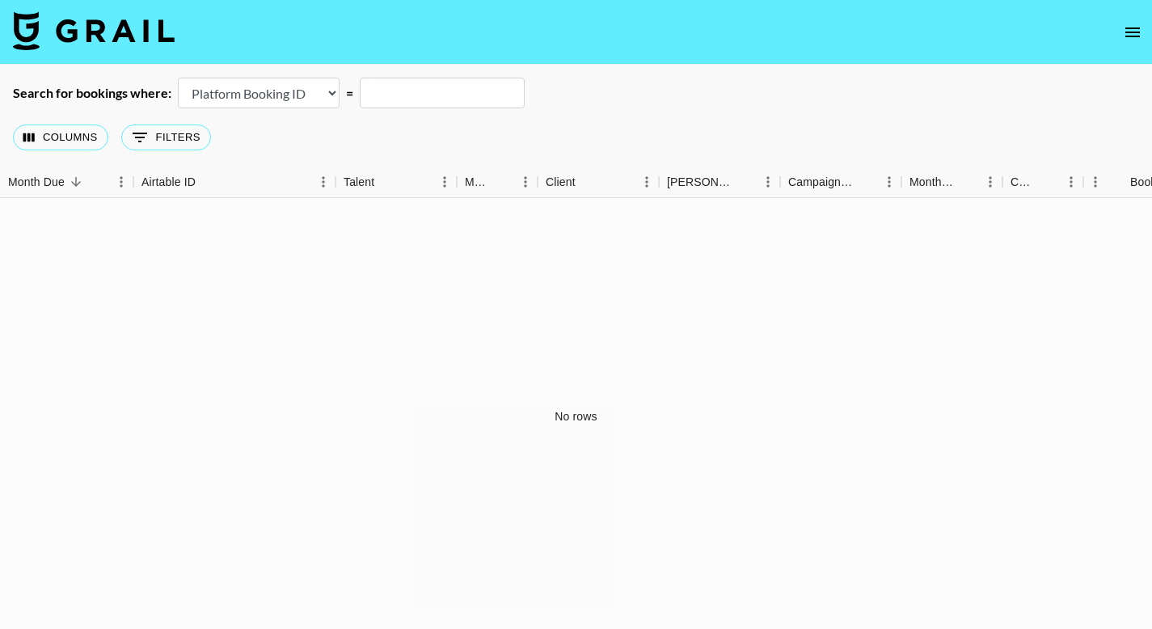
click at [313, 94] on select "Airtable Booking ID Platform Booking ID Platform Campaign ID" at bounding box center [259, 93] width 162 height 31
select select "airtableId"
click at [178, 78] on select "Airtable Booking ID Platform Booking ID Platform Campaign ID" at bounding box center [259, 93] width 162 height 31
click at [175, 141] on button "0 Filters" at bounding box center [166, 137] width 90 height 26
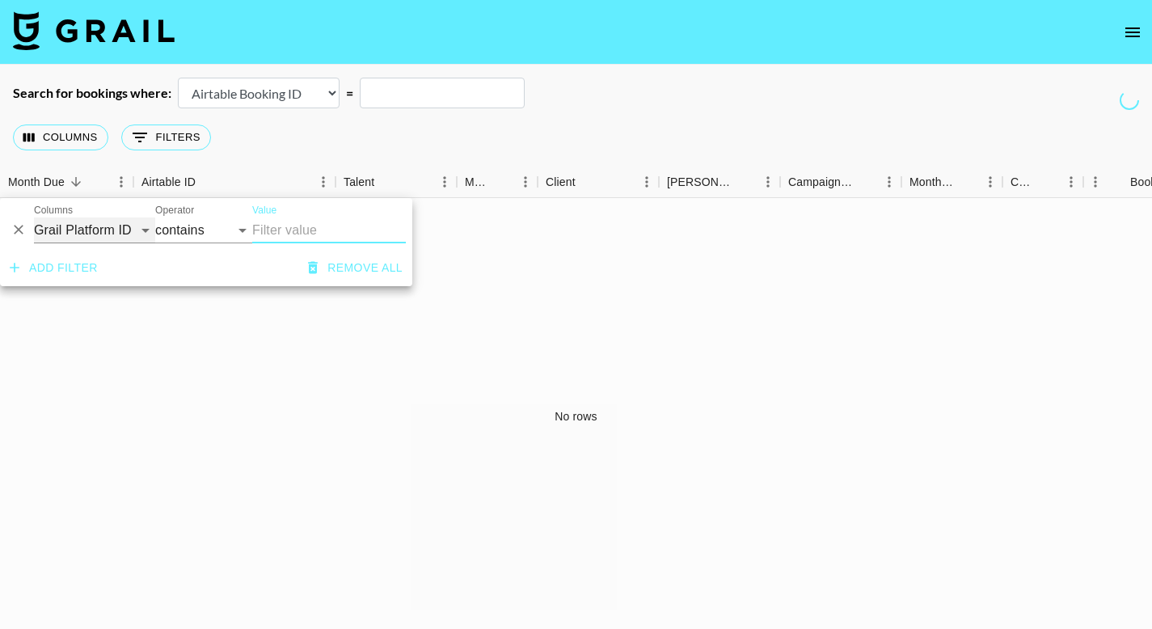
click at [110, 227] on select "Grail Platform ID Airtable ID Talent Manager Client [PERSON_NAME] Campaign (Typ…" at bounding box center [94, 230] width 121 height 26
select select "clientId"
click at [34, 217] on select "Grail Platform ID Airtable ID Talent Manager Client [PERSON_NAME] Campaign (Typ…" at bounding box center [94, 230] width 121 height 26
select select "is"
click at [297, 230] on input "Value" at bounding box center [361, 229] width 218 height 25
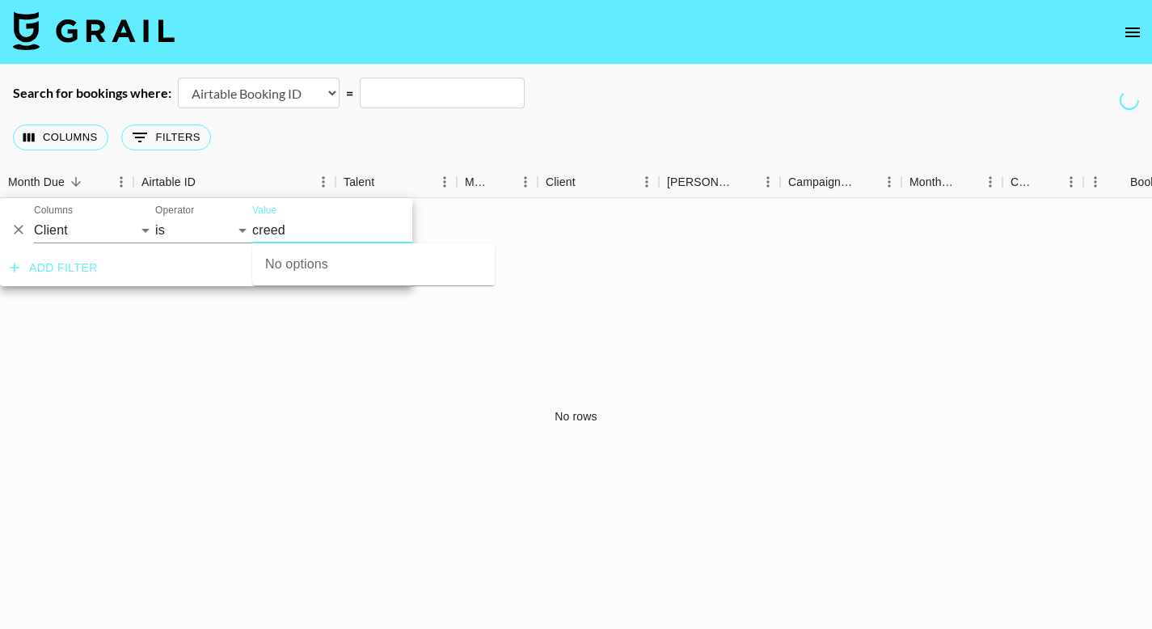
click at [322, 225] on input "creed" at bounding box center [361, 229] width 218 height 25
click at [310, 268] on div "No options" at bounding box center [373, 264] width 242 height 42
drag, startPoint x: 256, startPoint y: 233, endPoint x: 264, endPoint y: 234, distance: 8.1
click at [256, 233] on input "creed" at bounding box center [361, 229] width 218 height 25
type input "Creed"
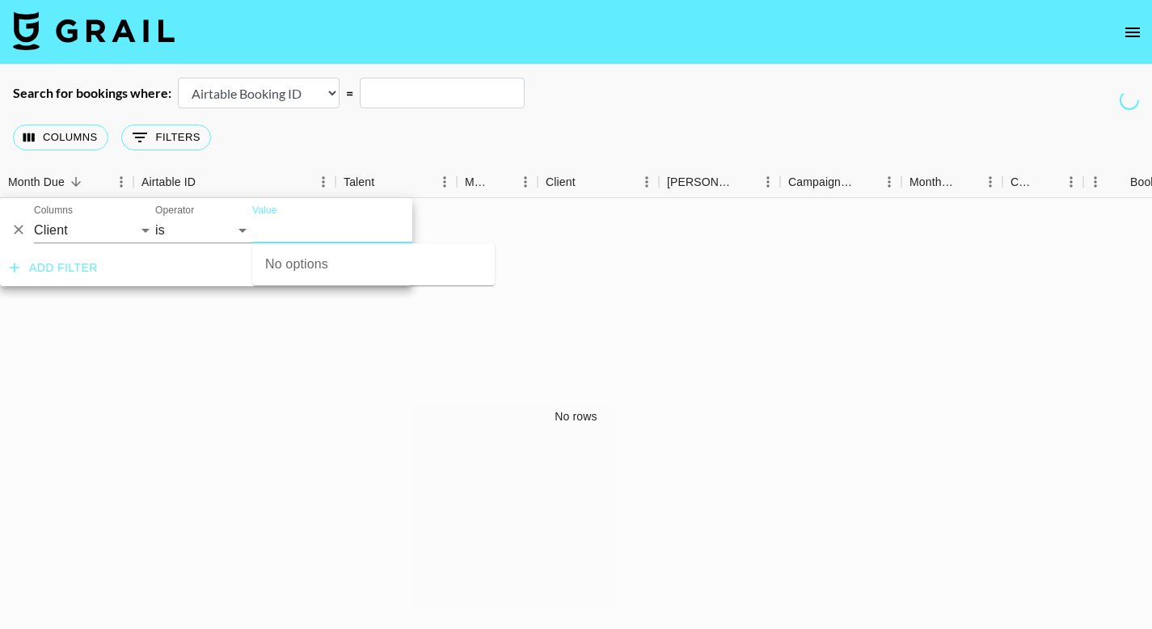
click at [274, 97] on select "Airtable Booking ID Platform Booking ID Platform Campaign ID" at bounding box center [259, 93] width 162 height 31
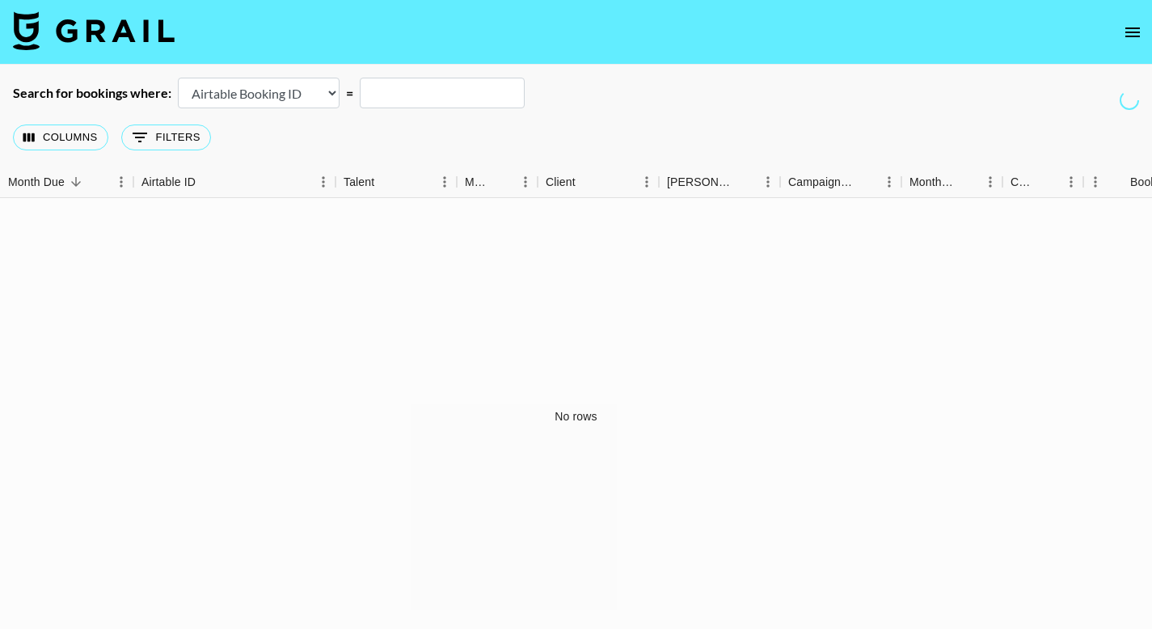
click at [280, 98] on select "Airtable Booking ID Platform Booking ID Platform Campaign ID" at bounding box center [259, 93] width 162 height 31
select select "id"
click at [178, 78] on select "Airtable Booking ID Platform Booking ID Platform Campaign ID" at bounding box center [259, 93] width 162 height 31
click at [146, 134] on icon "Show filters" at bounding box center [139, 137] width 19 height 19
select select "clientId"
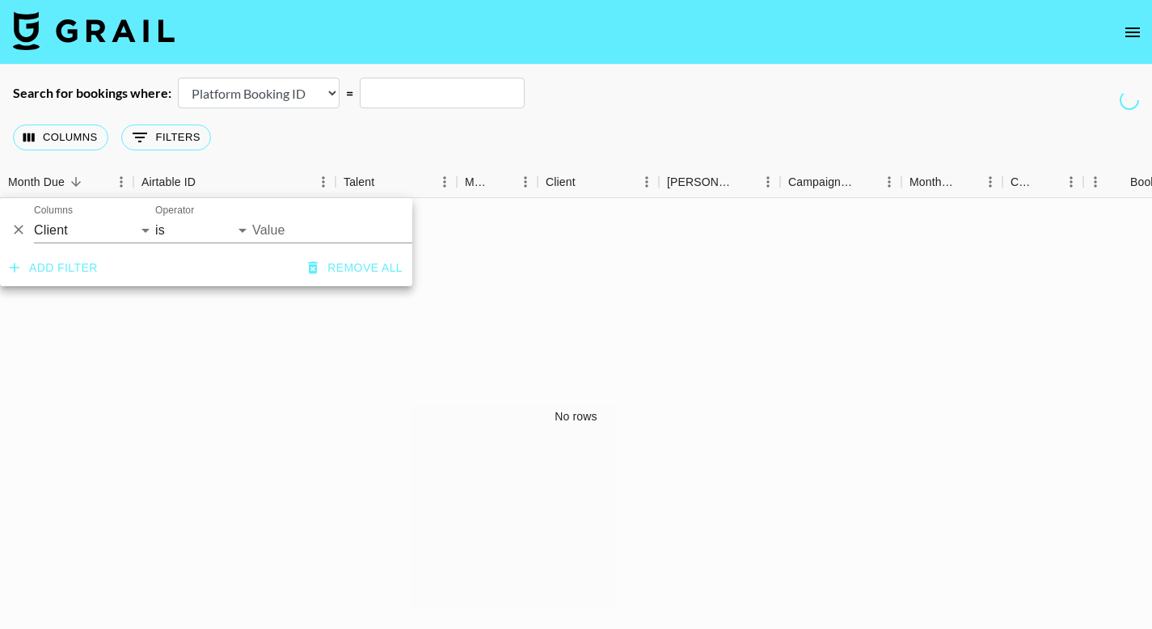
click at [264, 231] on input "Value" at bounding box center [361, 229] width 218 height 25
click at [265, 232] on input "Cfreed" at bounding box center [361, 229] width 218 height 25
type input "Creed"
click at [513, 228] on div "No rows" at bounding box center [576, 416] width 1152 height 436
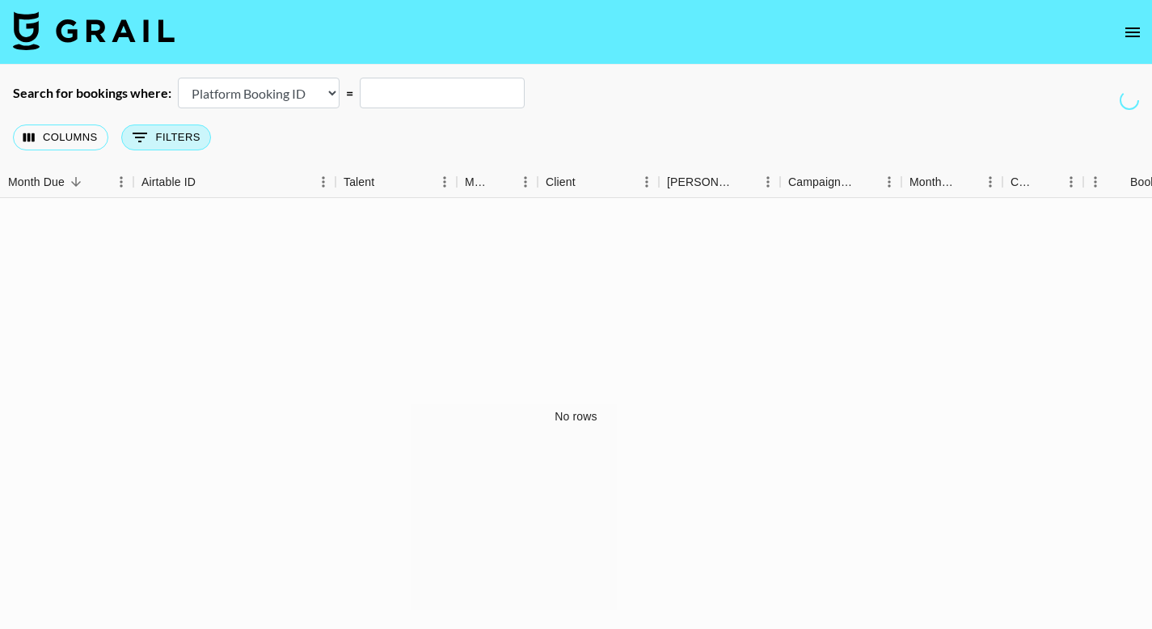
click at [192, 142] on button "0 Filters" at bounding box center [166, 137] width 90 height 26
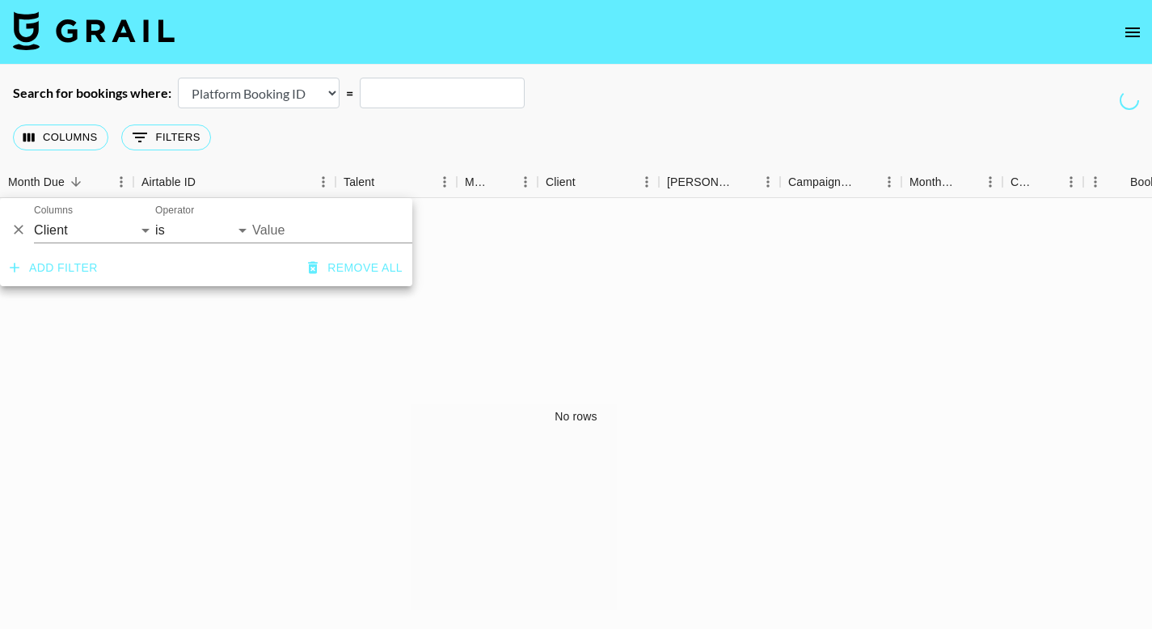
click at [325, 229] on input "Value" at bounding box center [361, 229] width 218 height 25
click at [211, 233] on select "is is not is any of is not any of" at bounding box center [203, 230] width 97 height 26
click at [117, 235] on select "Grail Platform ID Airtable ID Talent Manager Client [PERSON_NAME] Campaign (Typ…" at bounding box center [94, 230] width 121 height 26
select select "bookerId"
click at [34, 217] on select "Grail Platform ID Airtable ID Talent Manager Client [PERSON_NAME] Campaign (Typ…" at bounding box center [94, 230] width 121 height 26
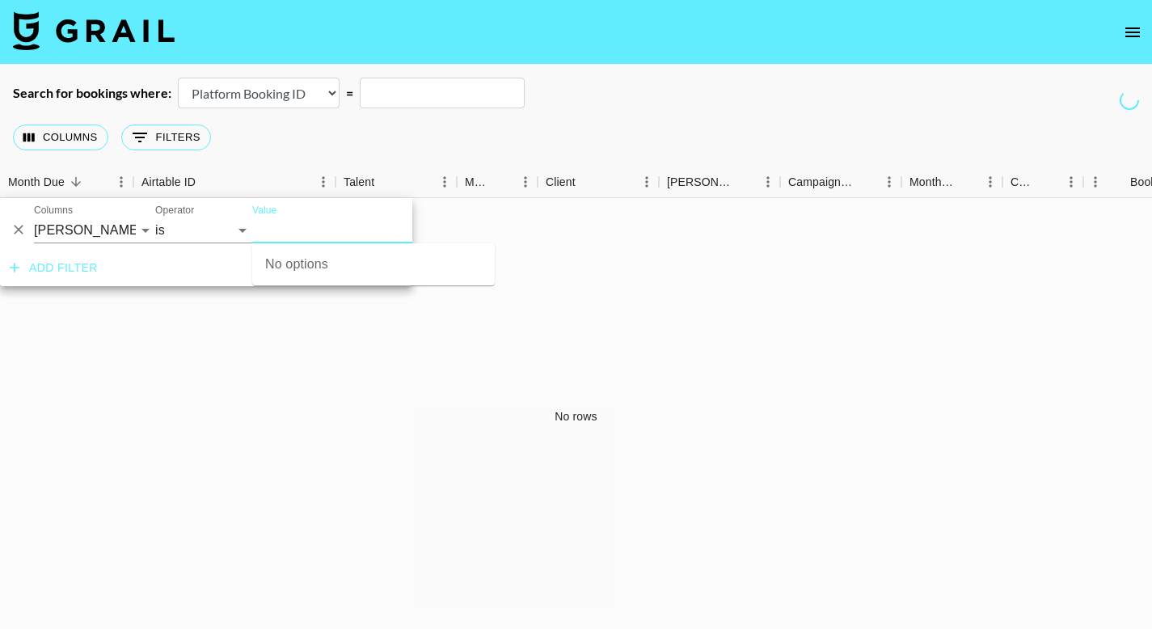
click at [260, 223] on input "Value" at bounding box center [361, 229] width 218 height 25
type input "Creed"
click at [316, 89] on select "Airtable Booking ID Platform Booking ID Platform Campaign ID" at bounding box center [259, 93] width 162 height 31
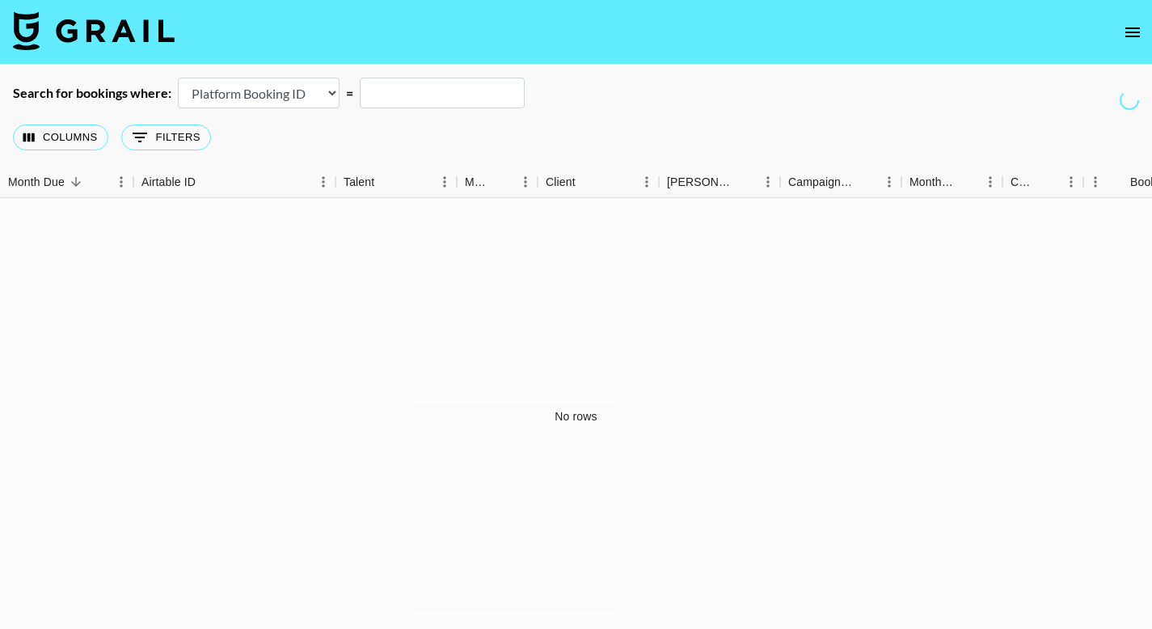
click at [318, 89] on select "Airtable Booking ID Platform Booking ID Platform Campaign ID" at bounding box center [259, 93] width 162 height 31
select select "campaignId"
click at [178, 78] on select "Airtable Booking ID Platform Booking ID Platform Campaign ID" at bounding box center [259, 93] width 162 height 31
click at [1125, 27] on icon "open drawer" at bounding box center [1132, 32] width 15 height 10
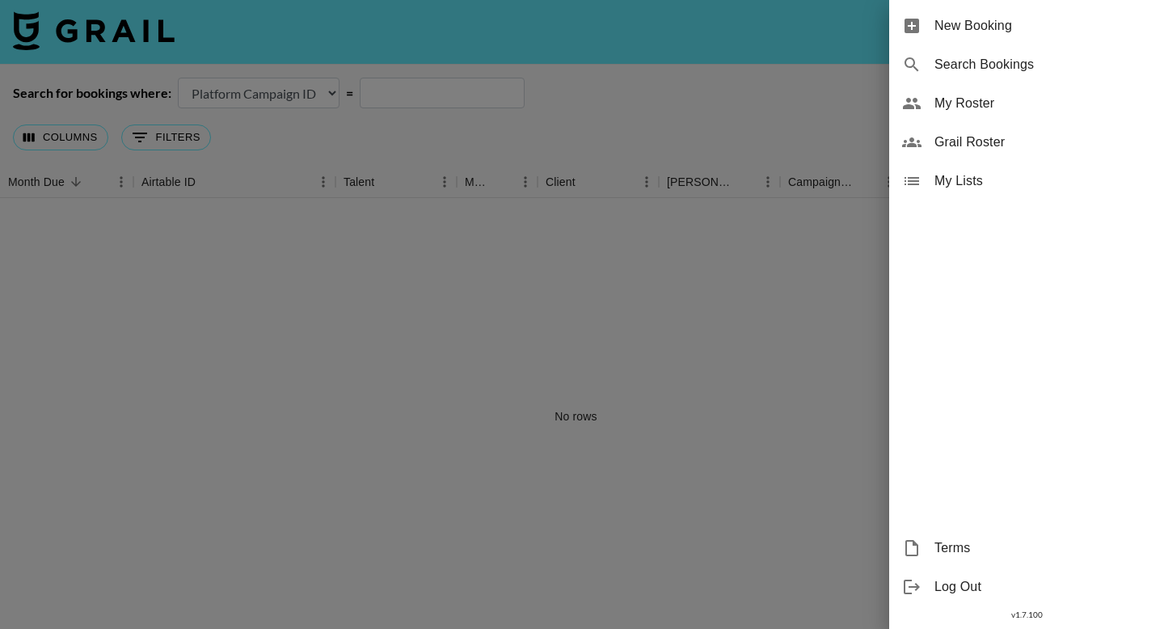
click at [65, 25] on div at bounding box center [582, 314] width 1164 height 629
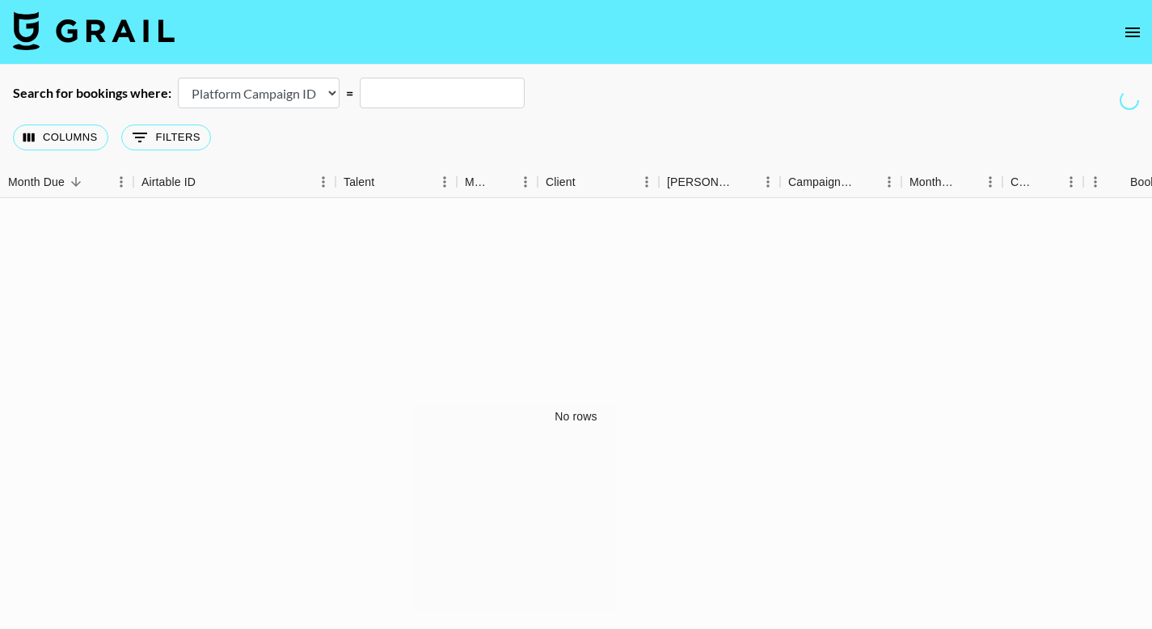
click at [84, 36] on img at bounding box center [94, 30] width 162 height 39
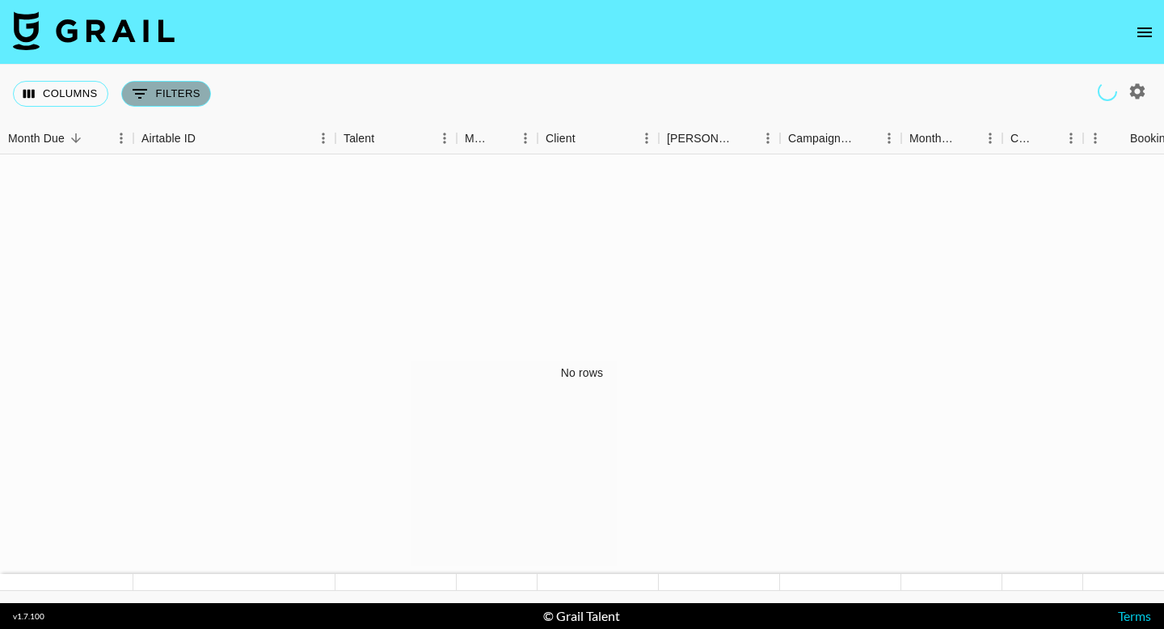
click at [193, 98] on button "0 Filters" at bounding box center [166, 94] width 90 height 26
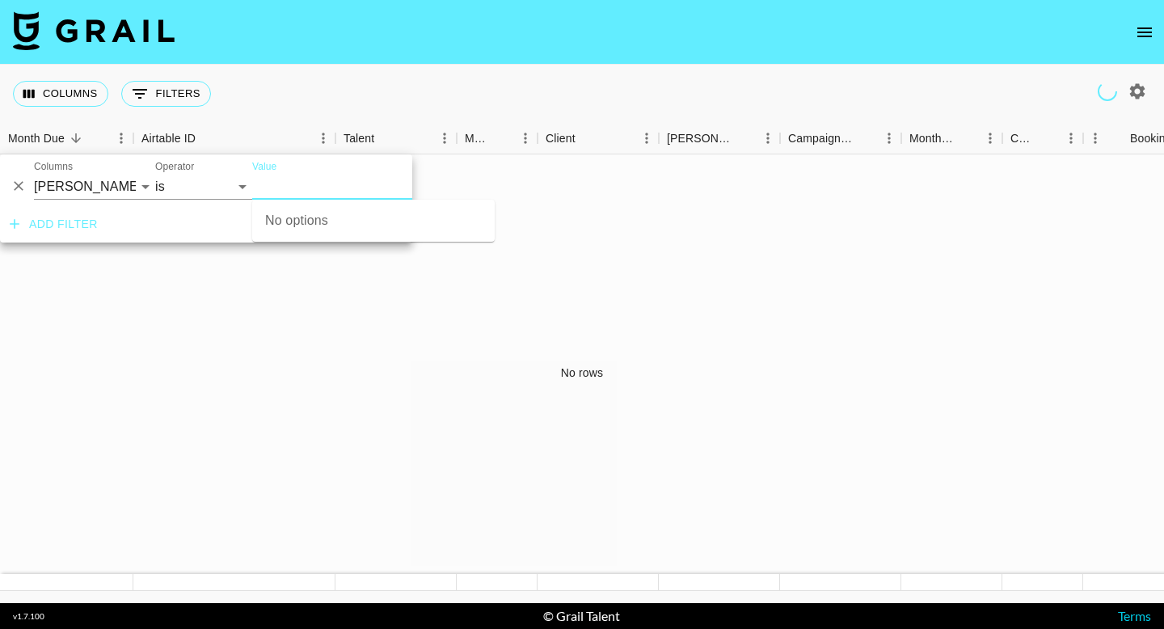
click at [276, 189] on input "Value" at bounding box center [361, 186] width 218 height 25
click at [91, 193] on select "Grail Platform ID Airtable ID Talent Manager Client [PERSON_NAME] Campaign (Typ…" at bounding box center [94, 187] width 121 height 26
select select "clientId"
click at [34, 174] on select "Grail Platform ID Airtable ID Talent Manager Client [PERSON_NAME] Campaign (Typ…" at bounding box center [94, 187] width 121 height 26
click at [272, 185] on input "Value" at bounding box center [361, 186] width 218 height 25
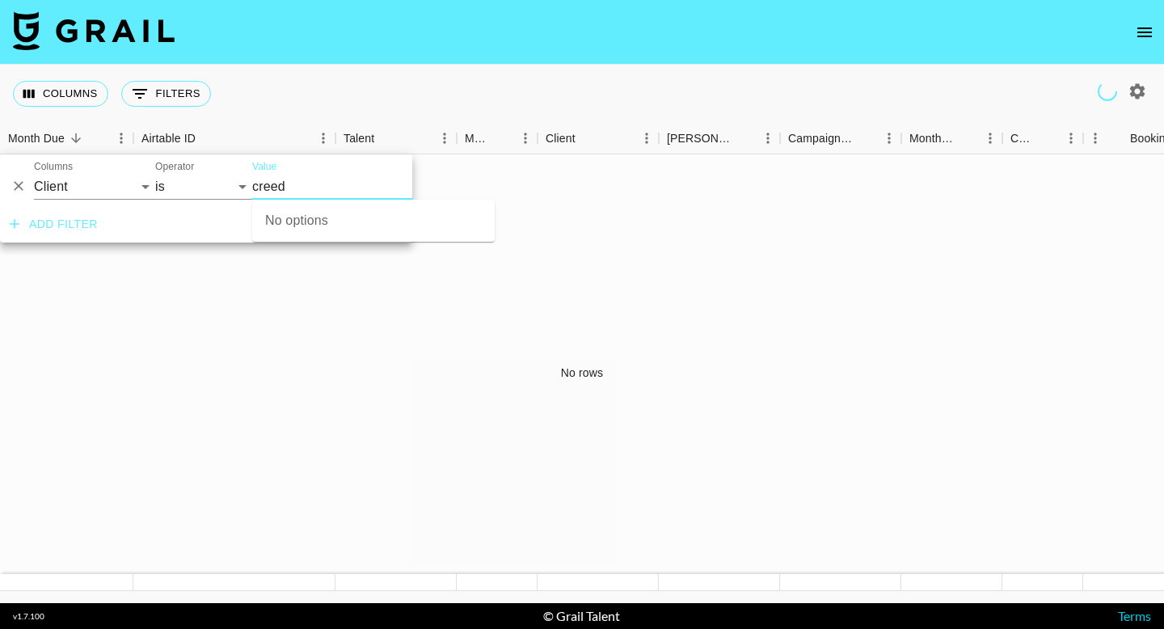
type input "creed"
click at [1134, 90] on icon "button" at bounding box center [1136, 91] width 19 height 19
select select "Jun '25"
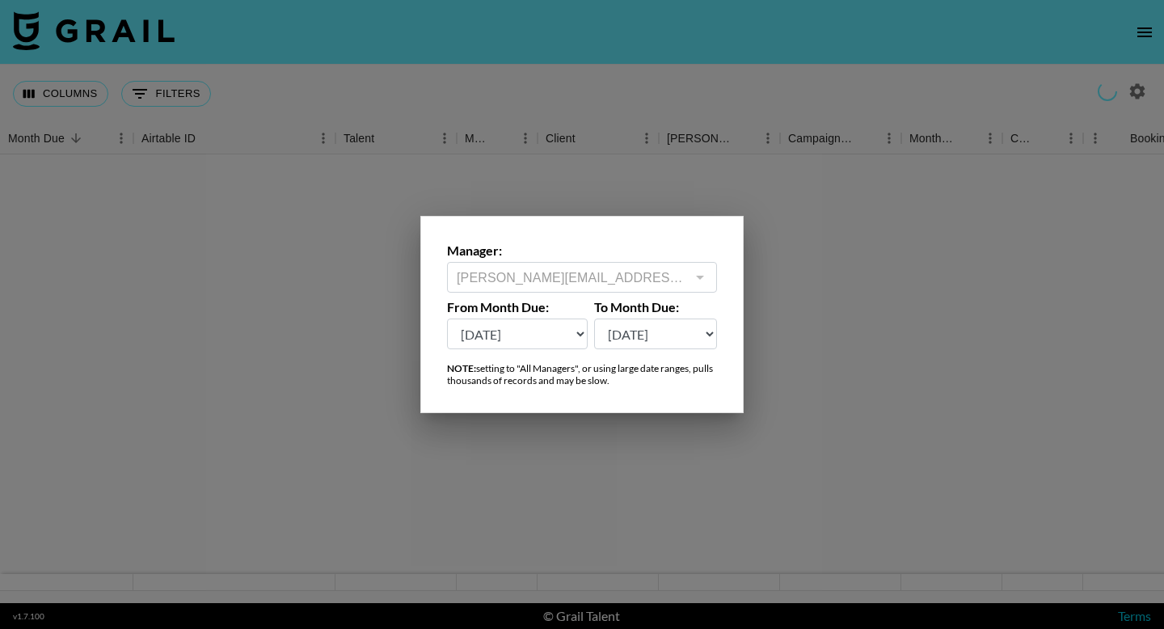
click at [543, 333] on select "Sep '26 Aug '26 Jul '26 Jun '26 May '26 Apr '26 Mar '26 Feb '26 Jan '26 Dec '25…" at bounding box center [517, 333] width 141 height 31
click at [447, 318] on select "Sep '26 Aug '26 Jul '26 Jun '26 May '26 Apr '26 Mar '26 Feb '26 Jan '26 Dec '25…" at bounding box center [517, 333] width 141 height 31
click at [783, 314] on div at bounding box center [582, 314] width 1164 height 629
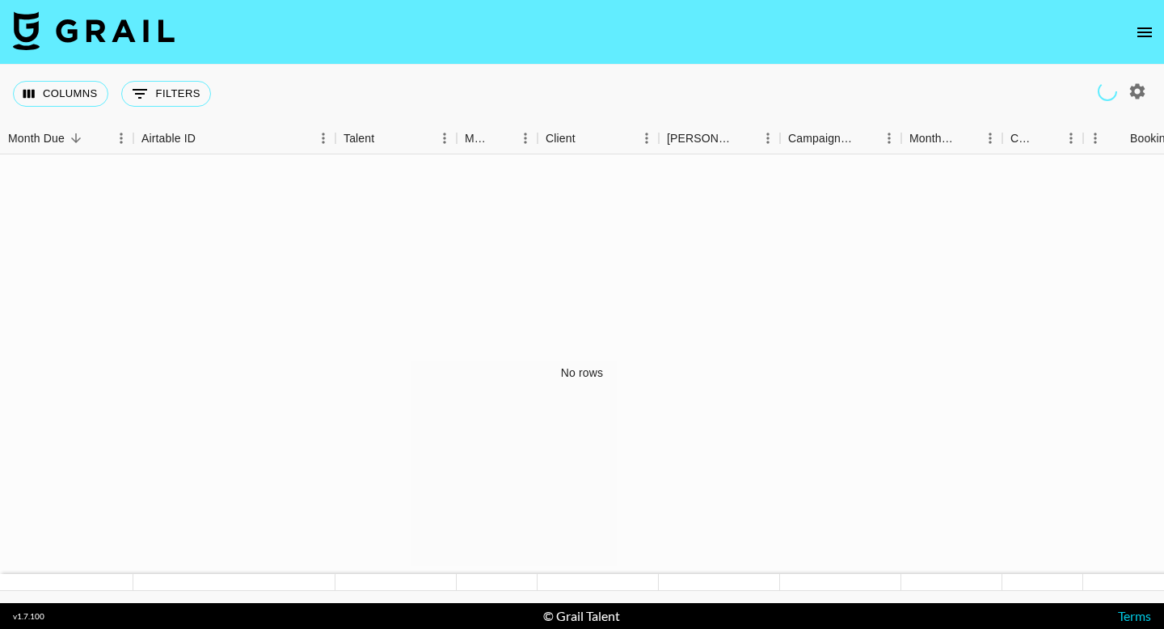
click at [1136, 33] on icon "open drawer" at bounding box center [1144, 32] width 19 height 19
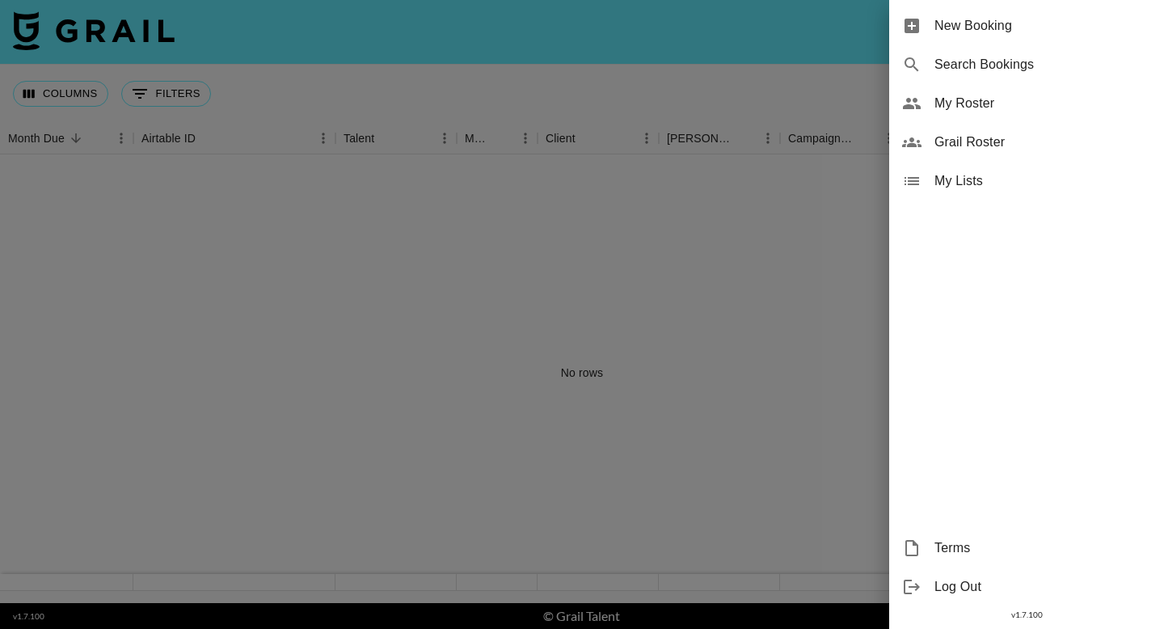
click at [1023, 68] on span "Search Bookings" at bounding box center [1042, 64] width 217 height 19
select select "id"
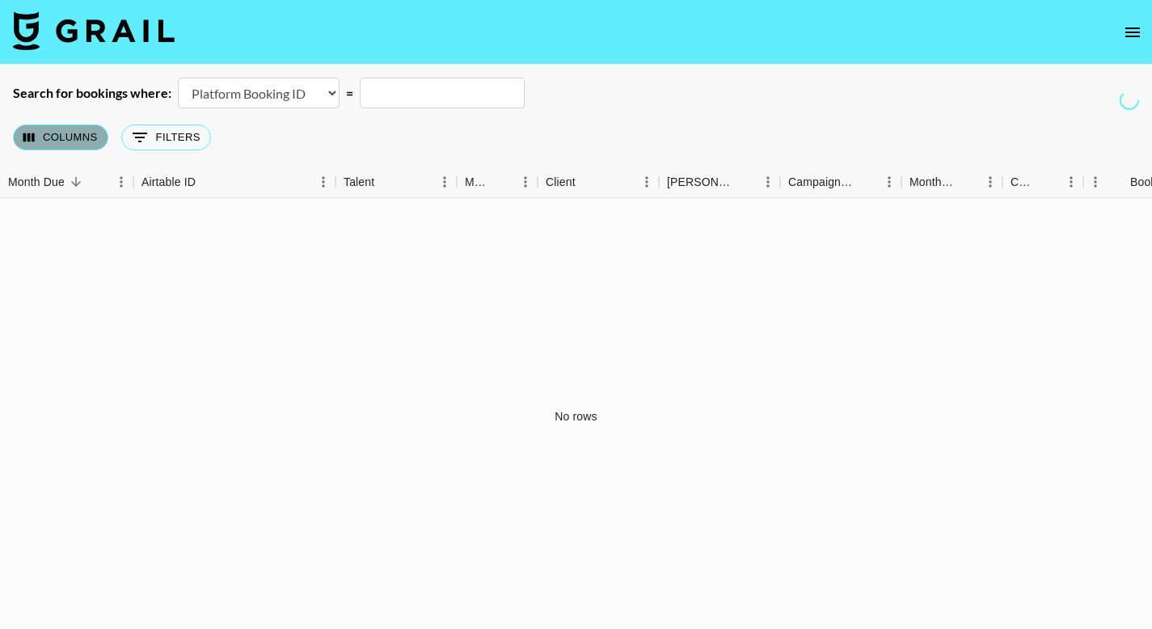
click at [87, 140] on button "Columns" at bounding box center [60, 137] width 95 height 26
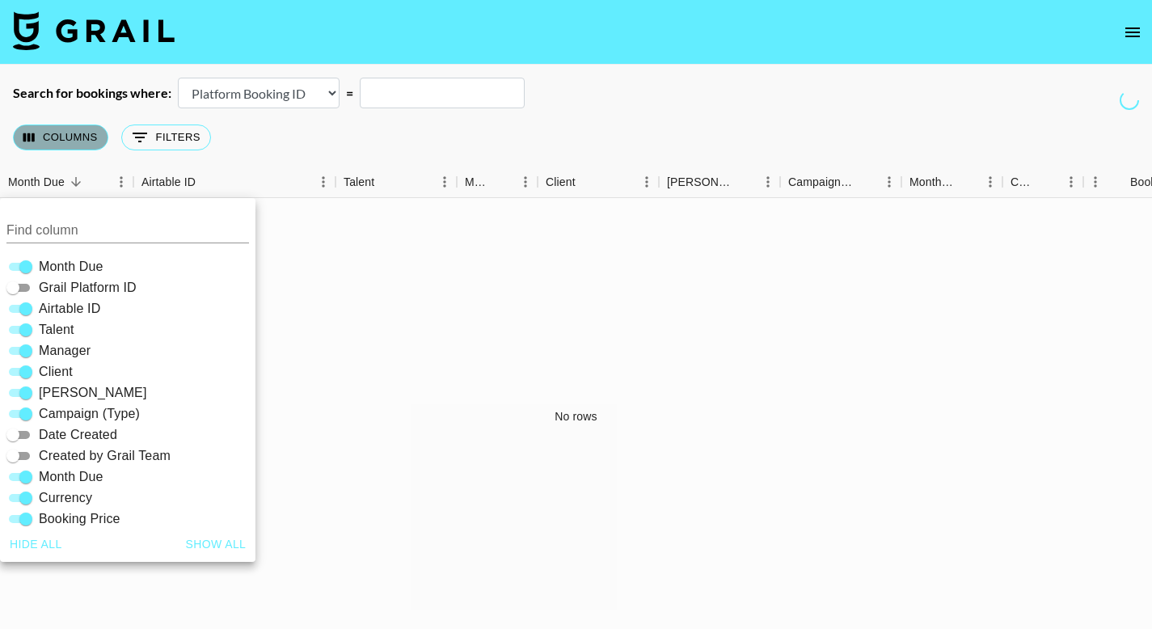
click at [87, 140] on button "Columns" at bounding box center [60, 137] width 95 height 26
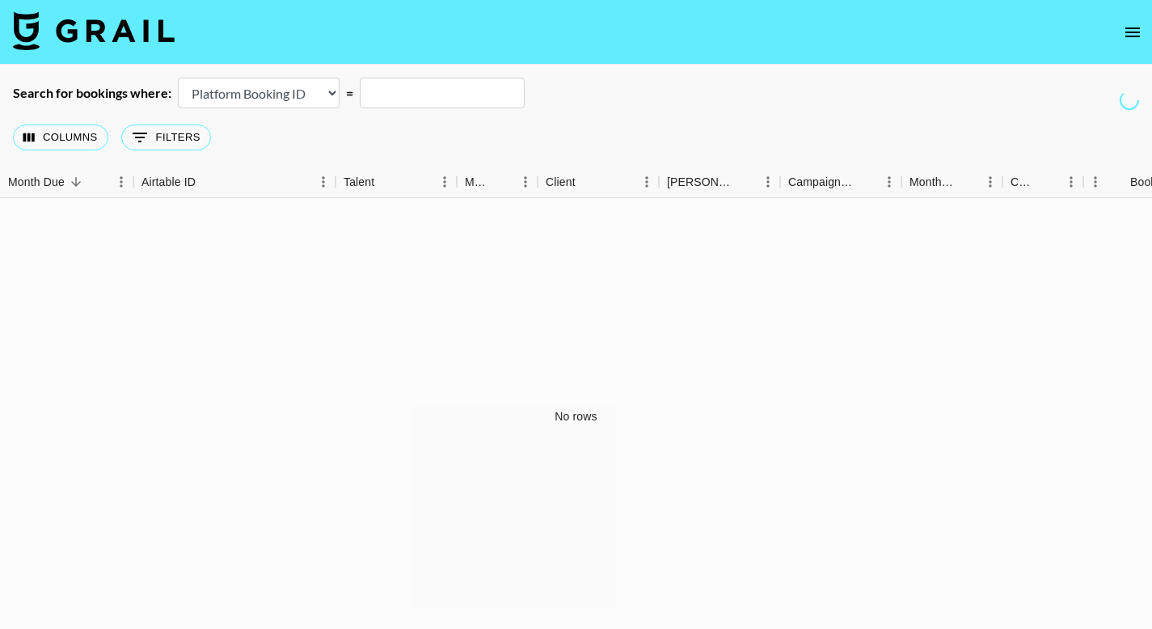
click at [1127, 26] on icon "open drawer" at bounding box center [1132, 32] width 19 height 19
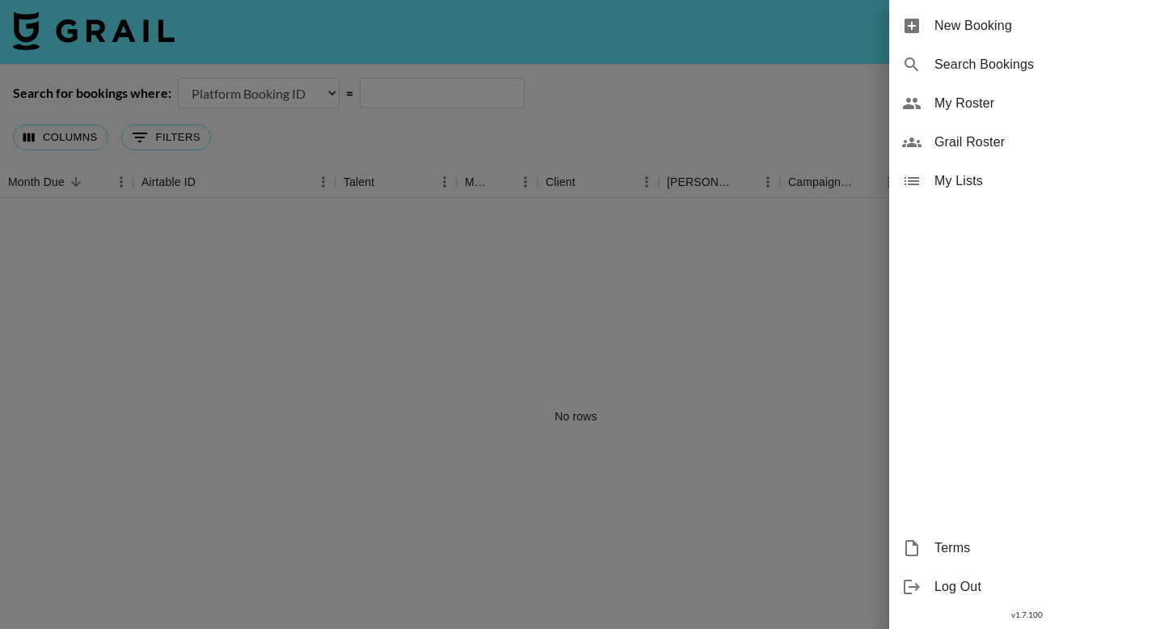
click at [970, 135] on span "Grail Roster" at bounding box center [1042, 142] width 217 height 19
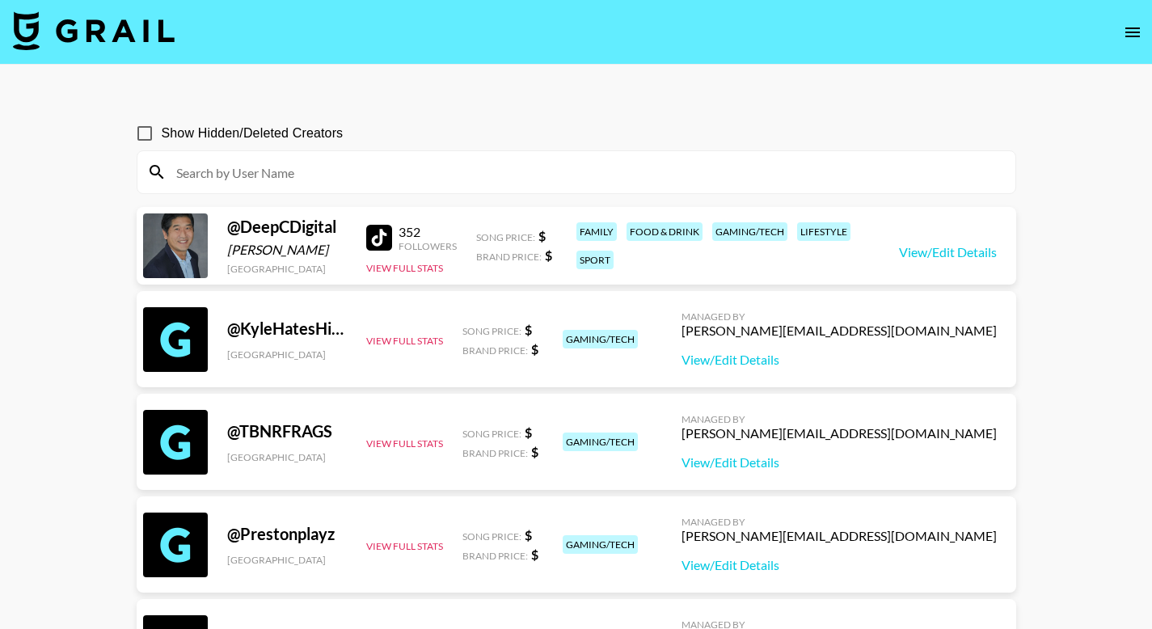
click at [1128, 28] on icon "open drawer" at bounding box center [1132, 32] width 15 height 10
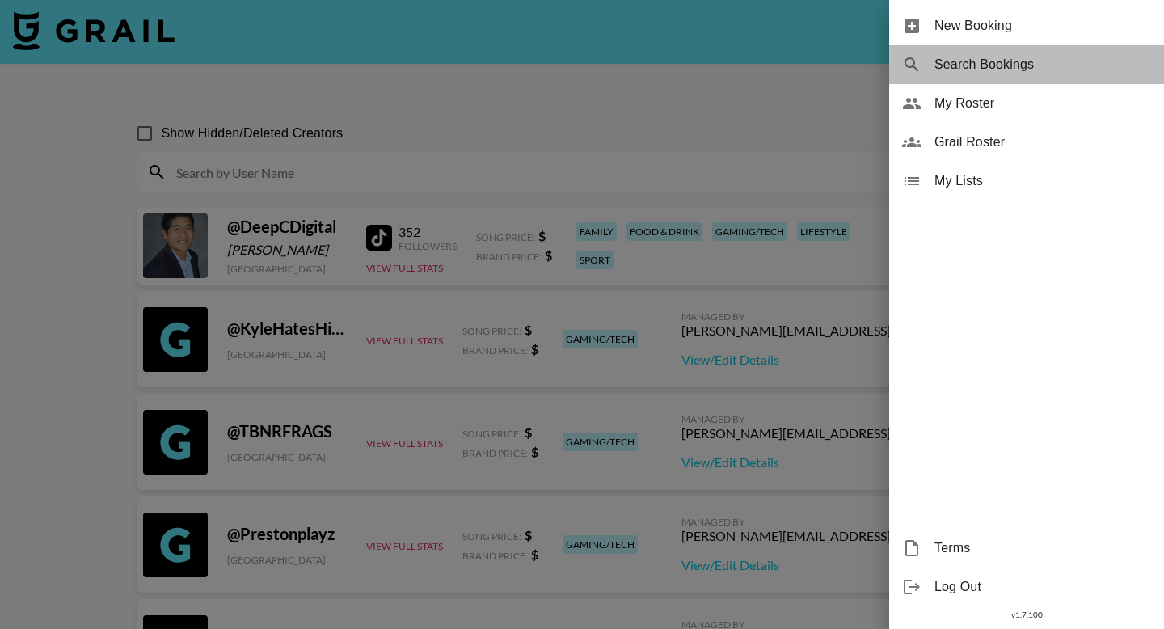
click at [1006, 75] on div "Search Bookings" at bounding box center [1026, 64] width 275 height 39
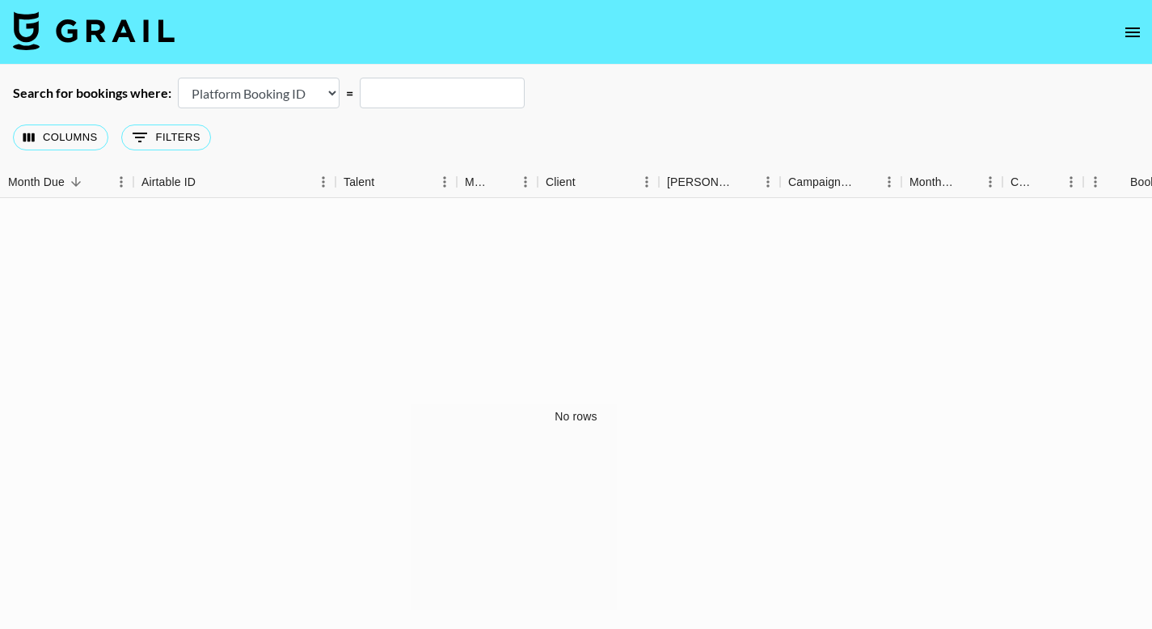
click at [279, 92] on select "Airtable Booking ID Platform Booking ID Platform Campaign ID" at bounding box center [259, 93] width 162 height 31
select select "campaignId"
click at [178, 78] on select "Airtable Booking ID Platform Booking ID Platform Campaign ID" at bounding box center [259, 93] width 162 height 31
click at [385, 98] on input "text" at bounding box center [442, 93] width 165 height 31
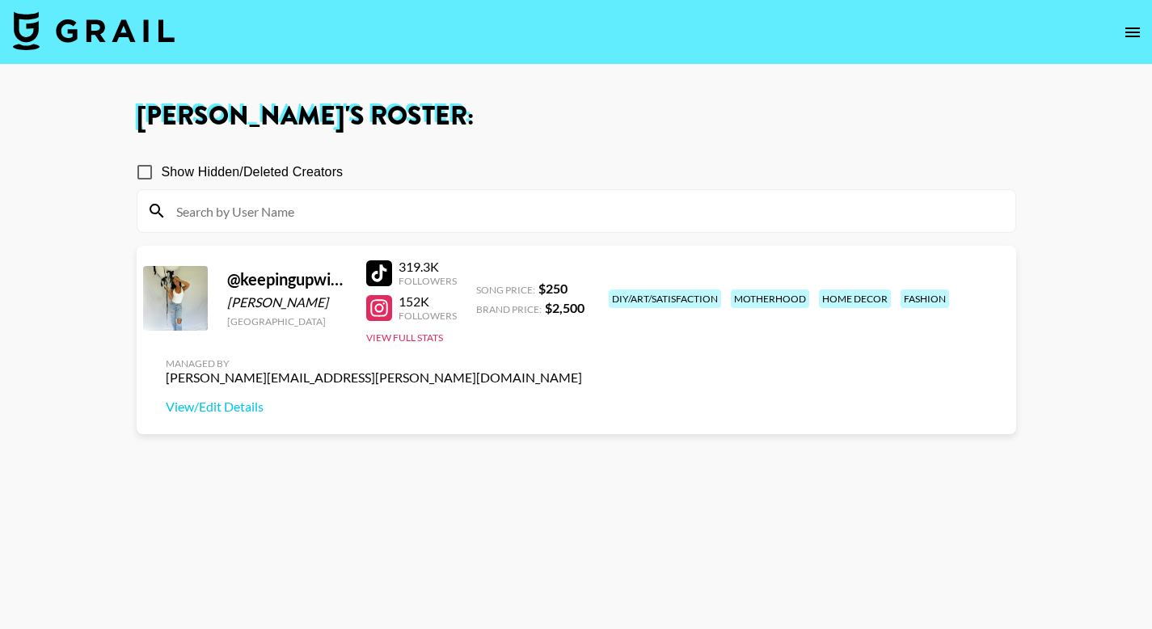
click at [819, 308] on div "home decor" at bounding box center [855, 298] width 72 height 19
click at [98, 34] on img at bounding box center [94, 30] width 162 height 39
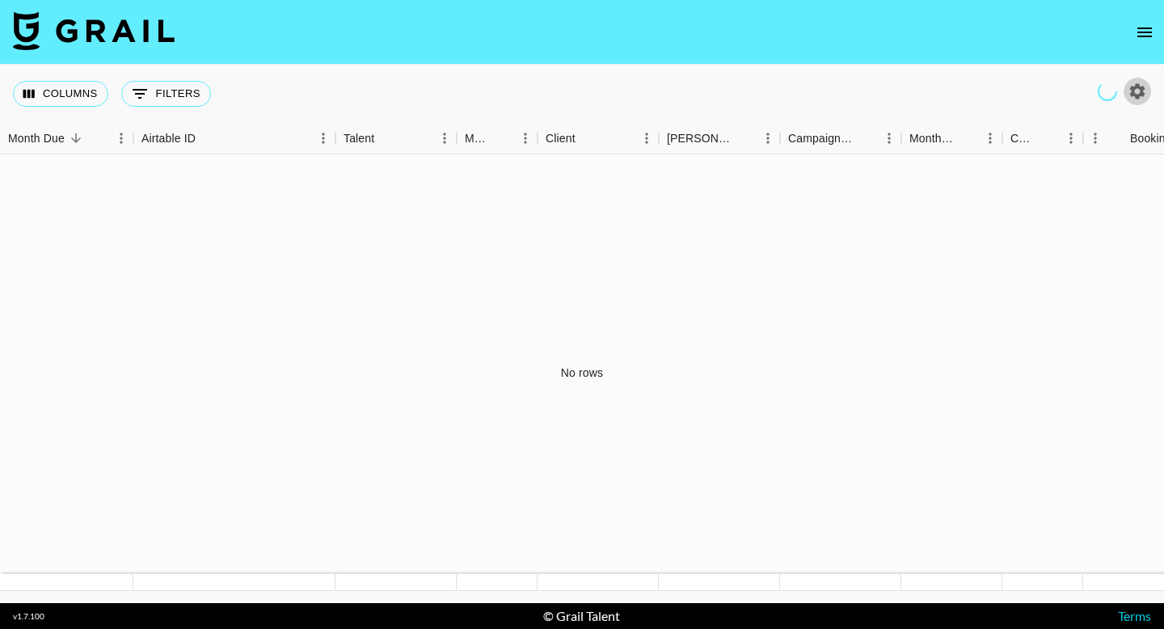
click at [1130, 88] on icon "button" at bounding box center [1137, 90] width 15 height 15
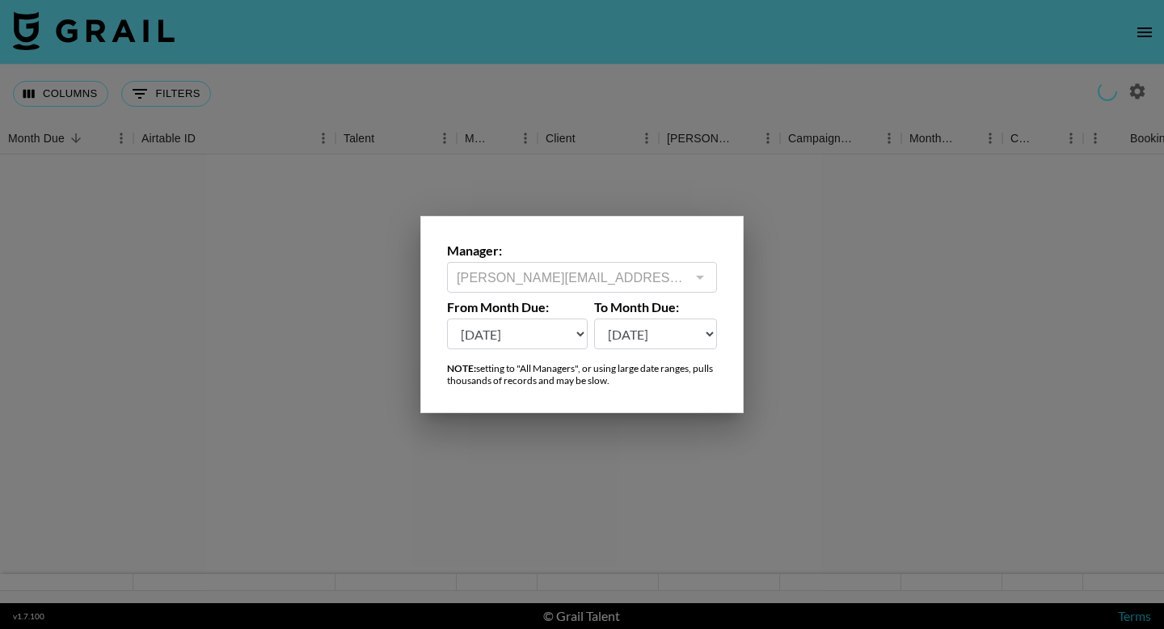
click at [543, 334] on select "Sep '26 Aug '26 Jul '26 Jun '26 May '26 Apr '26 Mar '26 Feb '26 Jan '26 Dec '25…" at bounding box center [517, 333] width 141 height 31
click at [447, 318] on select "Sep '26 Aug '26 Jul '26 Jun '26 May '26 Apr '26 Mar '26 Feb '26 Jan '26 Dec '25…" at bounding box center [517, 333] width 141 height 31
click at [546, 329] on select "Sep '26 Aug '26 Jul '26 Jun '26 May '26 Apr '26 Mar '26 Feb '26 Jan '26 Dec '25…" at bounding box center [517, 333] width 141 height 31
select select "Jul '25"
click at [447, 318] on select "Sep '26 Aug '26 Jul '26 Jun '26 May '26 Apr '26 Mar '26 Feb '26 Jan '26 Dec '25…" at bounding box center [517, 333] width 141 height 31
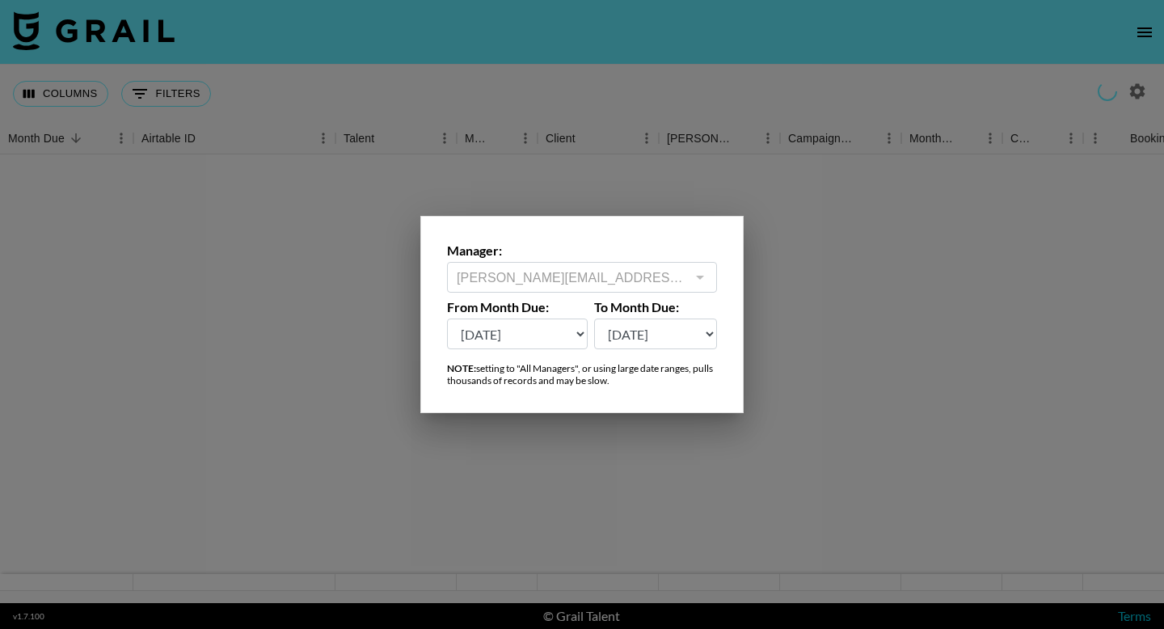
click at [529, 259] on div "Manager: keanna.whisenhunt@grail-talent.com ​" at bounding box center [582, 267] width 270 height 50
click at [997, 201] on div at bounding box center [582, 314] width 1164 height 629
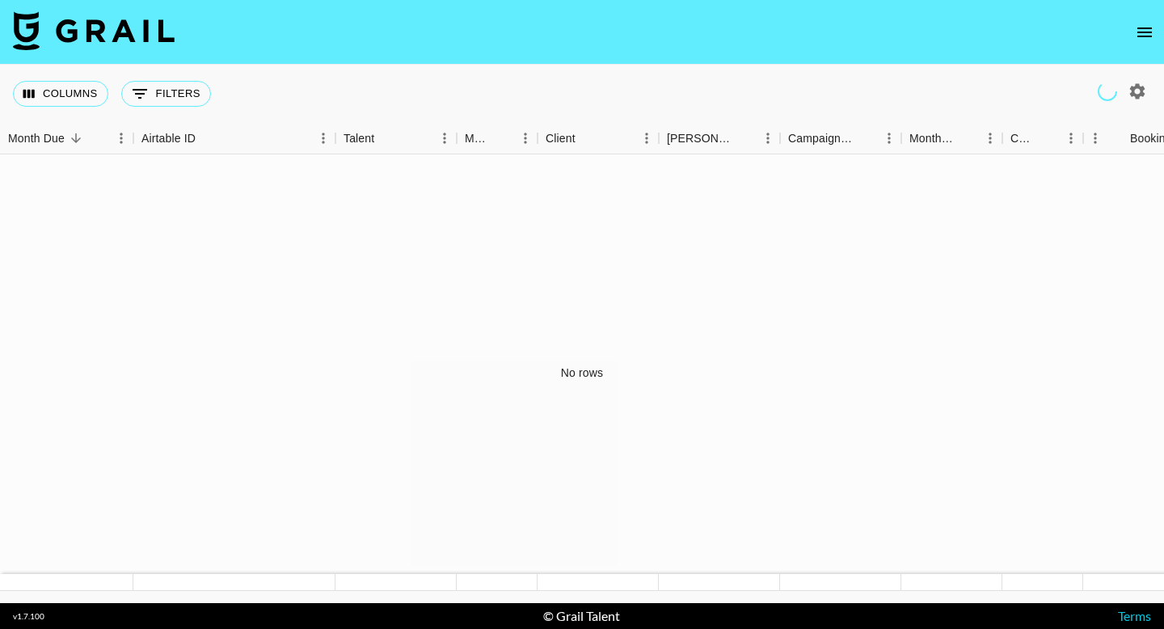
click at [1131, 91] on icon "button" at bounding box center [1137, 90] width 15 height 15
select select "Jul '25"
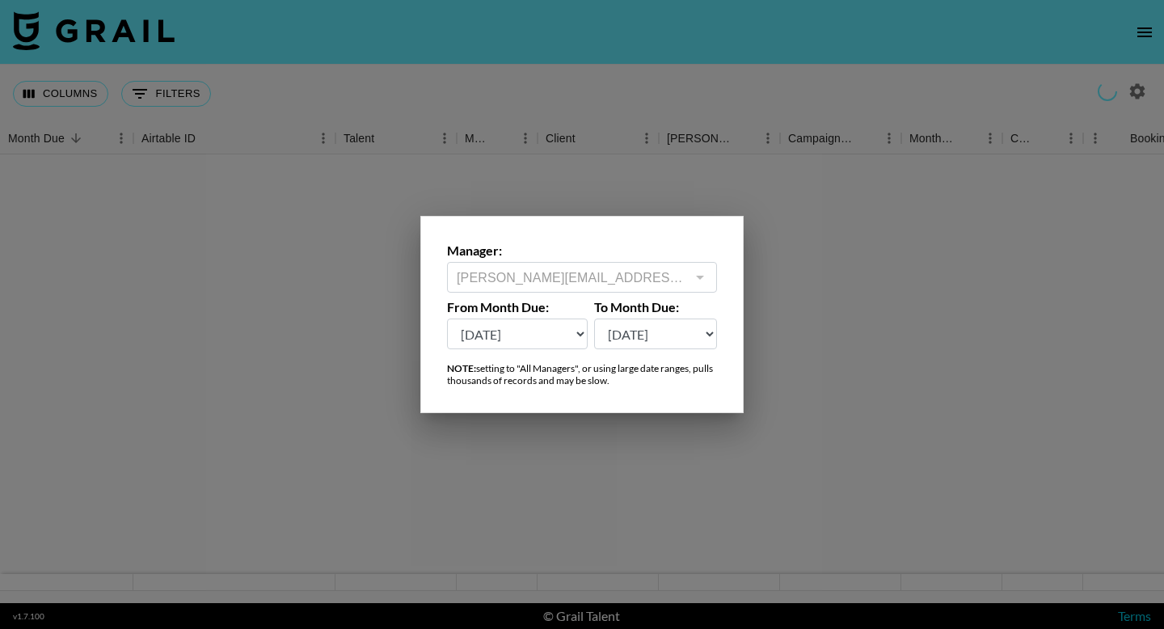
click at [1140, 7] on div at bounding box center [582, 314] width 1164 height 629
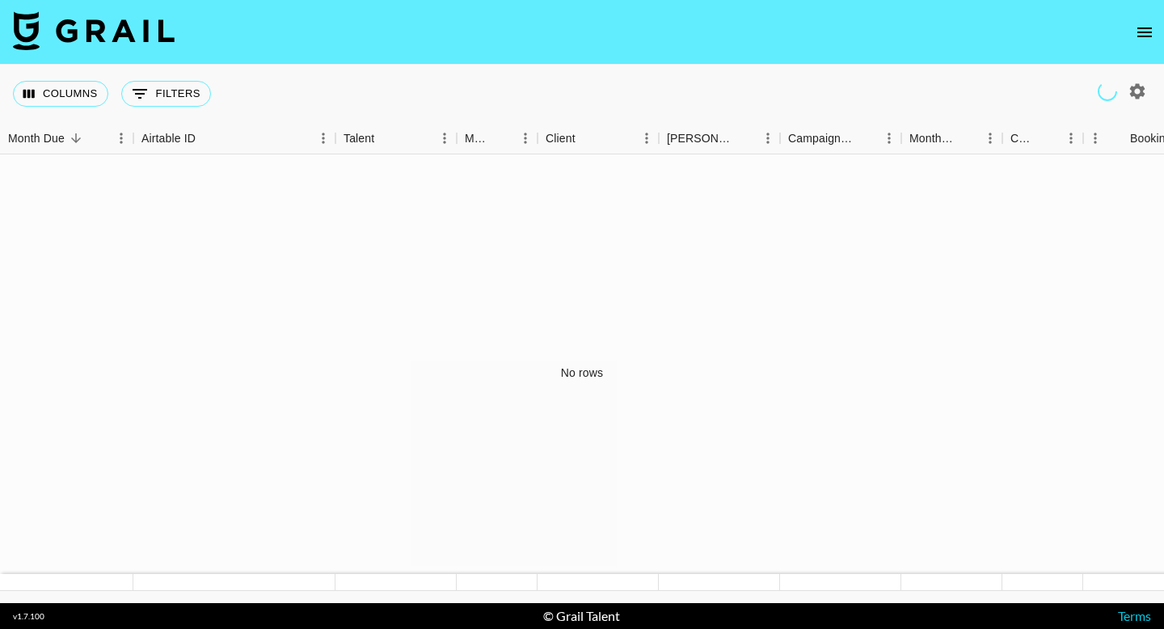
click at [1143, 23] on icon "open drawer" at bounding box center [1144, 32] width 19 height 19
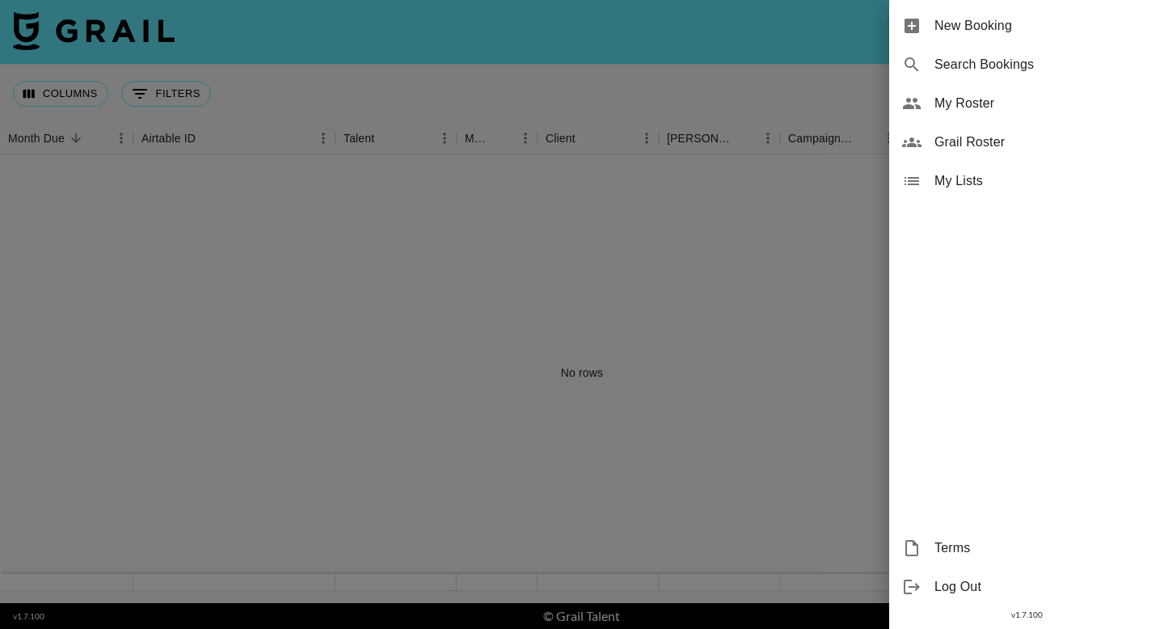
click at [1022, 40] on div "New Booking" at bounding box center [1026, 25] width 275 height 39
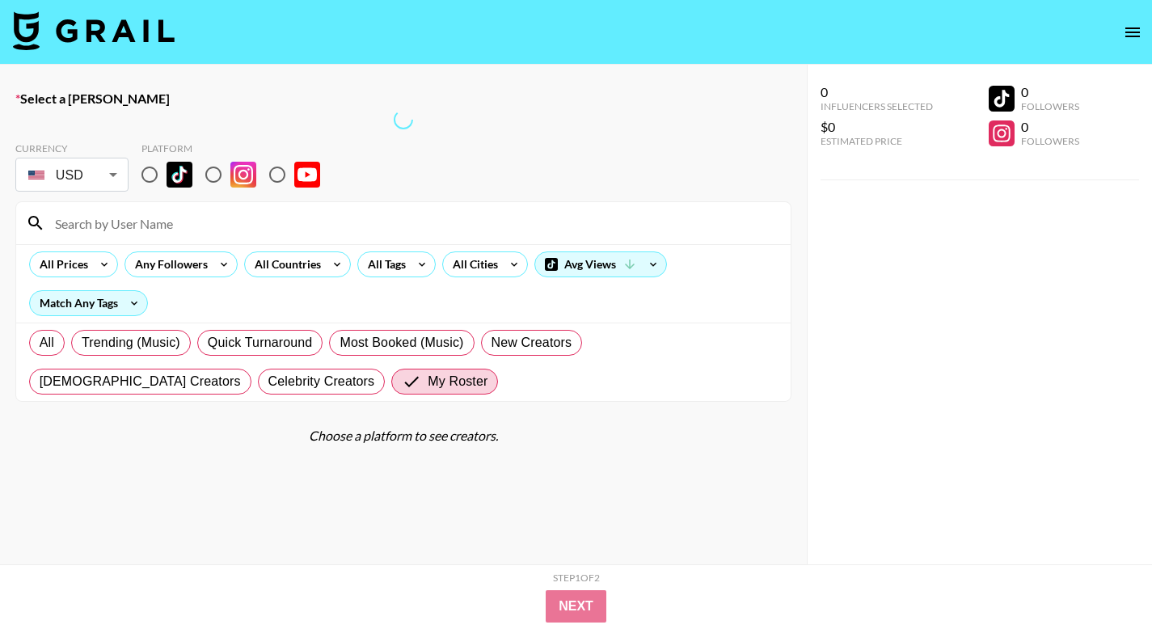
click at [1119, 34] on button "open drawer" at bounding box center [1132, 32] width 32 height 32
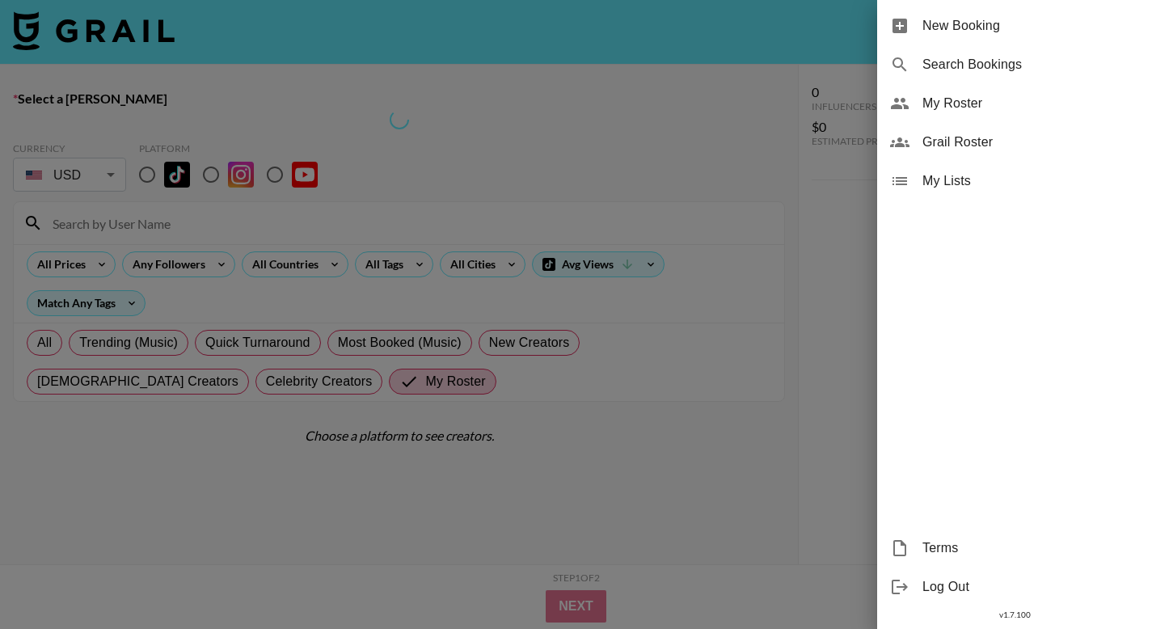
click at [838, 307] on div at bounding box center [576, 314] width 1152 height 629
click at [141, 225] on div at bounding box center [576, 314] width 1152 height 629
click at [963, 61] on span "Search Bookings" at bounding box center [1030, 64] width 217 height 19
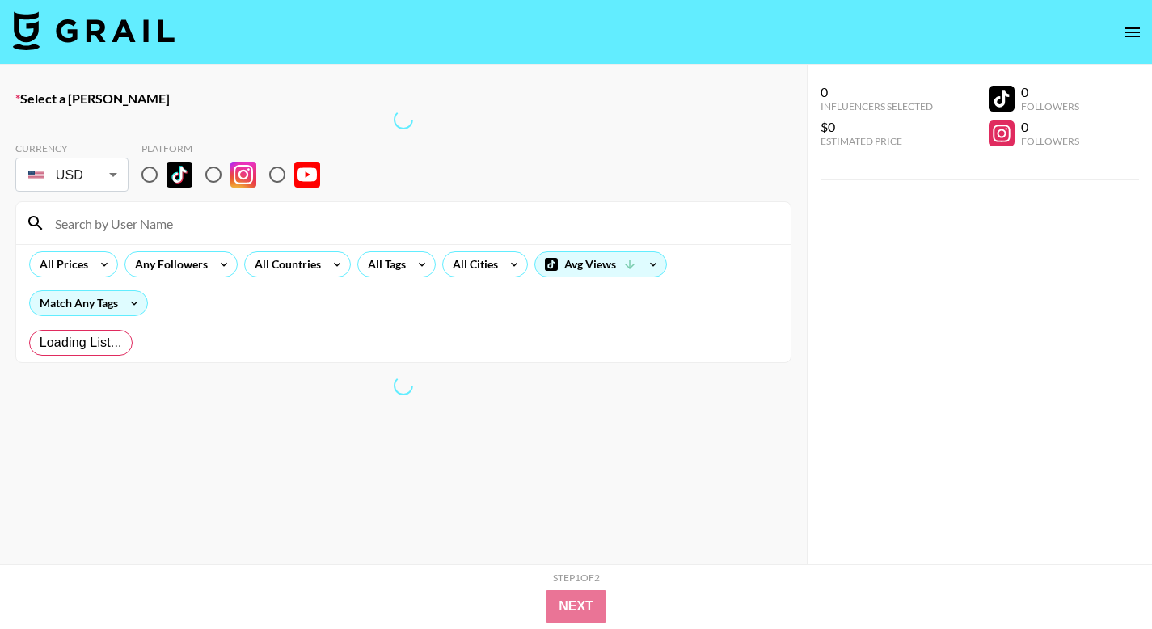
click at [1126, 31] on icon "open drawer" at bounding box center [1132, 32] width 19 height 19
click at [921, 62] on div at bounding box center [576, 314] width 1152 height 629
drag, startPoint x: 1131, startPoint y: 35, endPoint x: 1064, endPoint y: 56, distance: 70.3
click at [1130, 35] on div at bounding box center [576, 314] width 1152 height 629
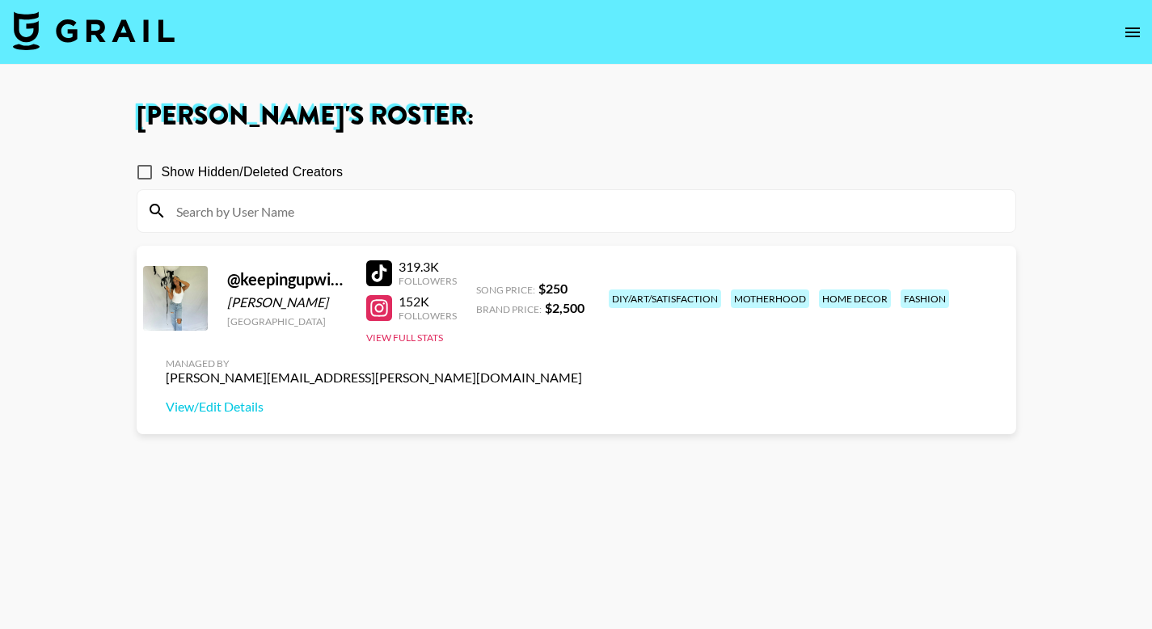
click at [1128, 29] on icon "open drawer" at bounding box center [1132, 32] width 19 height 19
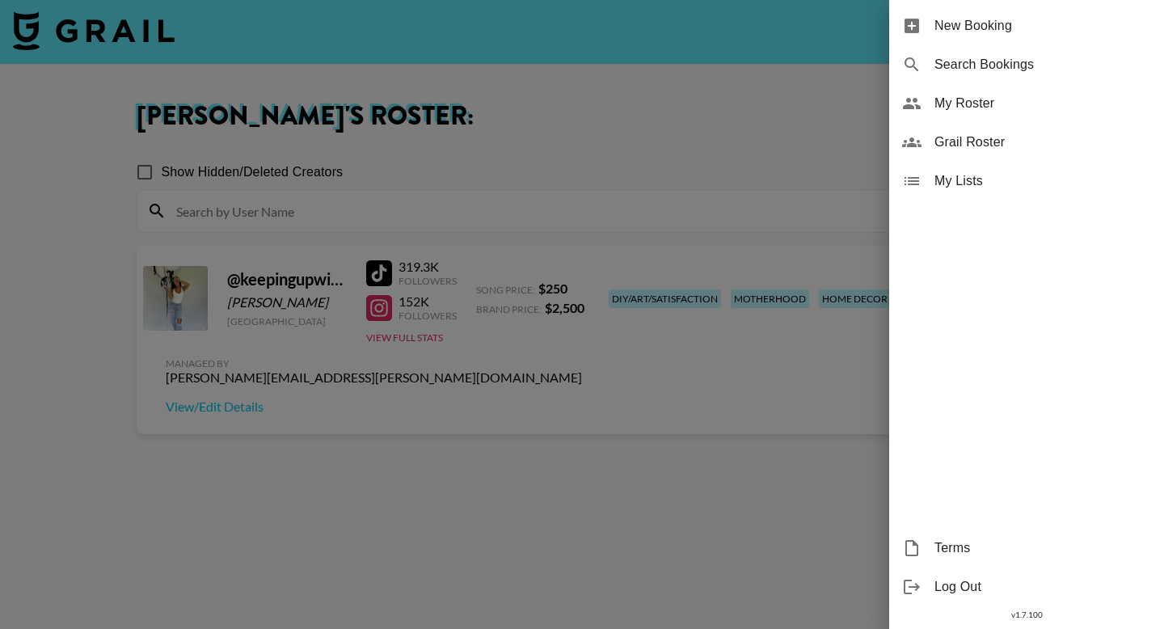
click at [968, 70] on span "Search Bookings" at bounding box center [1042, 64] width 217 height 19
select select "id"
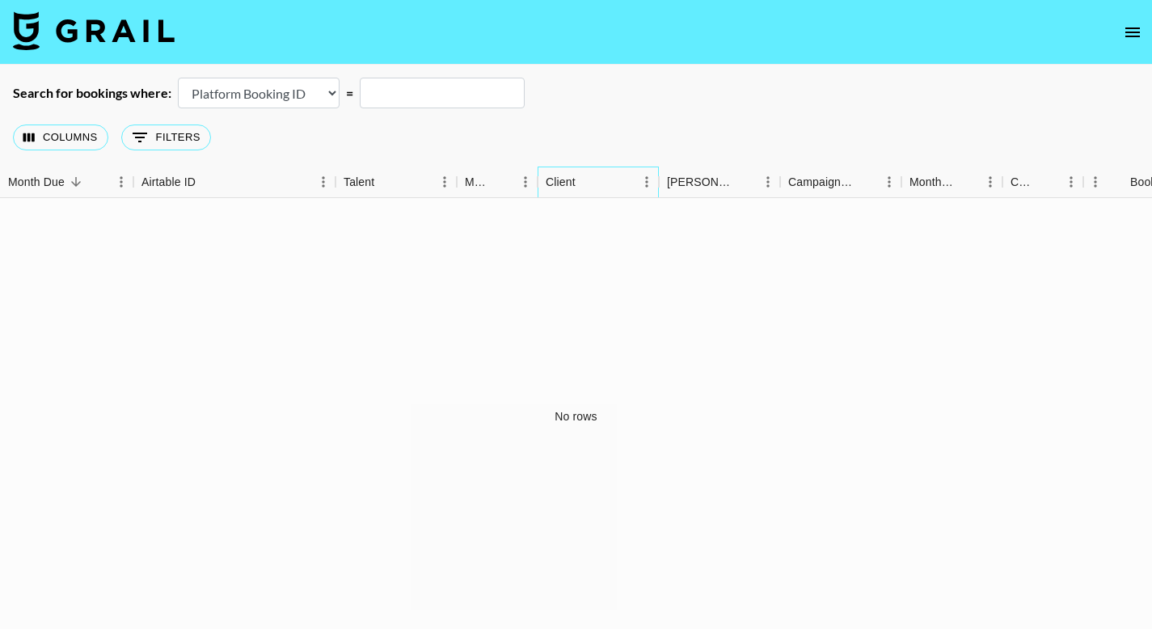
click at [555, 183] on div "Client" at bounding box center [561, 182] width 30 height 32
click at [155, 137] on button "0 Filters" at bounding box center [166, 137] width 90 height 26
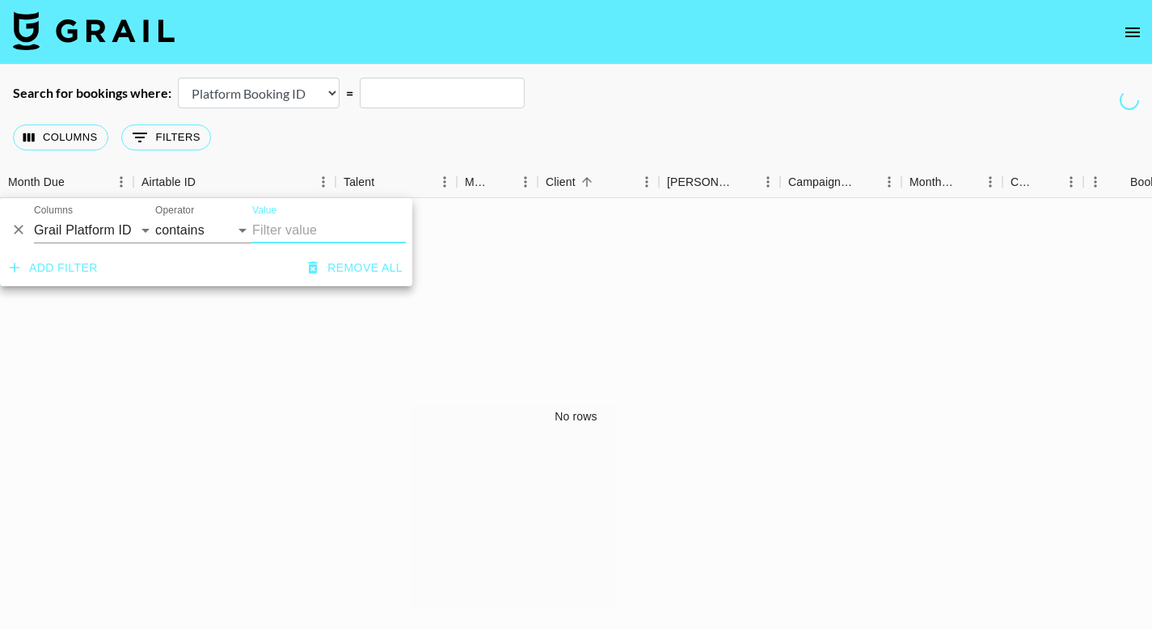
click at [40, 267] on button "Add filter" at bounding box center [53, 268] width 101 height 30
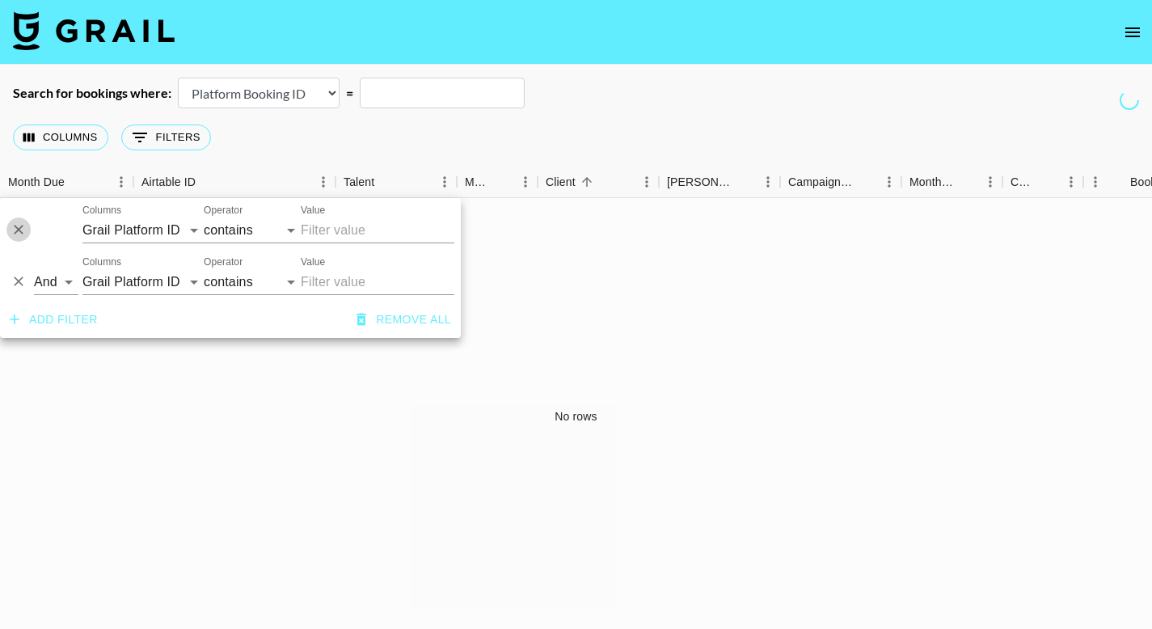
click at [24, 229] on icon "Delete" at bounding box center [19, 229] width 16 height 16
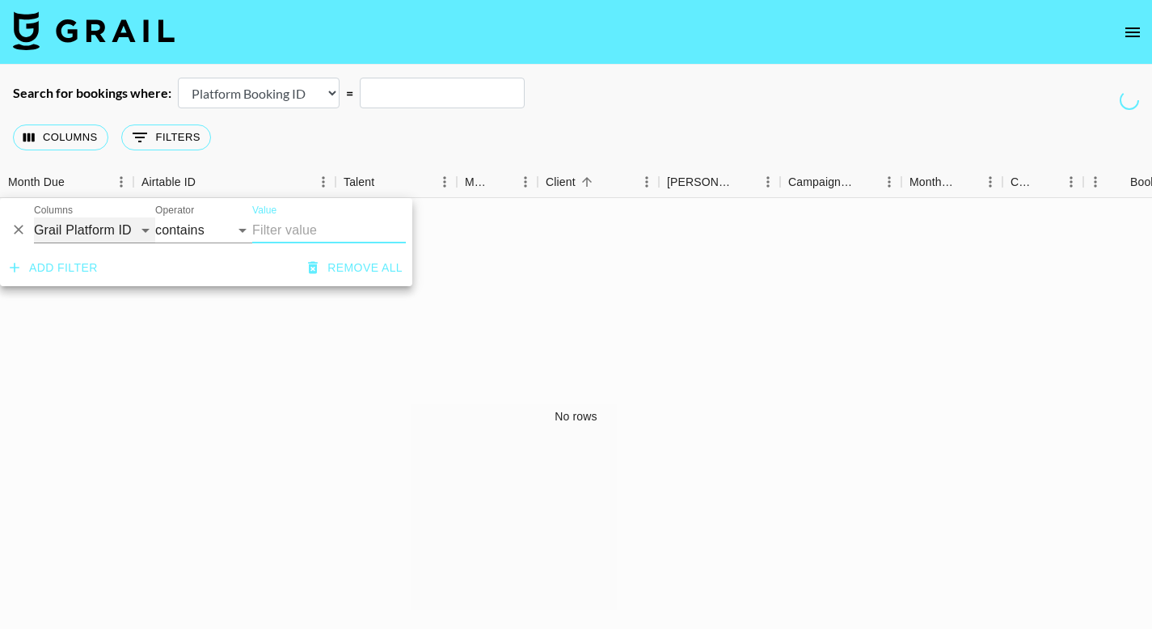
click at [87, 238] on select "Grail Platform ID Airtable ID Talent Manager Client [PERSON_NAME] Campaign (Typ…" at bounding box center [94, 230] width 121 height 26
select select "clientId"
click at [34, 217] on select "Grail Platform ID Airtable ID Talent Manager Client [PERSON_NAME] Campaign (Typ…" at bounding box center [94, 230] width 121 height 26
select select "is"
click at [289, 231] on input "Value" at bounding box center [361, 229] width 218 height 25
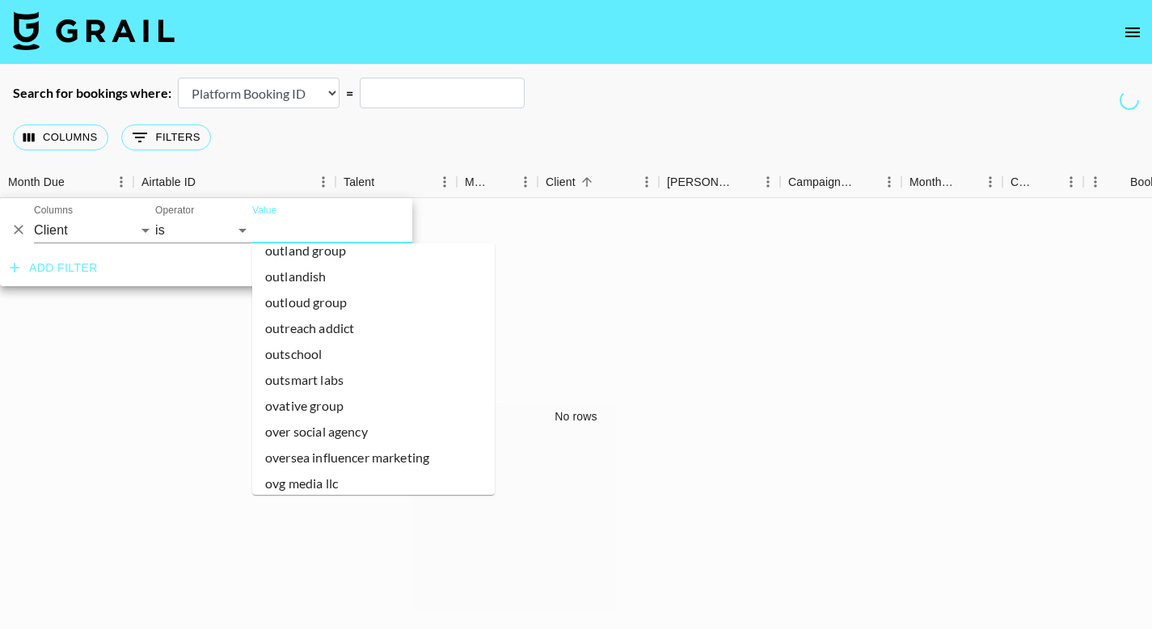
scroll to position [76968, 0]
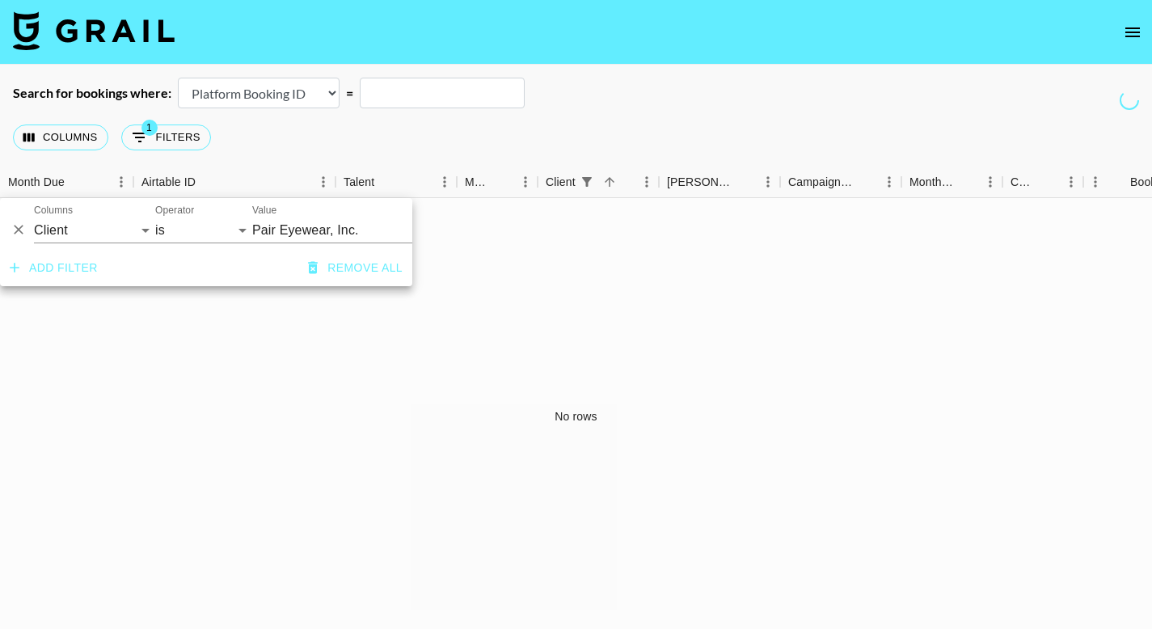
click at [544, 322] on div "No rows" at bounding box center [576, 416] width 1152 height 436
